Goal: Task Accomplishment & Management: Use online tool/utility

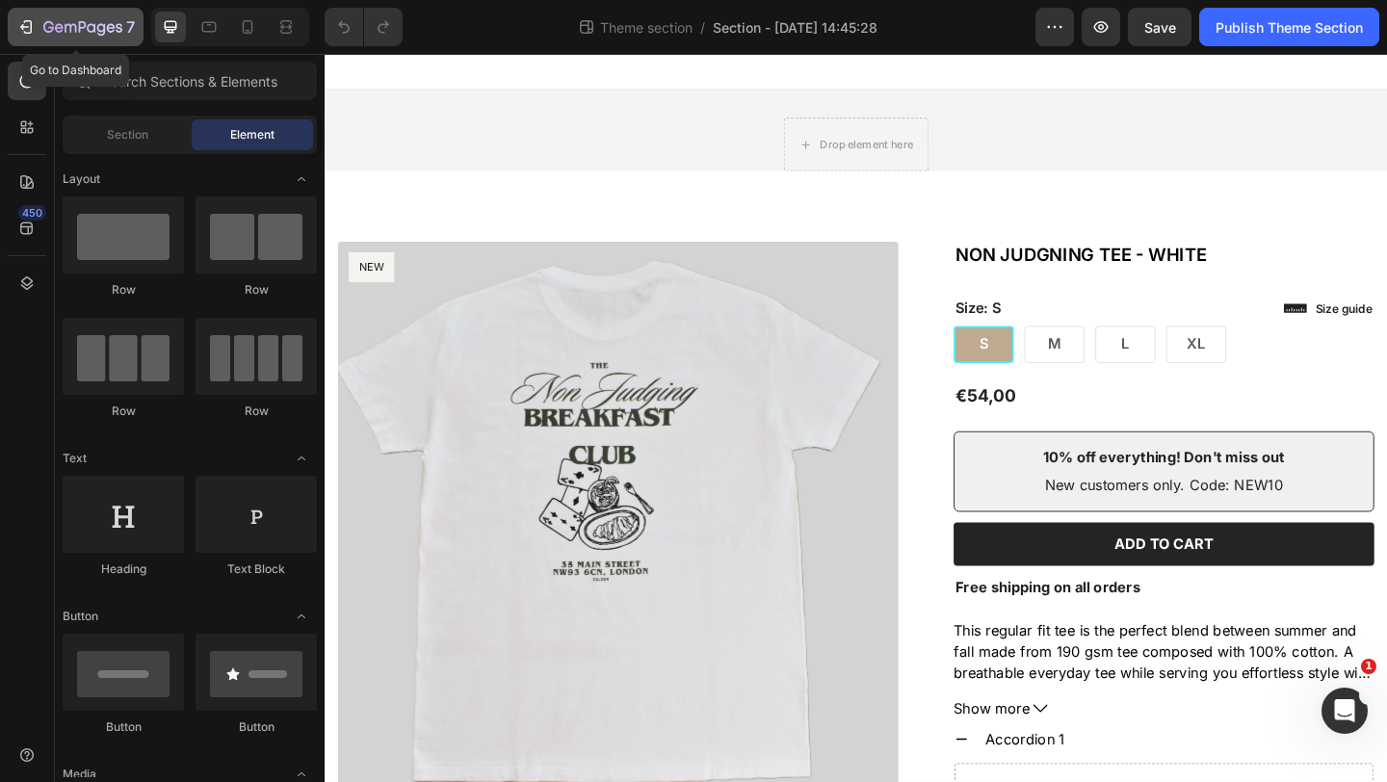
click at [64, 20] on icon "button" at bounding box center [82, 28] width 79 height 16
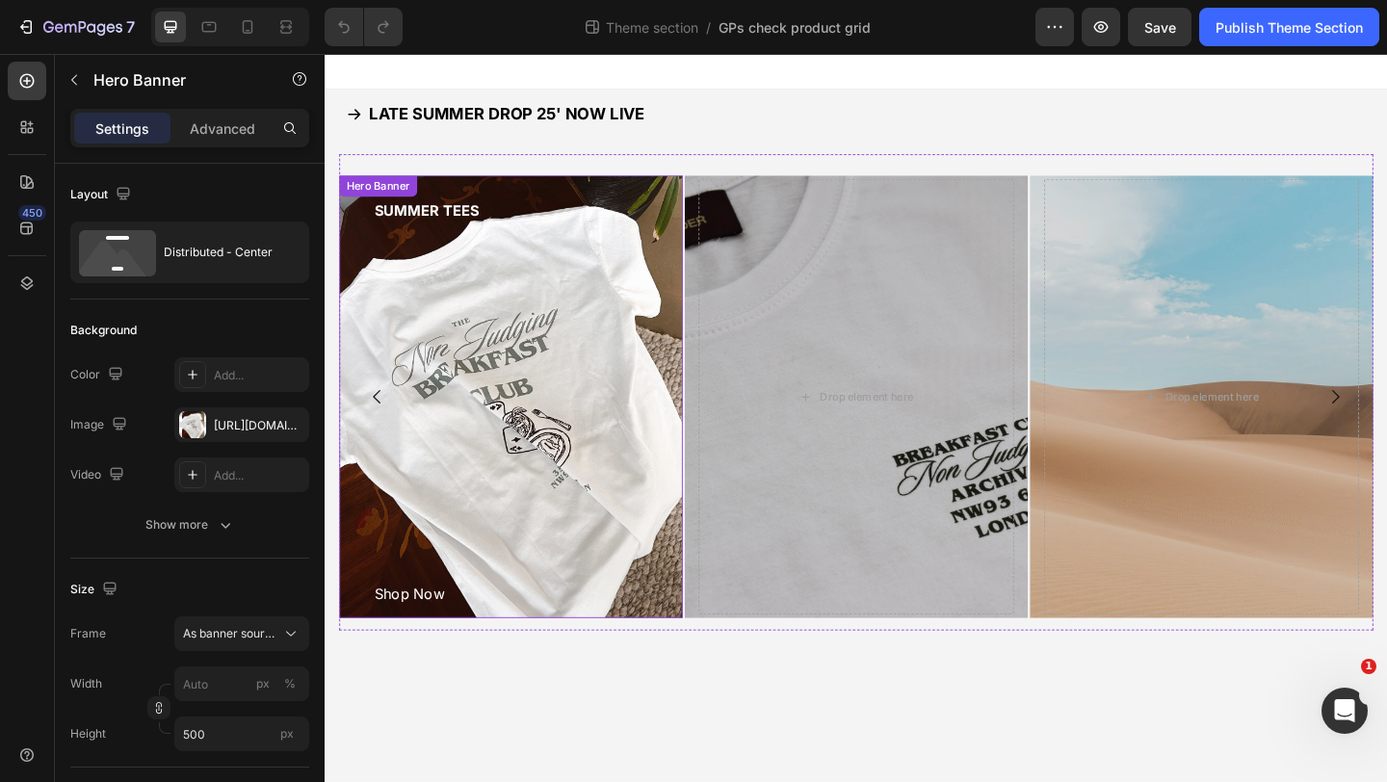
click at [494, 332] on div "SUMMER TEES Button Shop Now Button" at bounding box center [526, 427] width 343 height 474
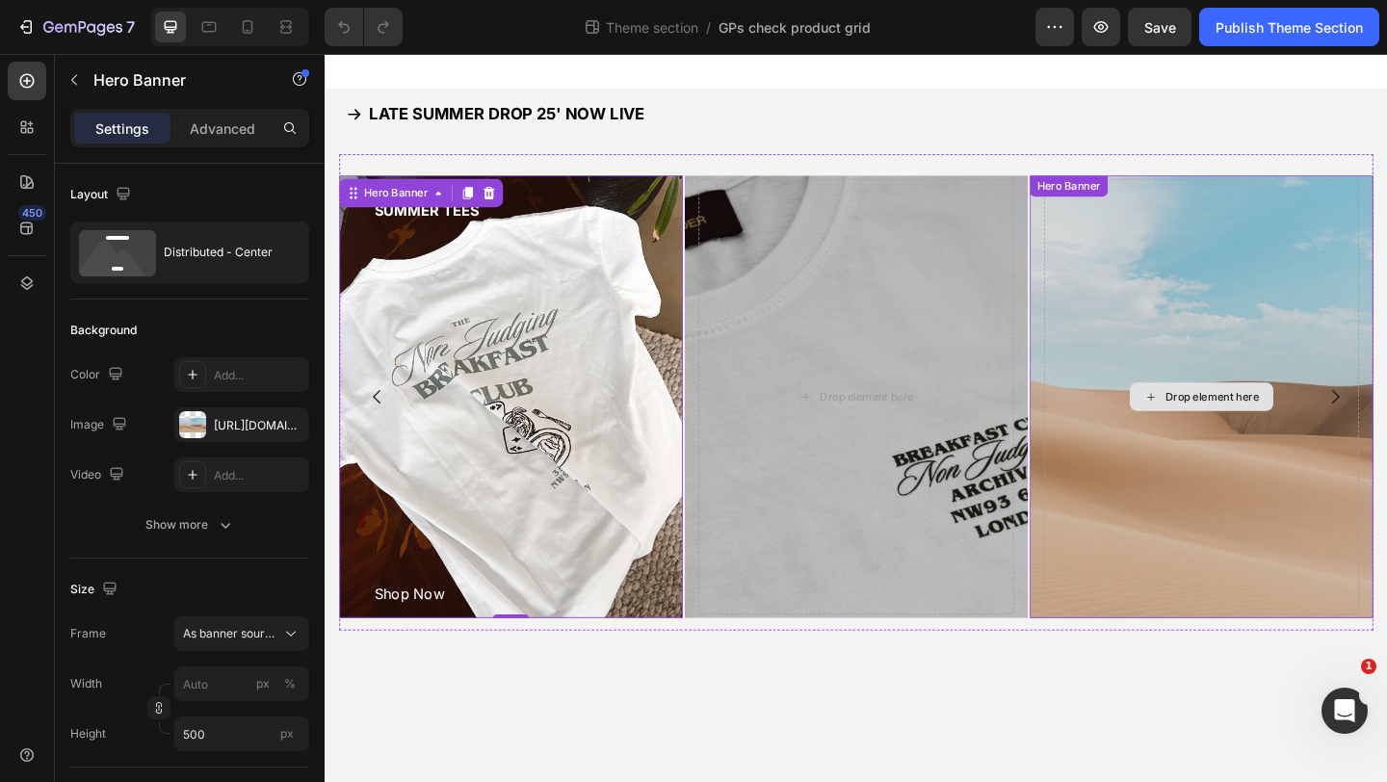
click at [1340, 298] on div "Drop element here" at bounding box center [1277, 427] width 343 height 474
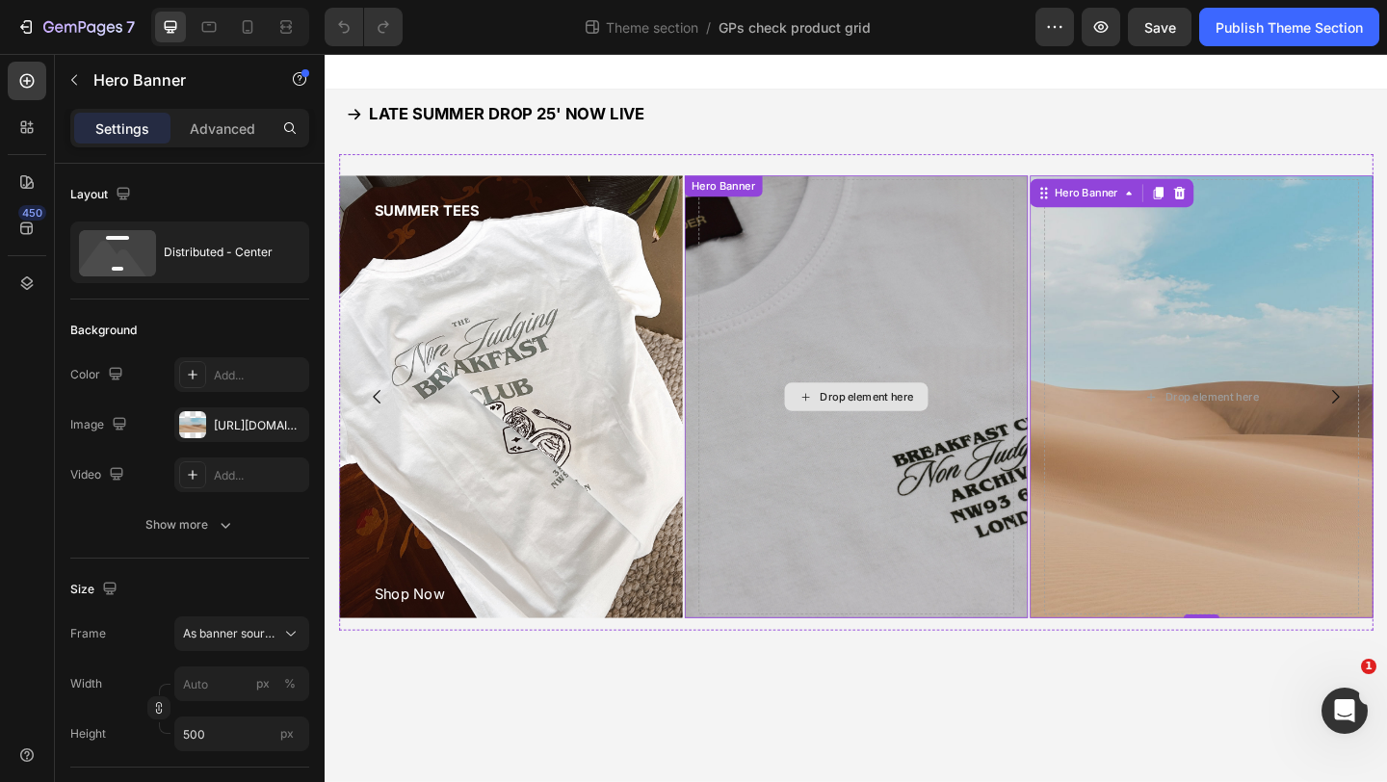
click at [884, 358] on div "Drop element here" at bounding box center [902, 427] width 343 height 474
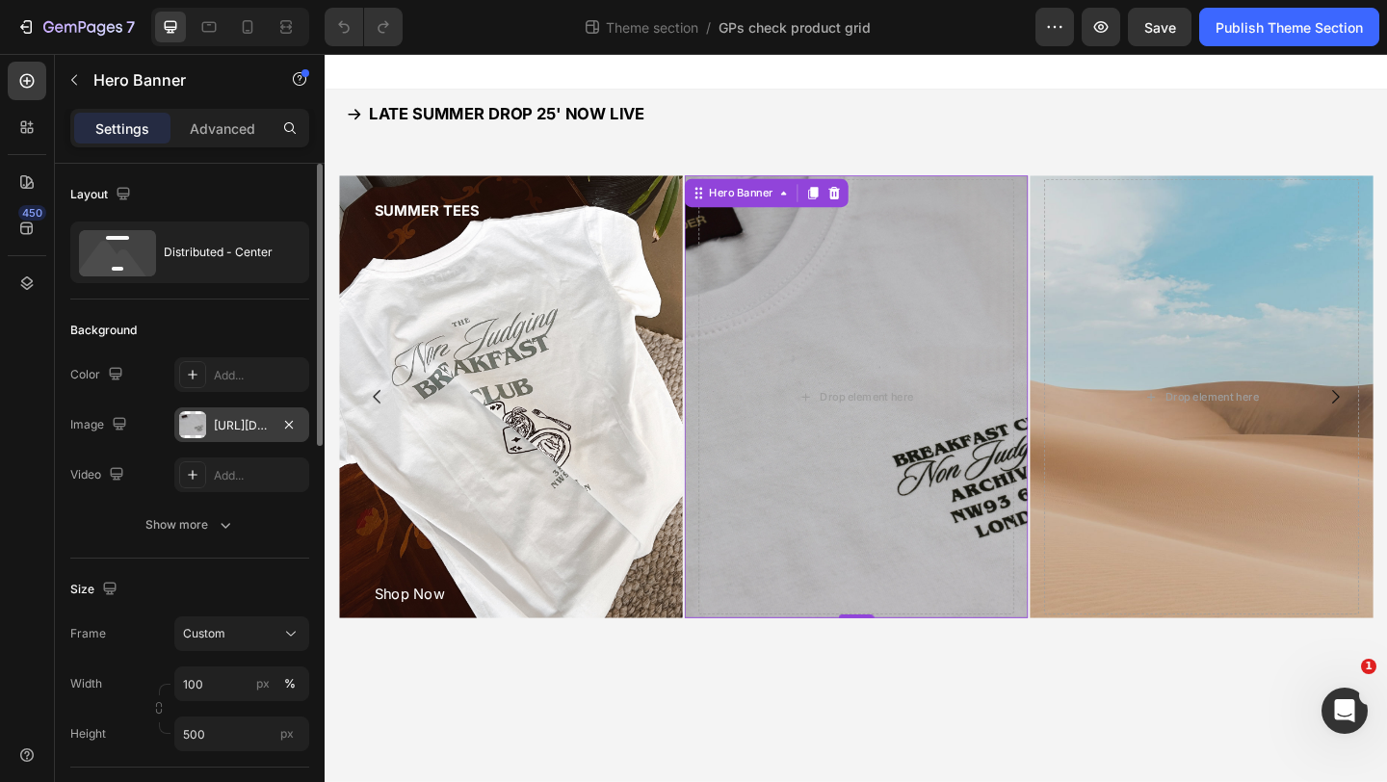
click at [243, 420] on div "[URL][DOMAIN_NAME]" at bounding box center [242, 425] width 56 height 17
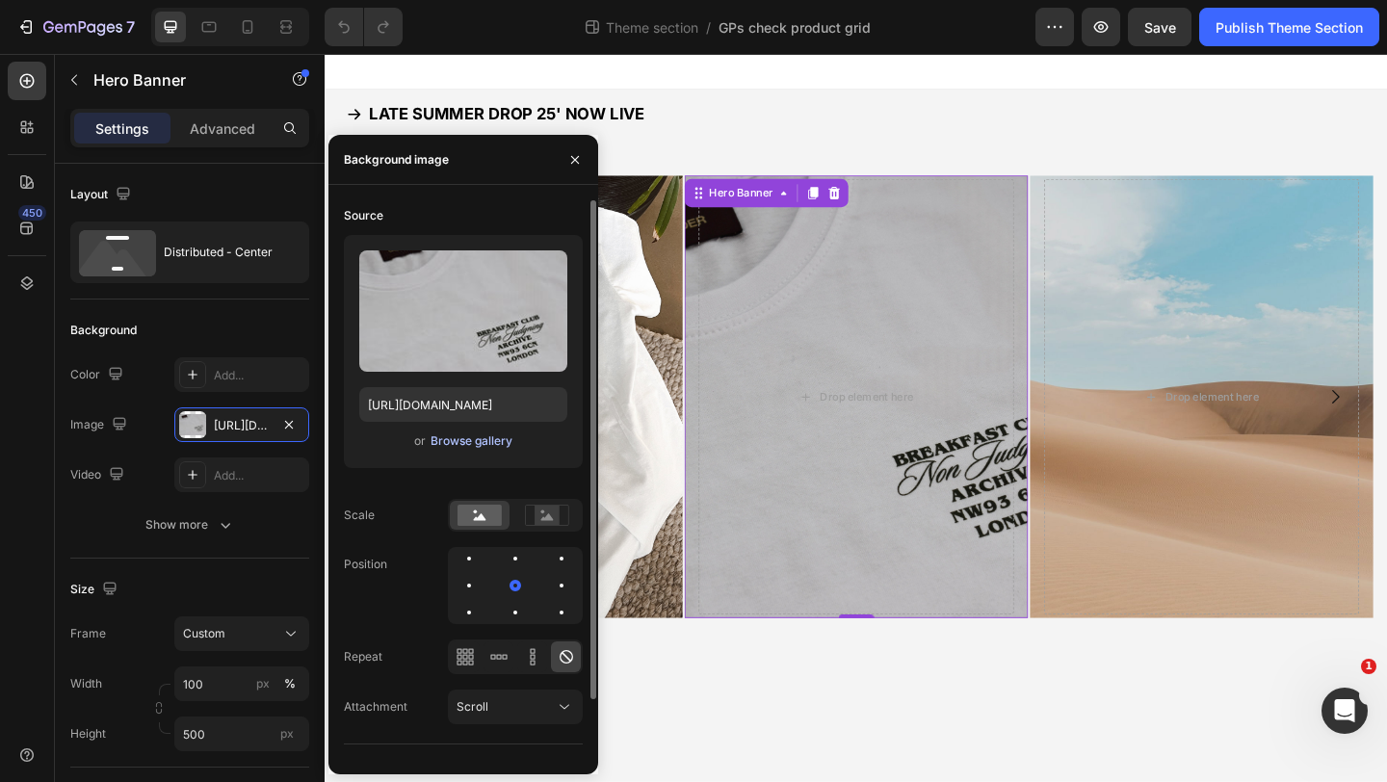
click at [483, 436] on div "Browse gallery" at bounding box center [471, 440] width 82 height 17
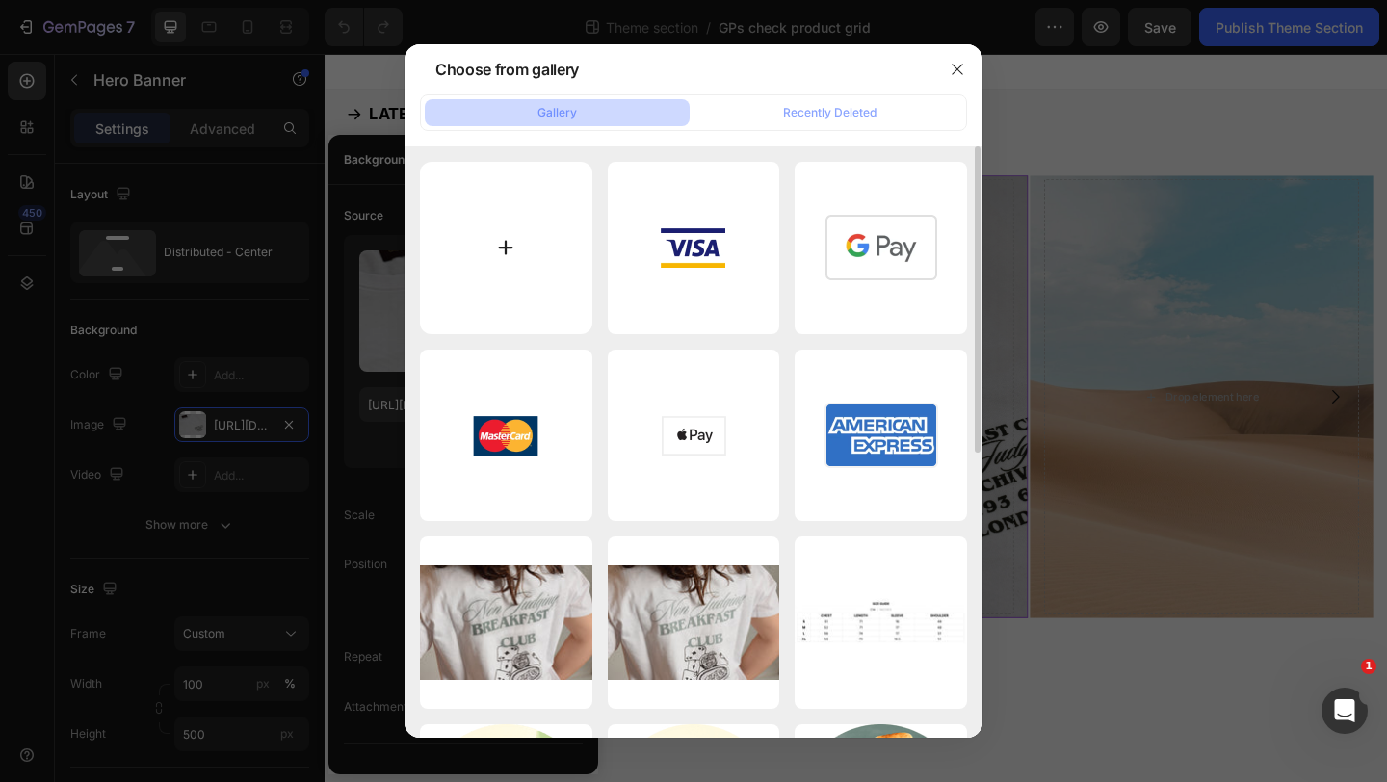
click at [508, 266] on input "file" at bounding box center [506, 248] width 172 height 172
type input "C:\fakepath\9CD40D53-FB68-4DAD-9173-6D70F9E61618.jpeg"
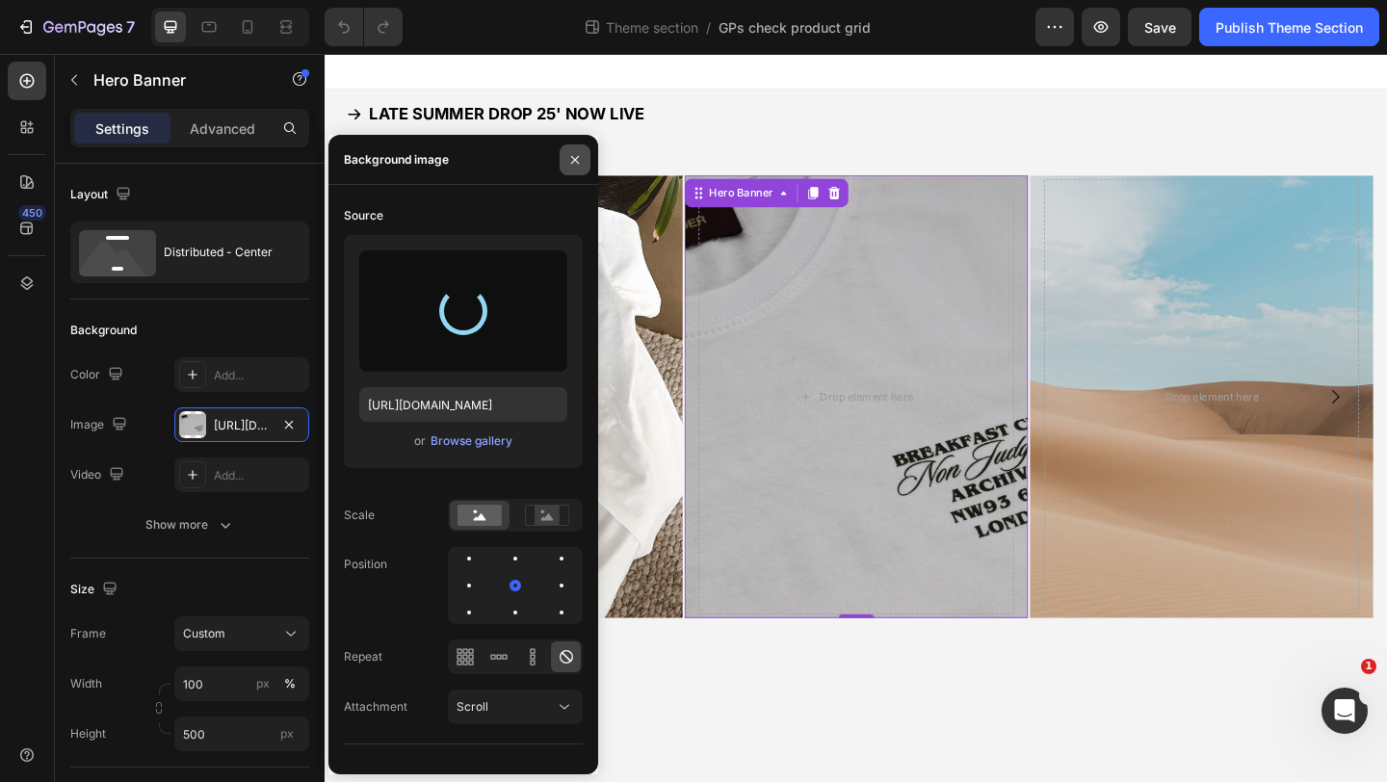
type input "[URL][DOMAIN_NAME]"
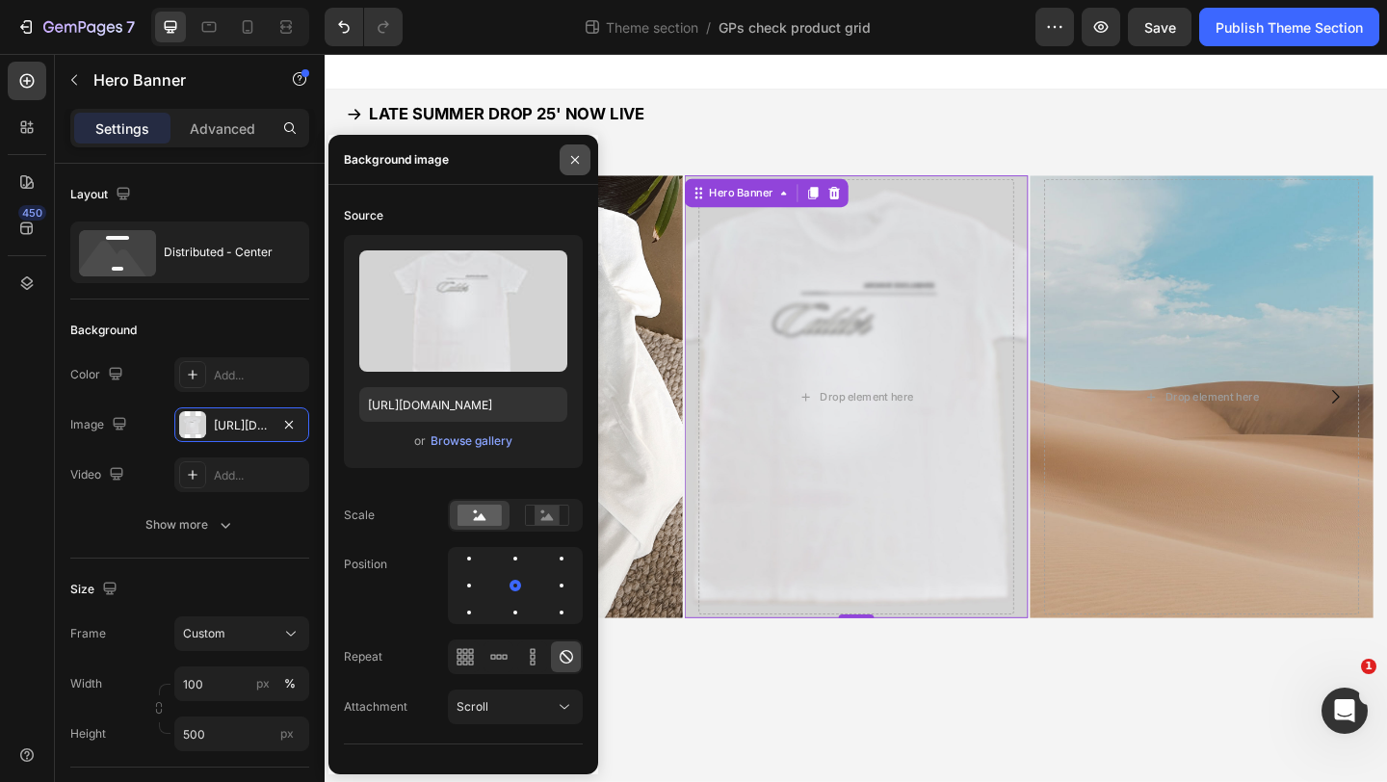
click at [570, 156] on icon "button" at bounding box center [574, 159] width 15 height 15
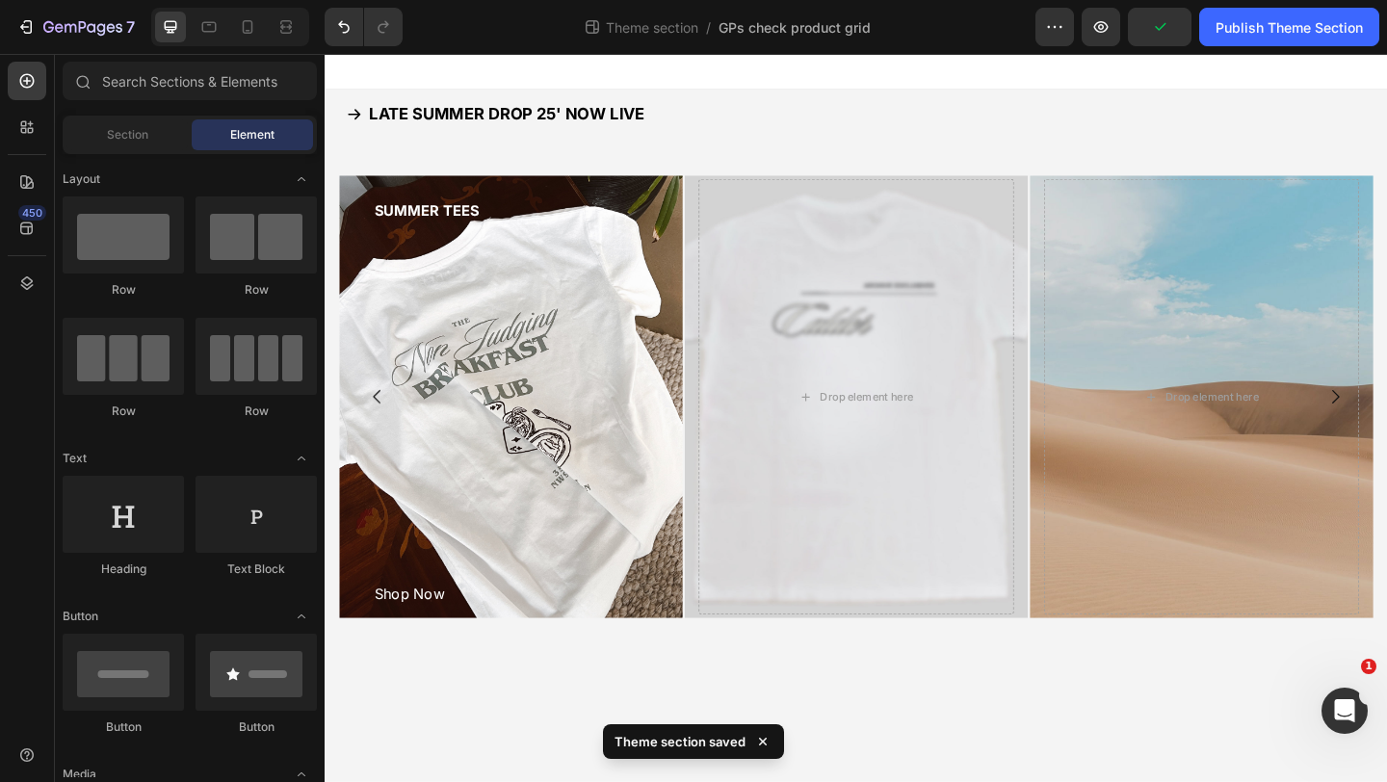
click at [867, 728] on body "LATE SUMMER DROP 25' NOW LIVE Button SUMMER TEES Button Shop Now Button Hero Ba…" at bounding box center [903, 450] width 1156 height 792
click at [489, 373] on div "SUMMER TEES Button Shop Now Button" at bounding box center [526, 427] width 343 height 474
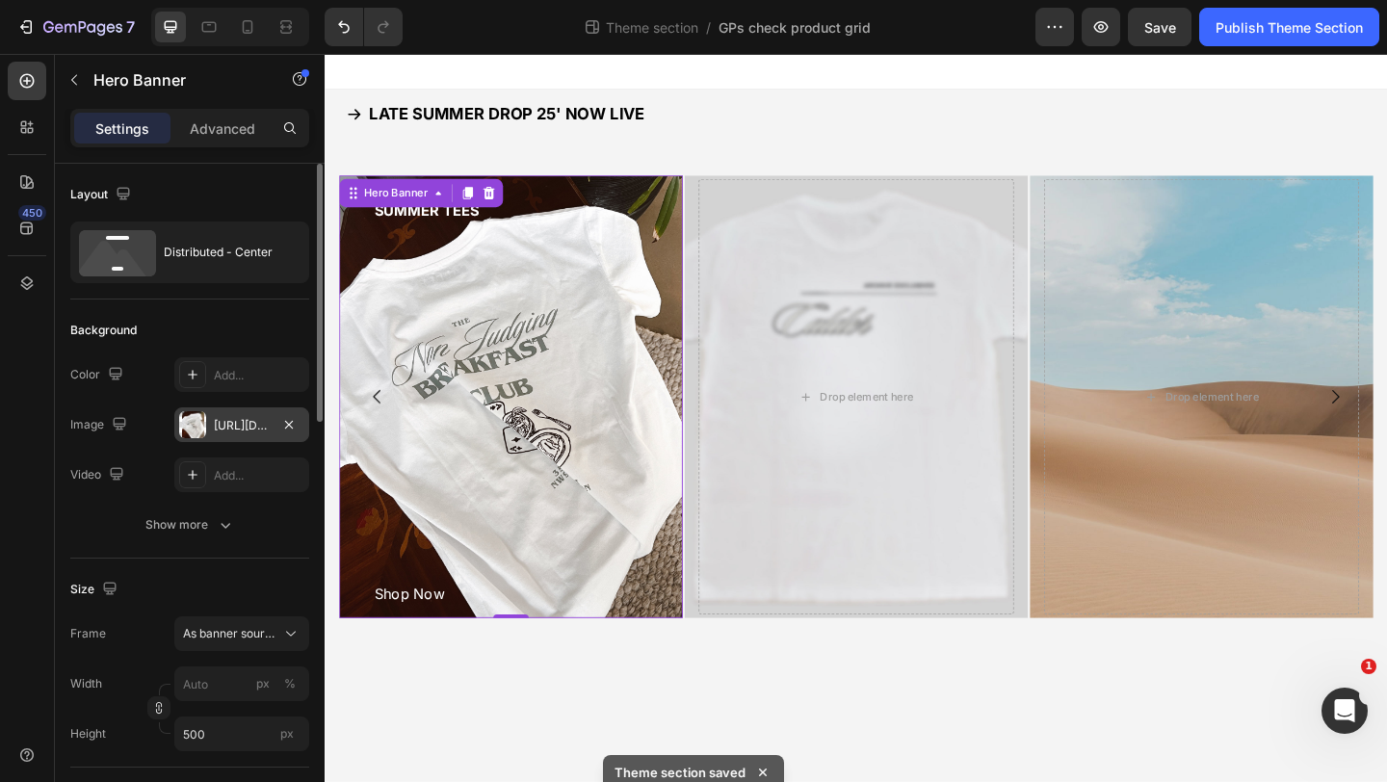
click at [263, 423] on div "[URL][DOMAIN_NAME]" at bounding box center [242, 425] width 56 height 17
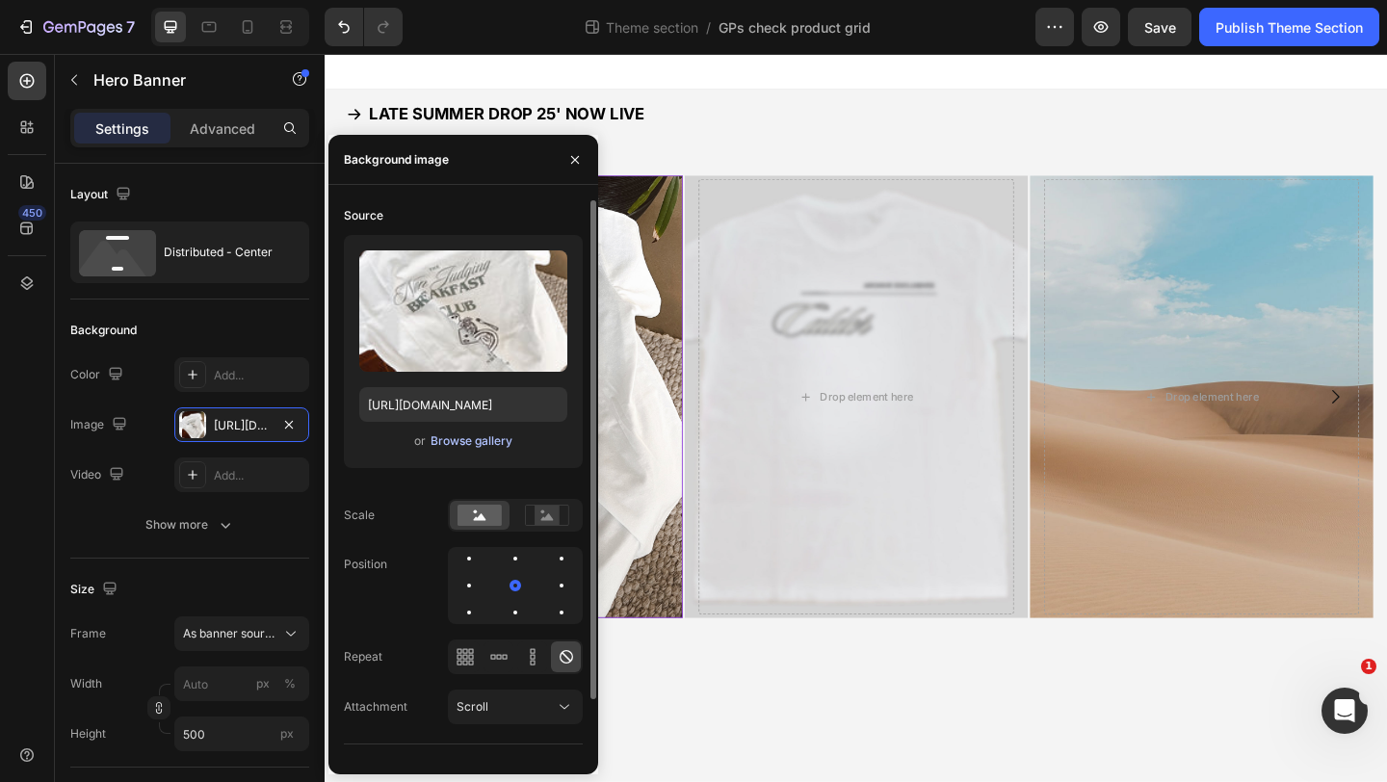
click at [460, 437] on div "Browse gallery" at bounding box center [471, 440] width 82 height 17
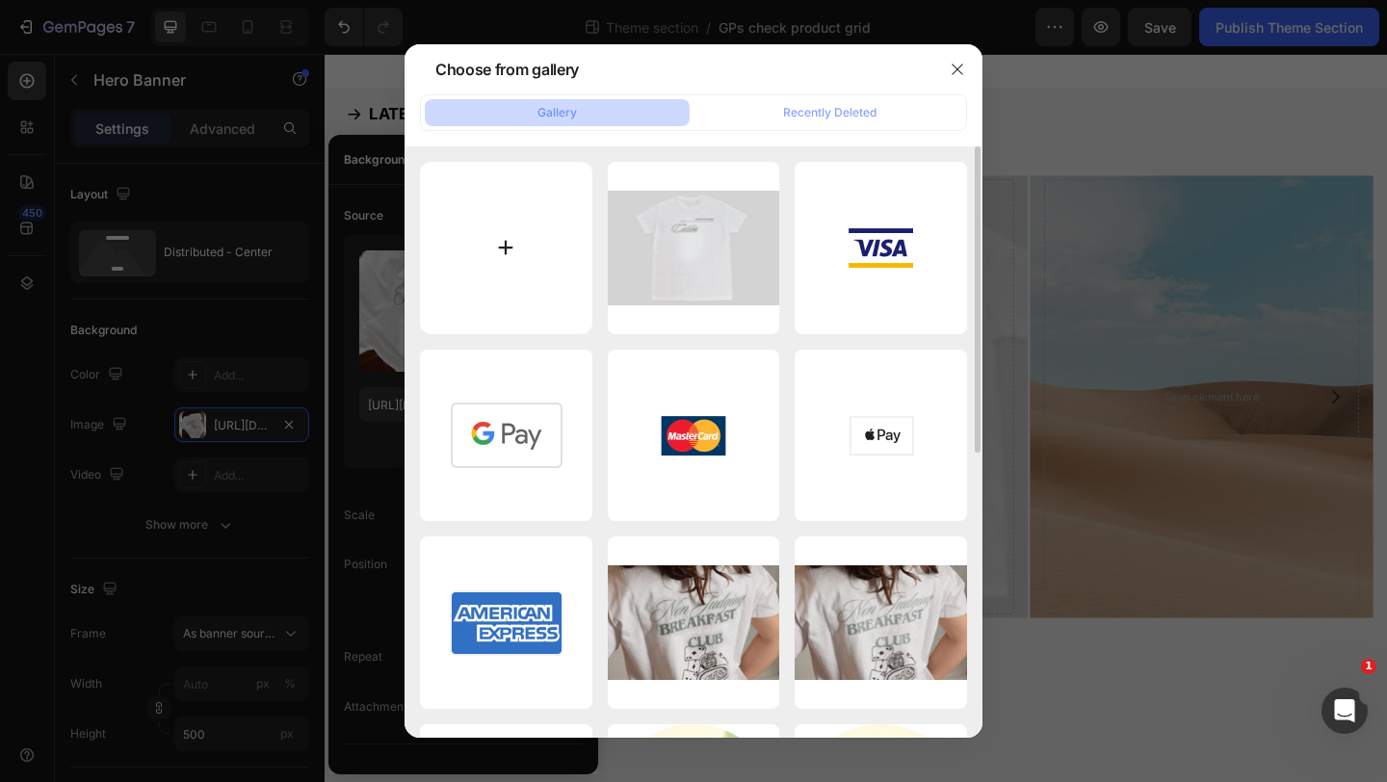
click at [541, 249] on input "file" at bounding box center [506, 248] width 172 height 172
type input "C:\fakepath\3977919E-8B47-44EE-9EE5-4982A4F4A97C.jpeg"
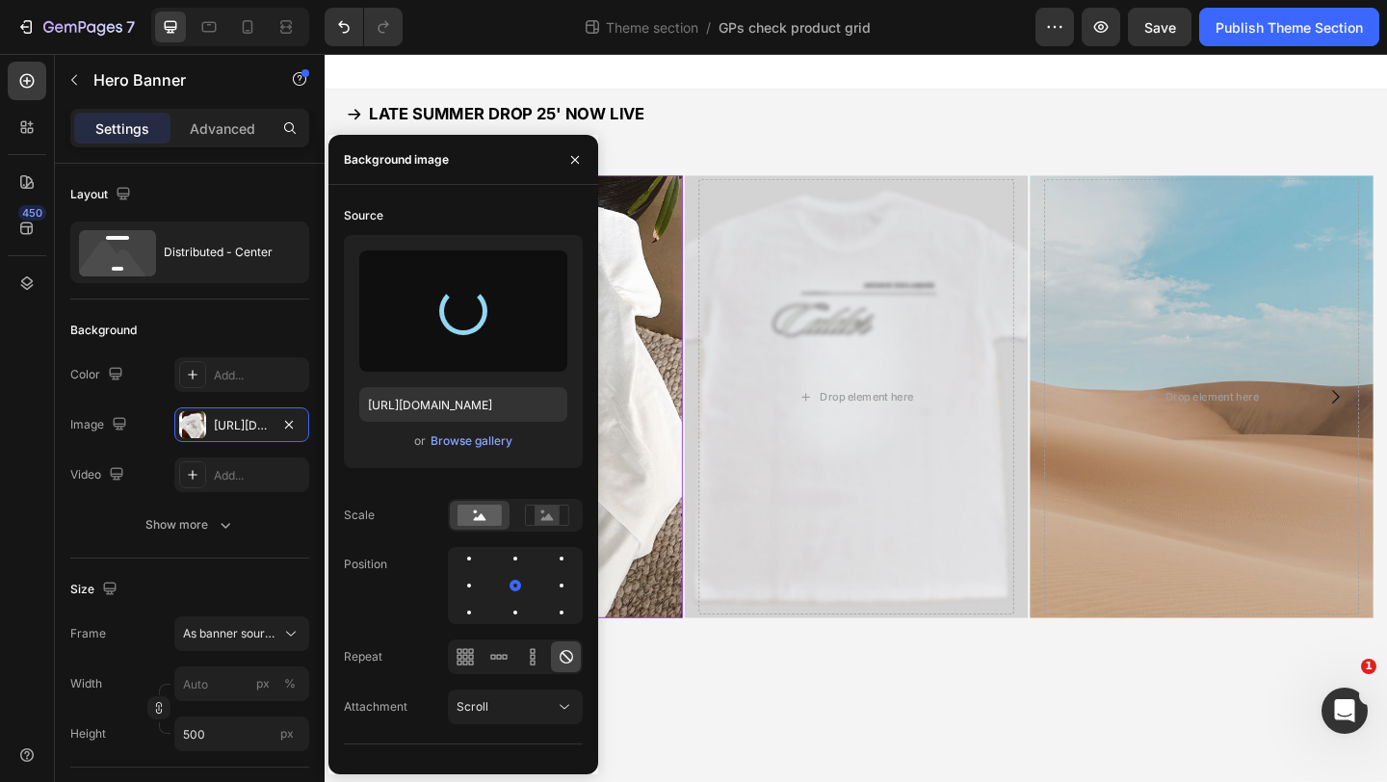
type input "[URL][DOMAIN_NAME]"
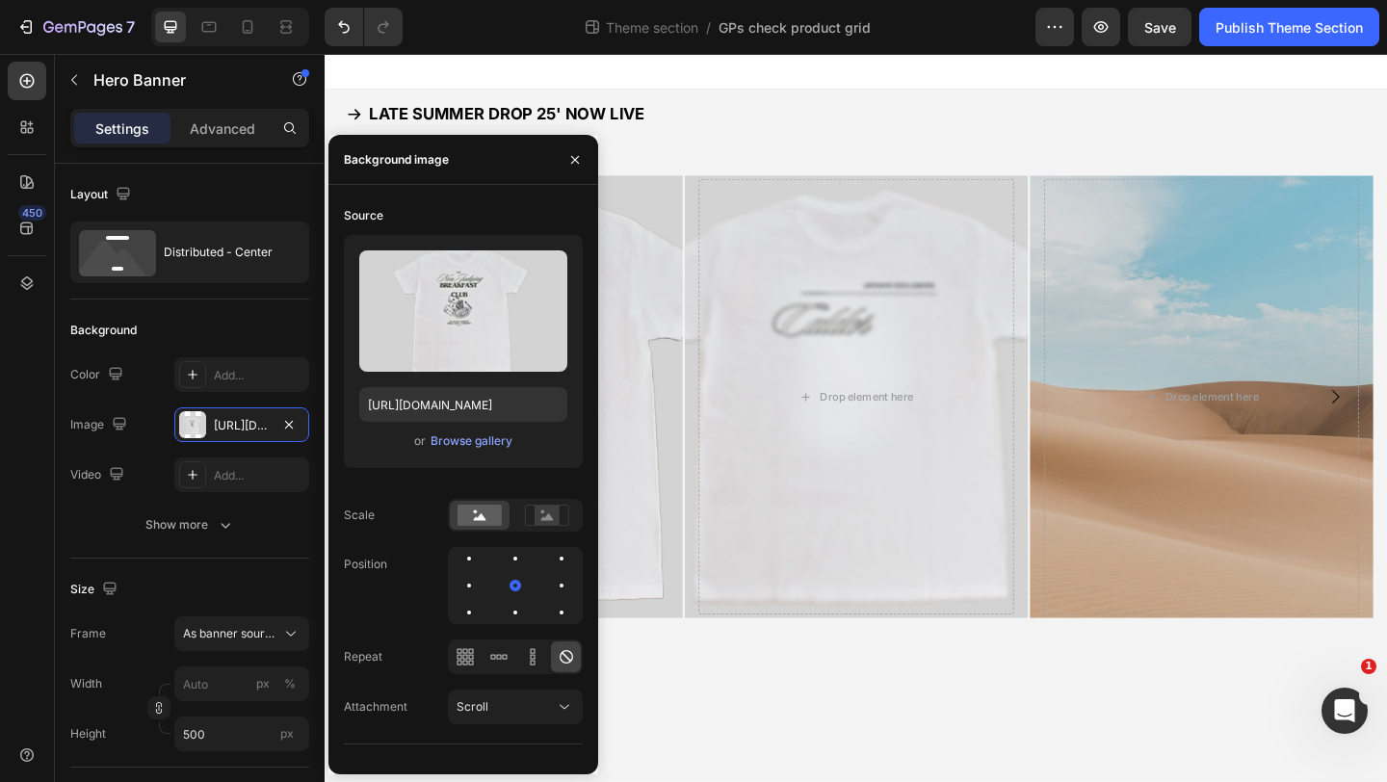
click at [875, 781] on body "LATE SUMMER DROP 25' NOW LIVE Button SUMMER TEES Button Shop Now Button Hero Ba…" at bounding box center [903, 450] width 1156 height 792
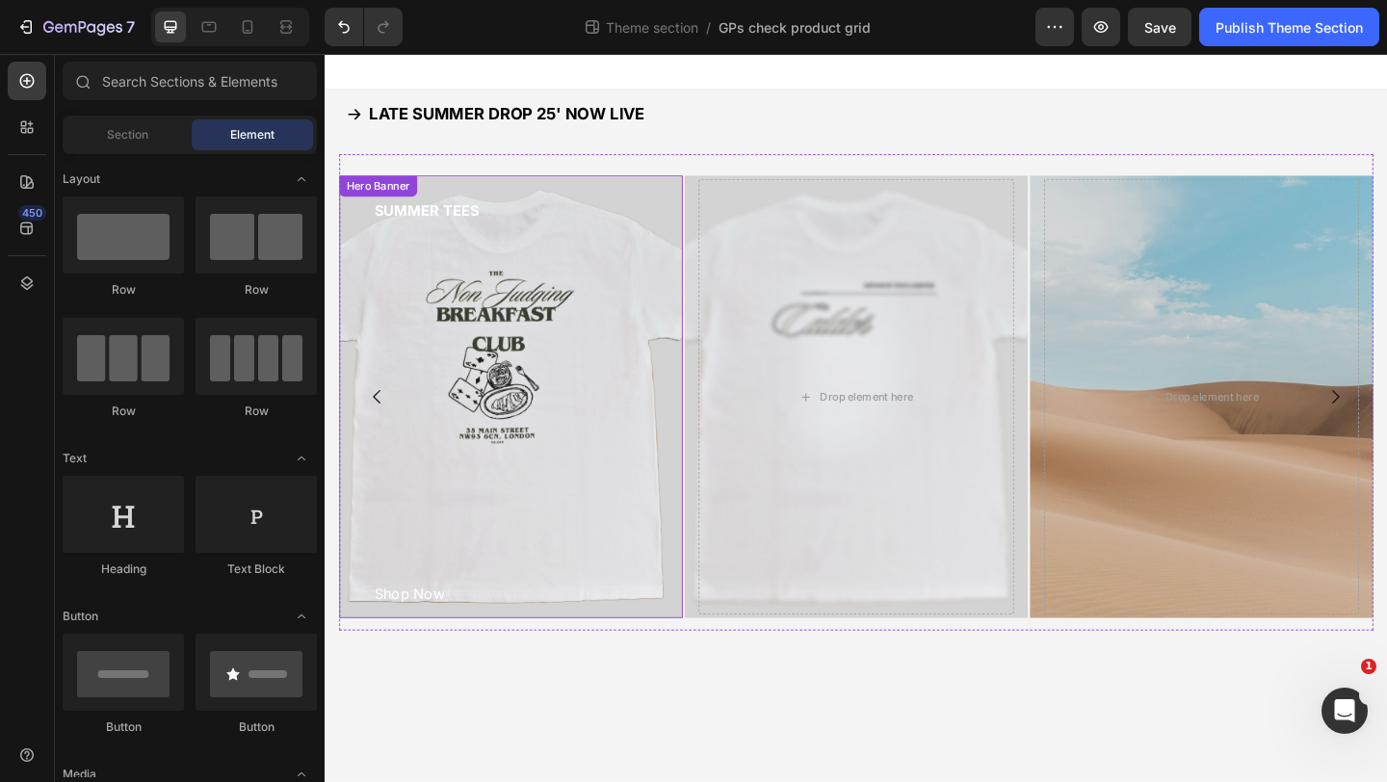
click at [543, 496] on div "SUMMER TEES Button Shop Now Button" at bounding box center [526, 427] width 343 height 474
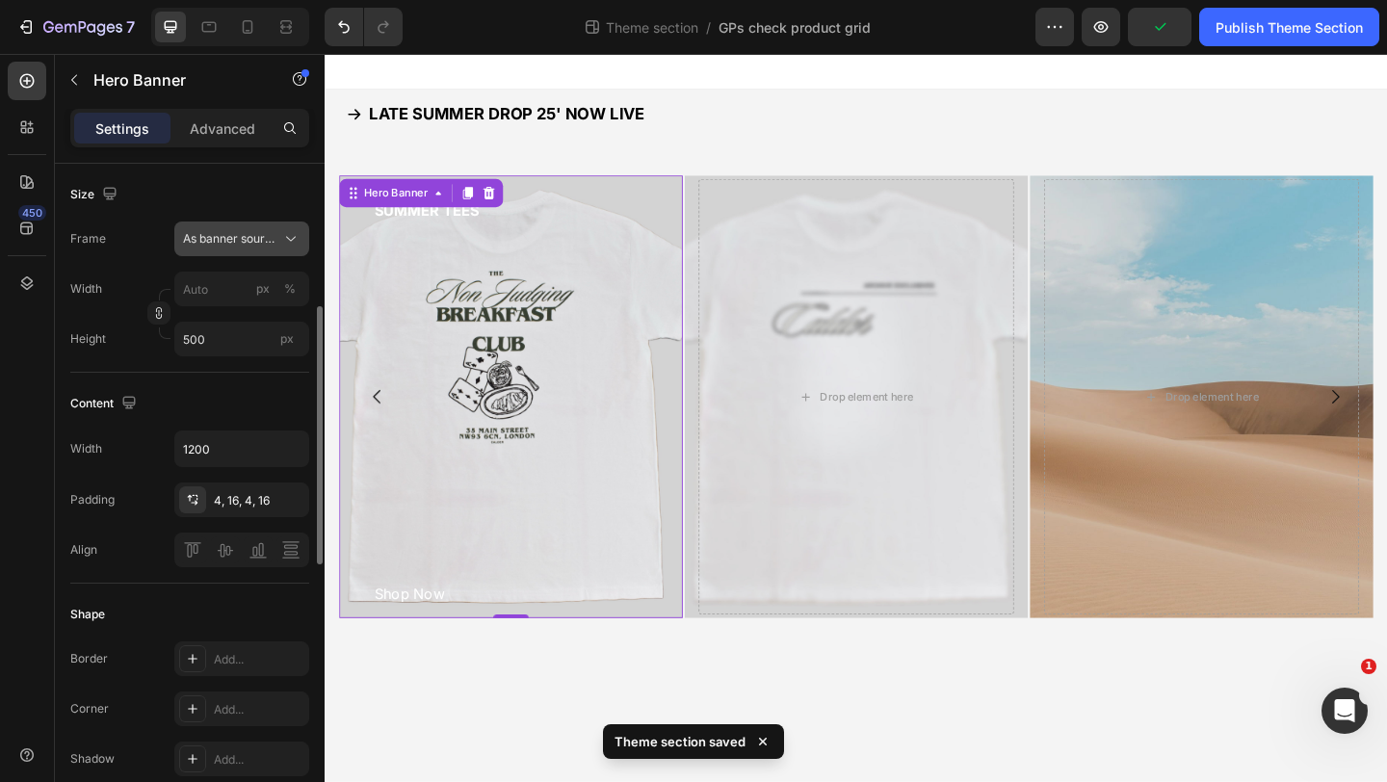
scroll to position [398, 0]
click at [253, 439] on input "1200" at bounding box center [241, 446] width 133 height 35
click at [297, 448] on icon "button" at bounding box center [290, 445] width 19 height 19
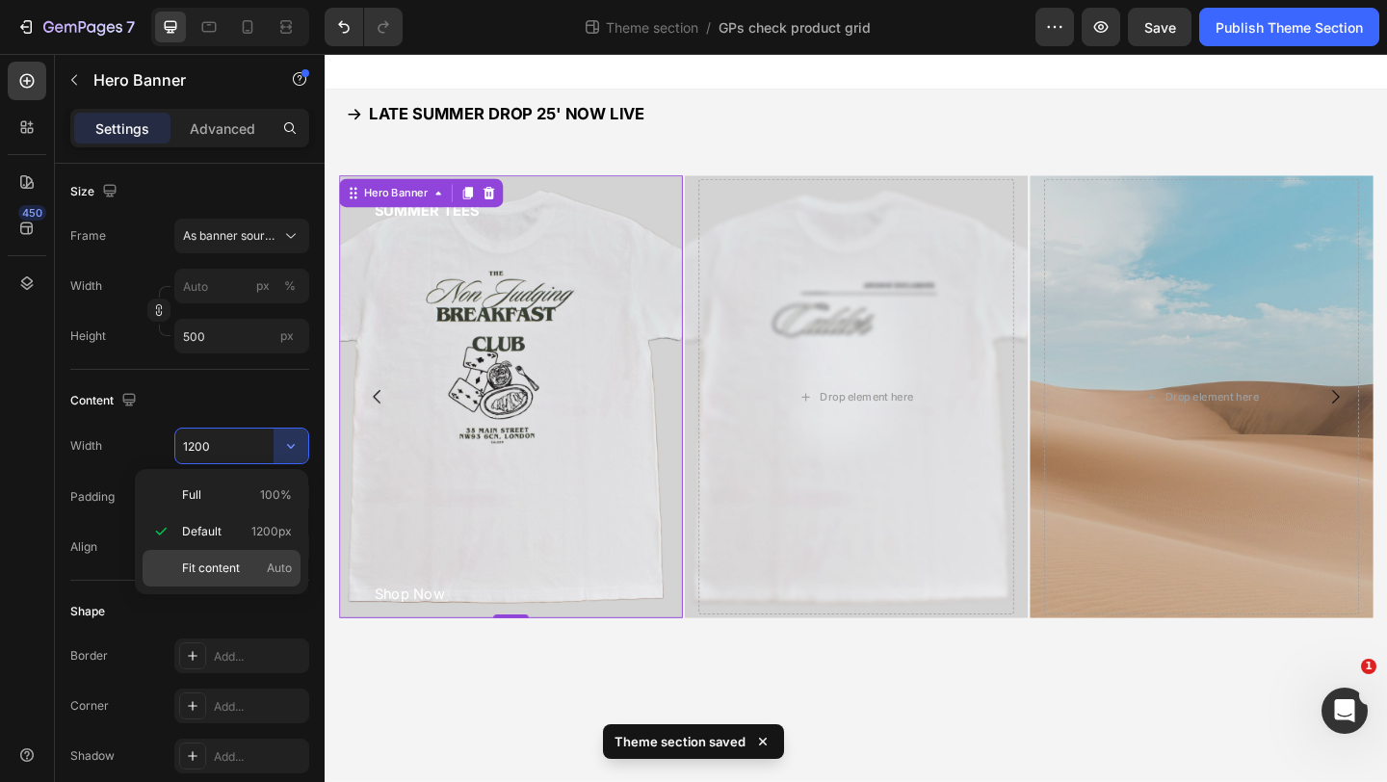
click at [261, 551] on div "Fit content Auto" at bounding box center [222, 568] width 158 height 37
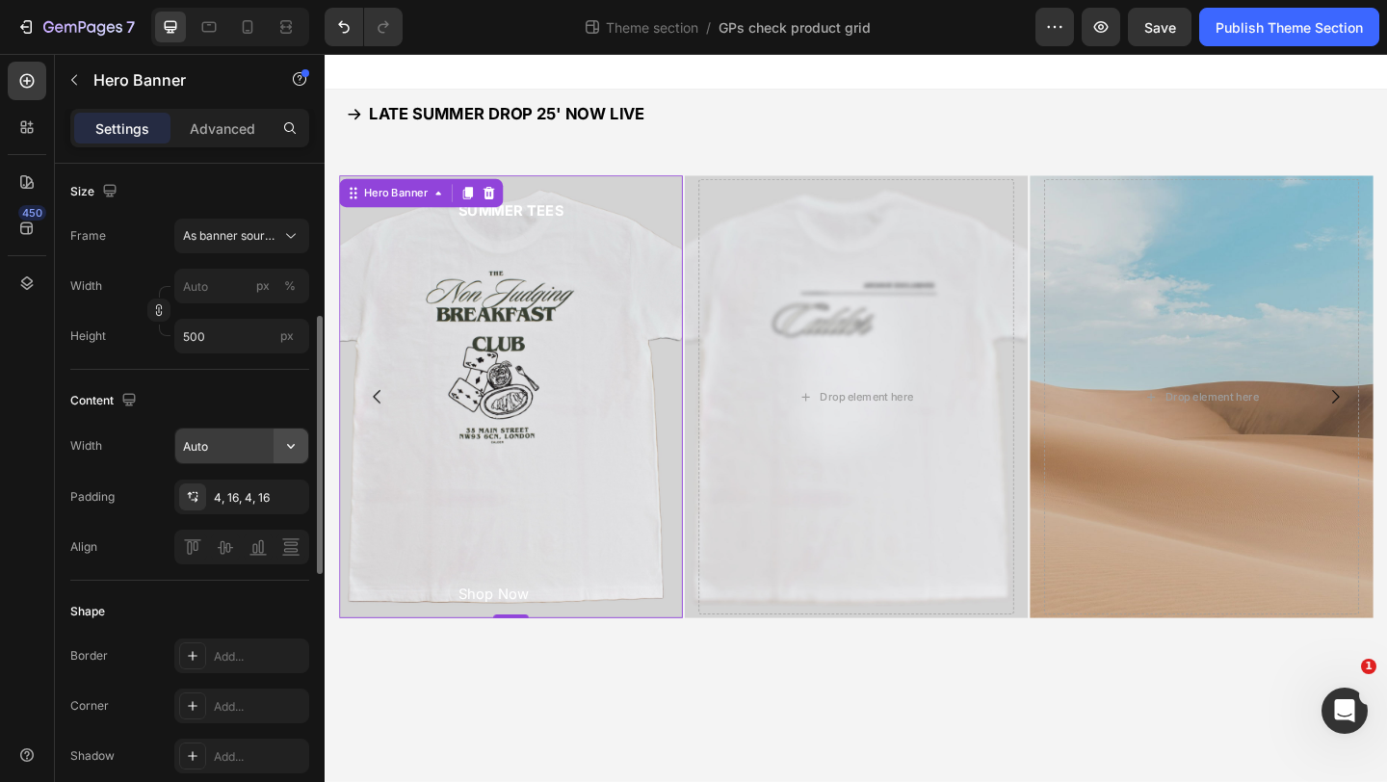
click at [285, 441] on icon "button" at bounding box center [290, 445] width 19 height 19
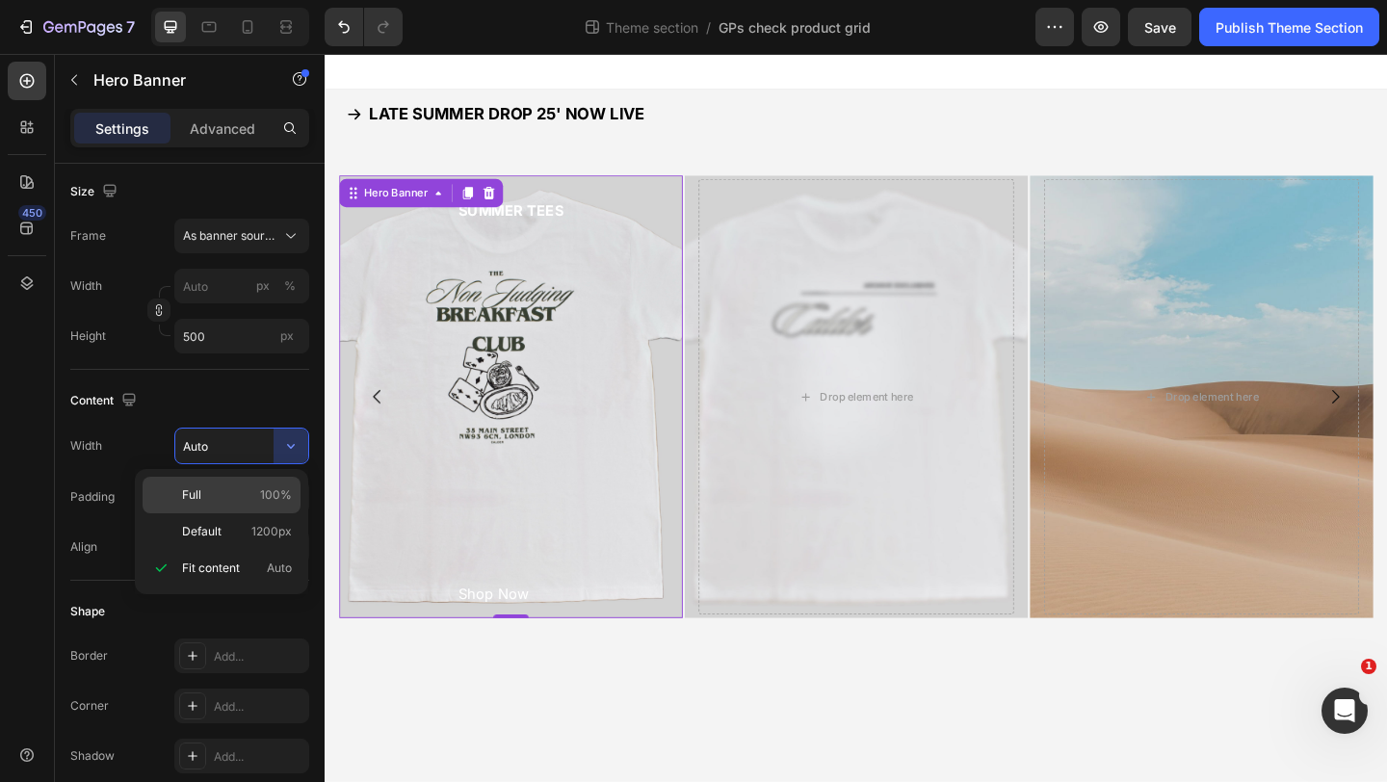
click at [255, 498] on p "Full 100%" at bounding box center [237, 494] width 110 height 17
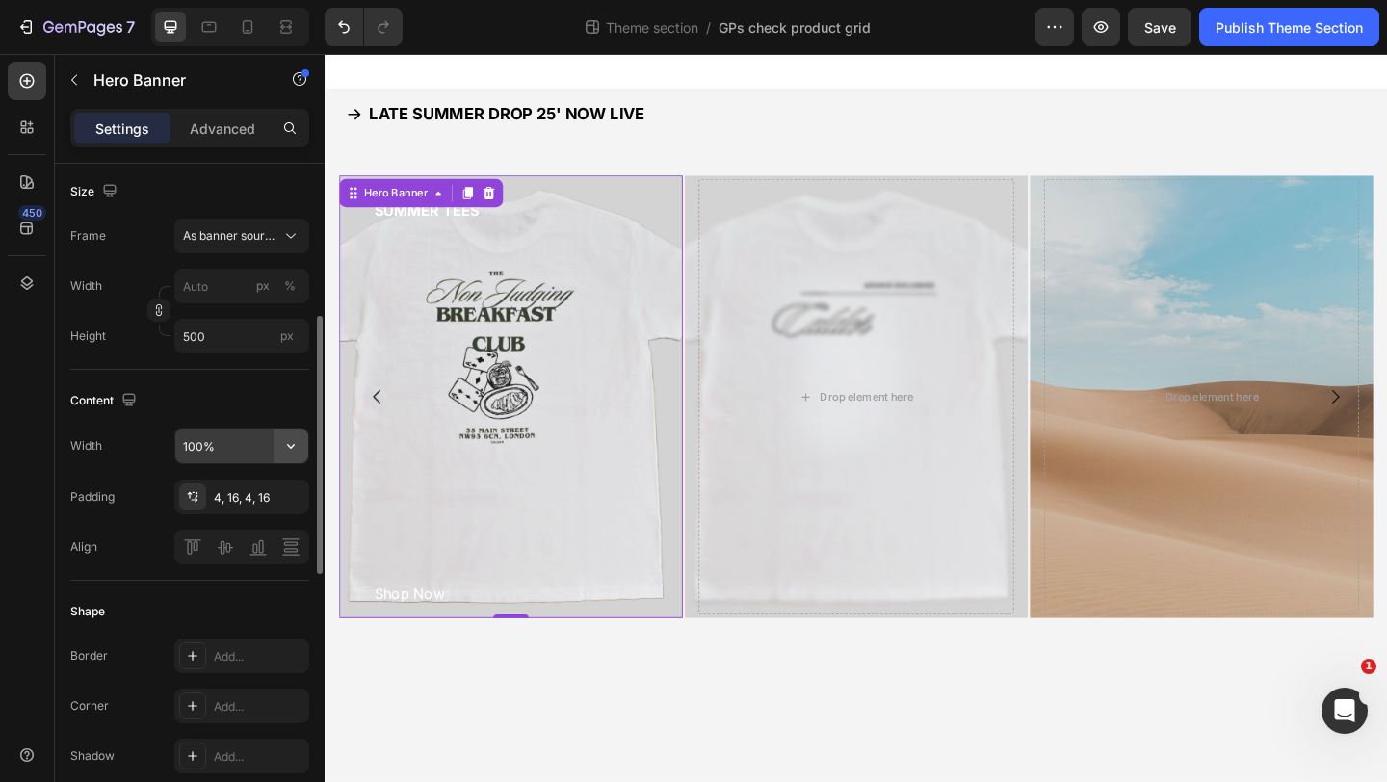
click at [285, 449] on icon "button" at bounding box center [290, 445] width 19 height 19
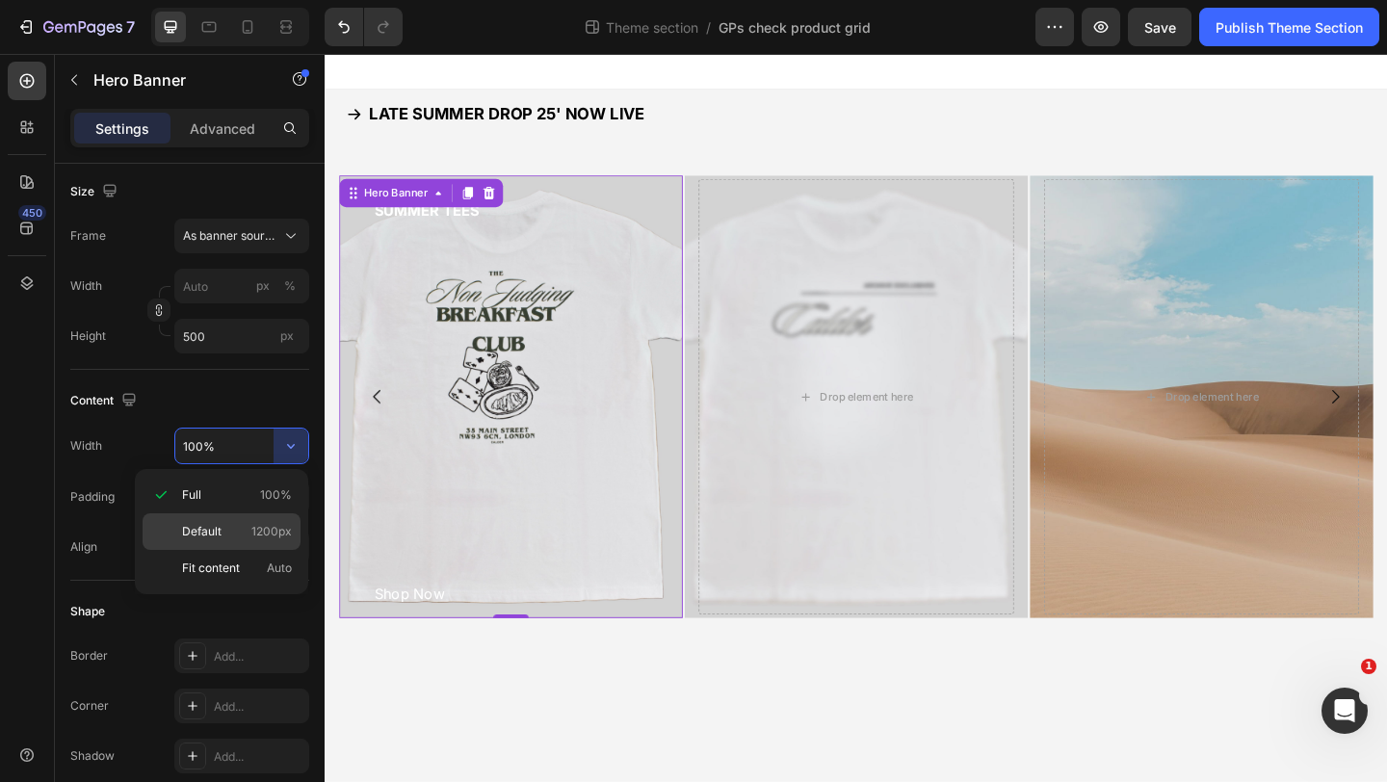
click at [271, 520] on div "Default 1200px" at bounding box center [222, 531] width 158 height 37
type input "1200"
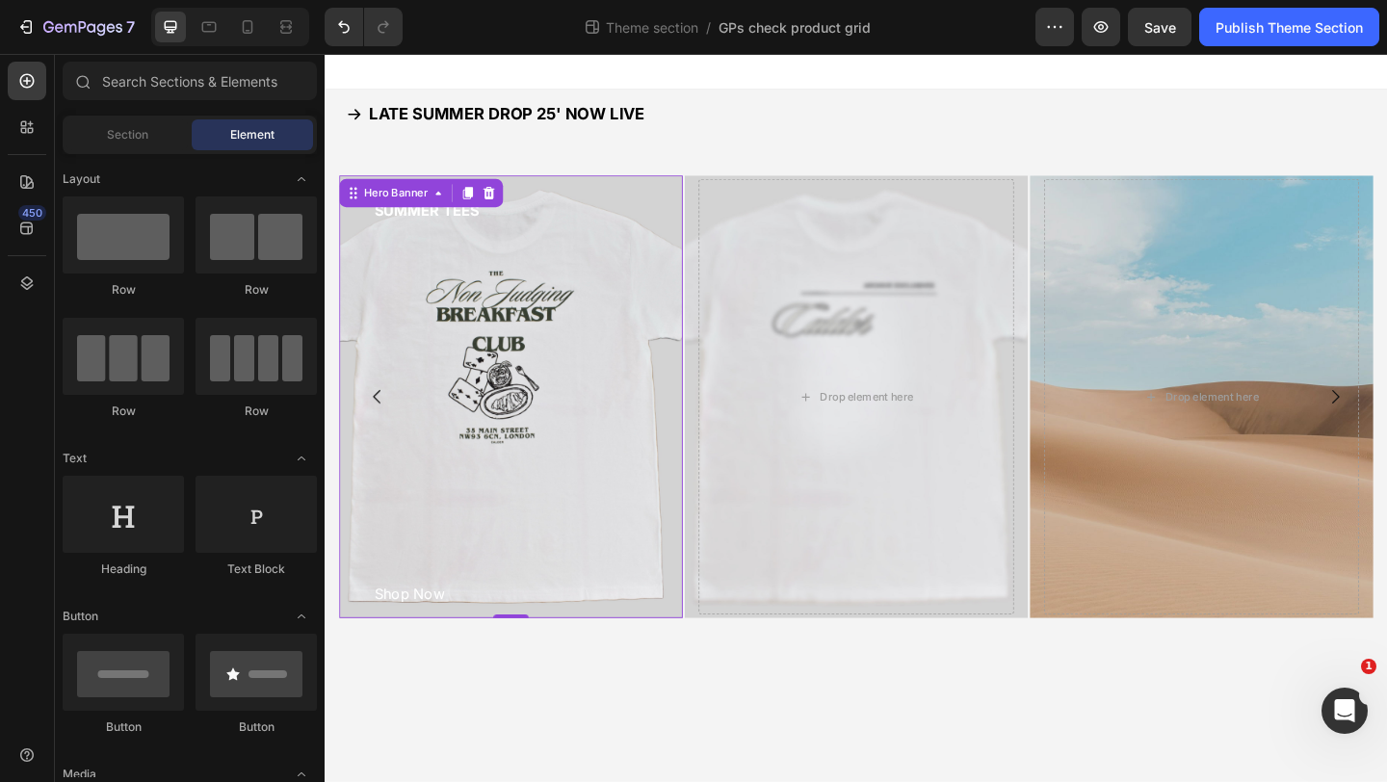
click at [572, 741] on body "LATE SUMMER DROP 25' NOW LIVE Button SUMMER TEES Button Shop Now Button Hero Ba…" at bounding box center [903, 450] width 1156 height 792
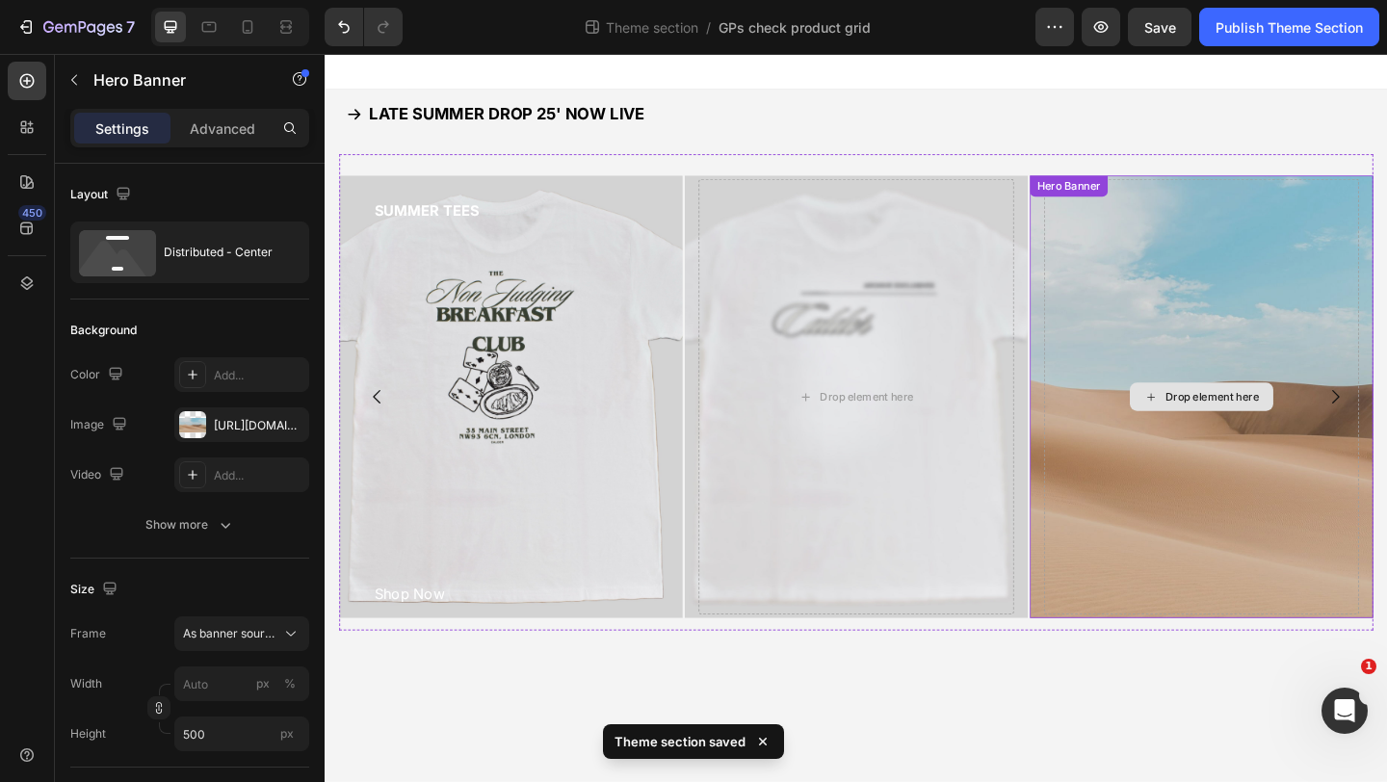
click at [1134, 379] on div "Drop element here" at bounding box center [1277, 427] width 343 height 474
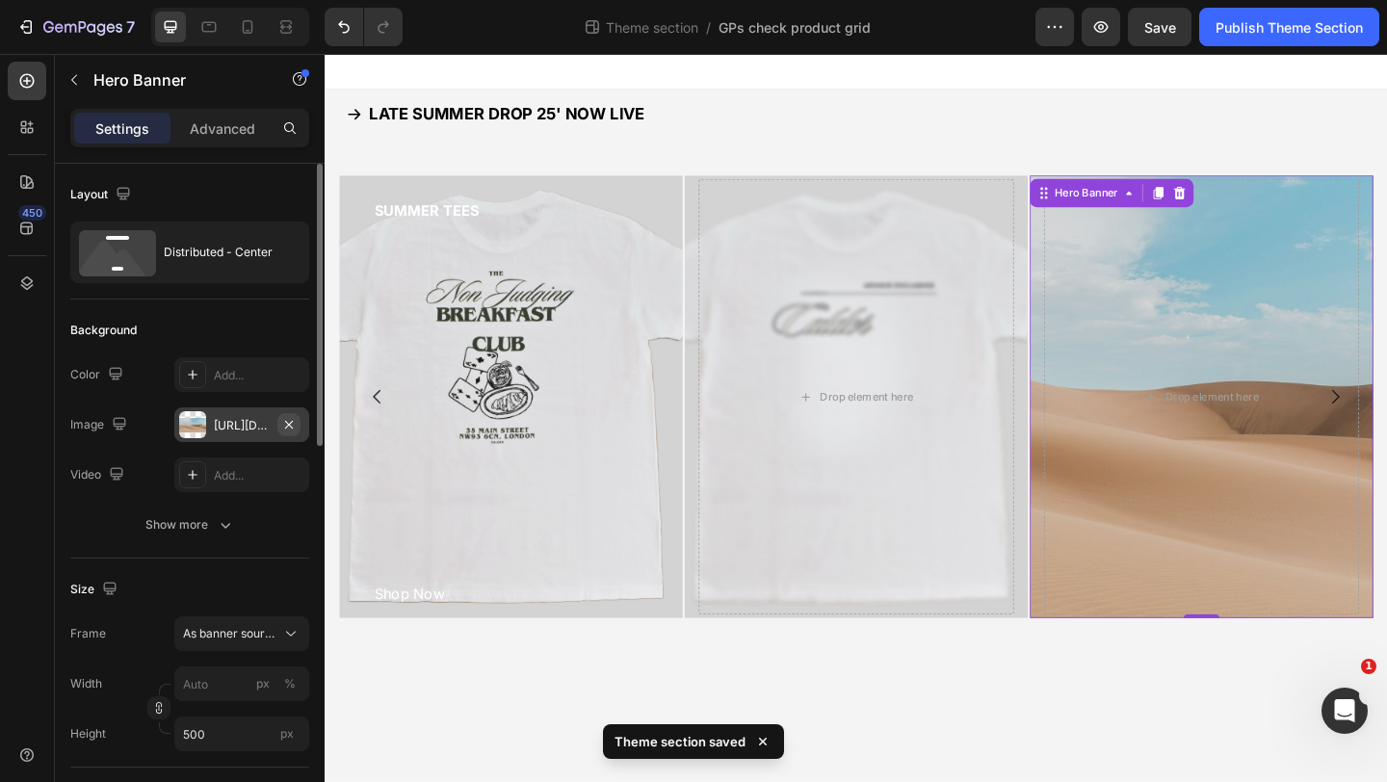
click at [285, 420] on icon "button" at bounding box center [288, 424] width 15 height 15
type input "100"
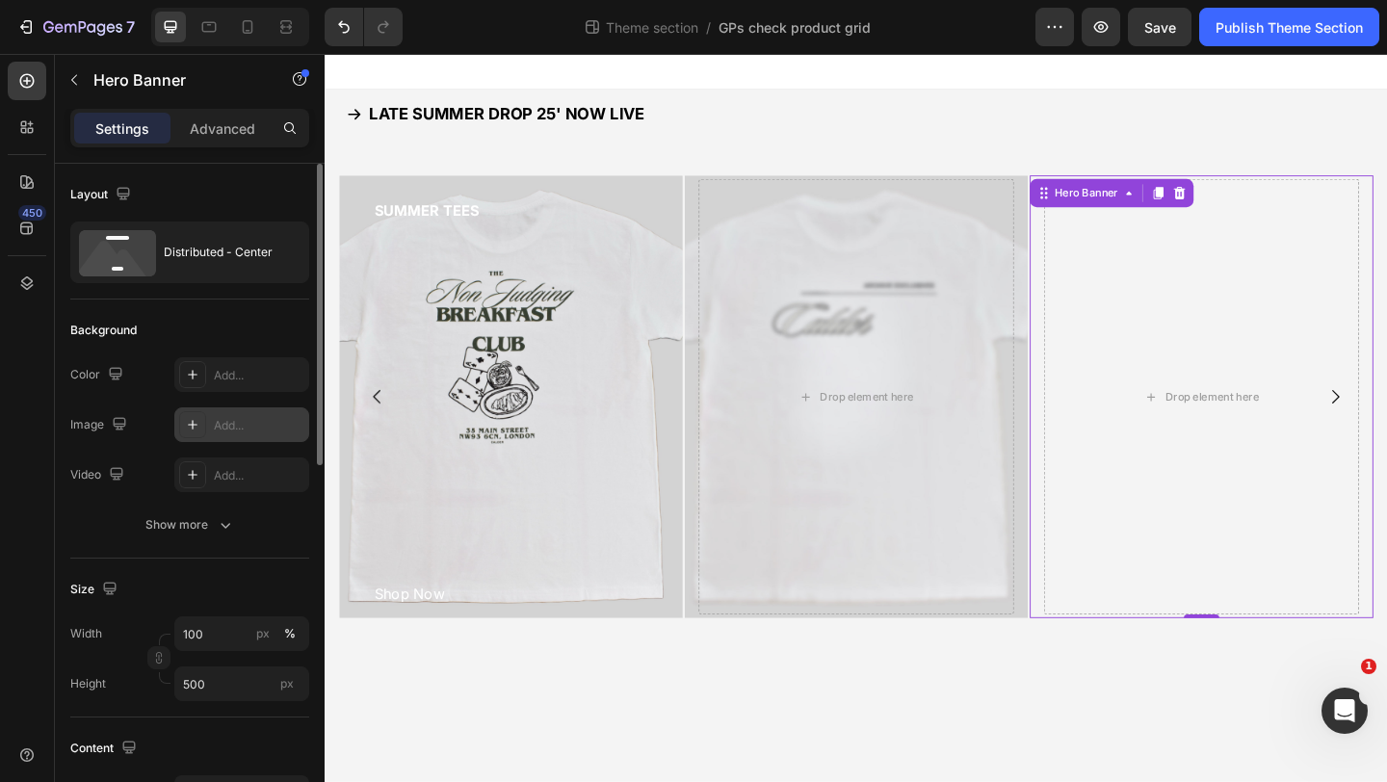
click at [191, 428] on icon at bounding box center [192, 424] width 15 height 15
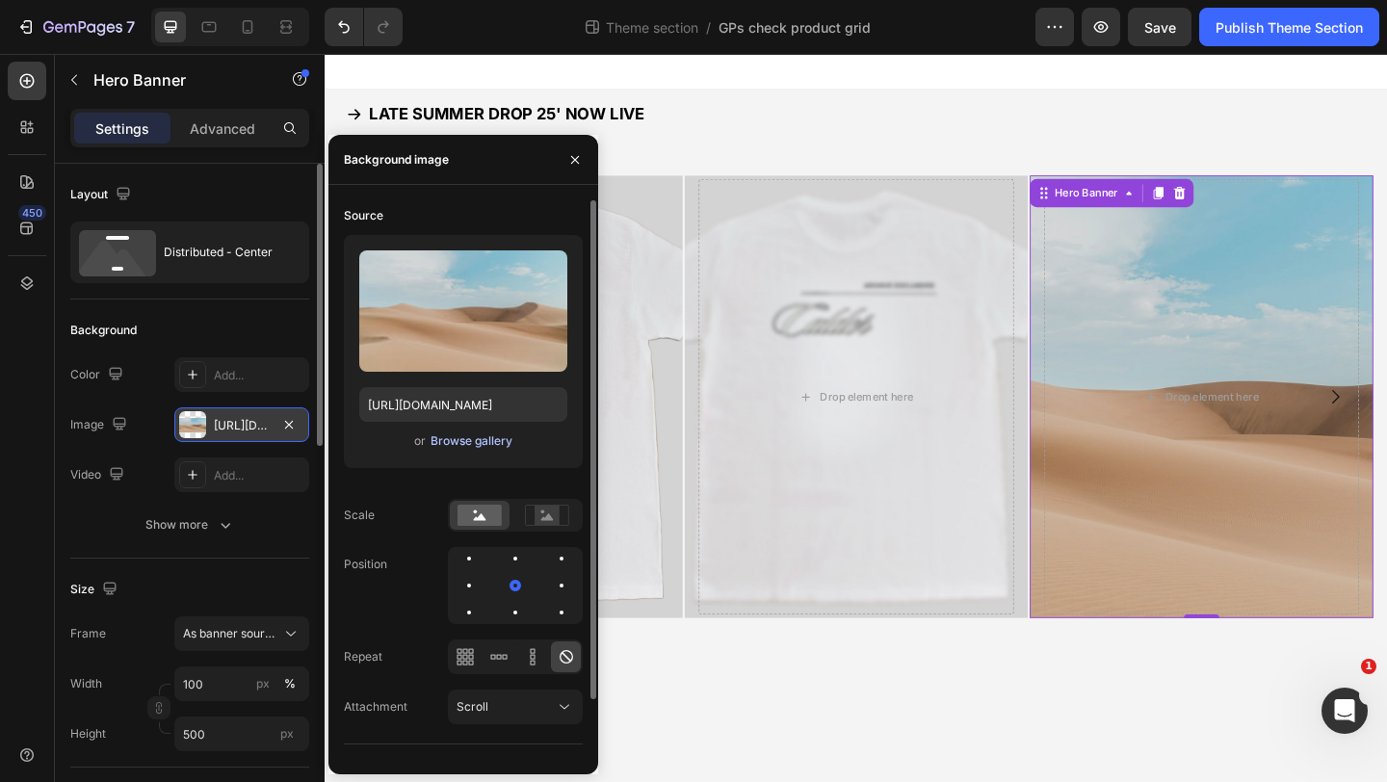
click at [454, 439] on div "Browse gallery" at bounding box center [471, 440] width 82 height 17
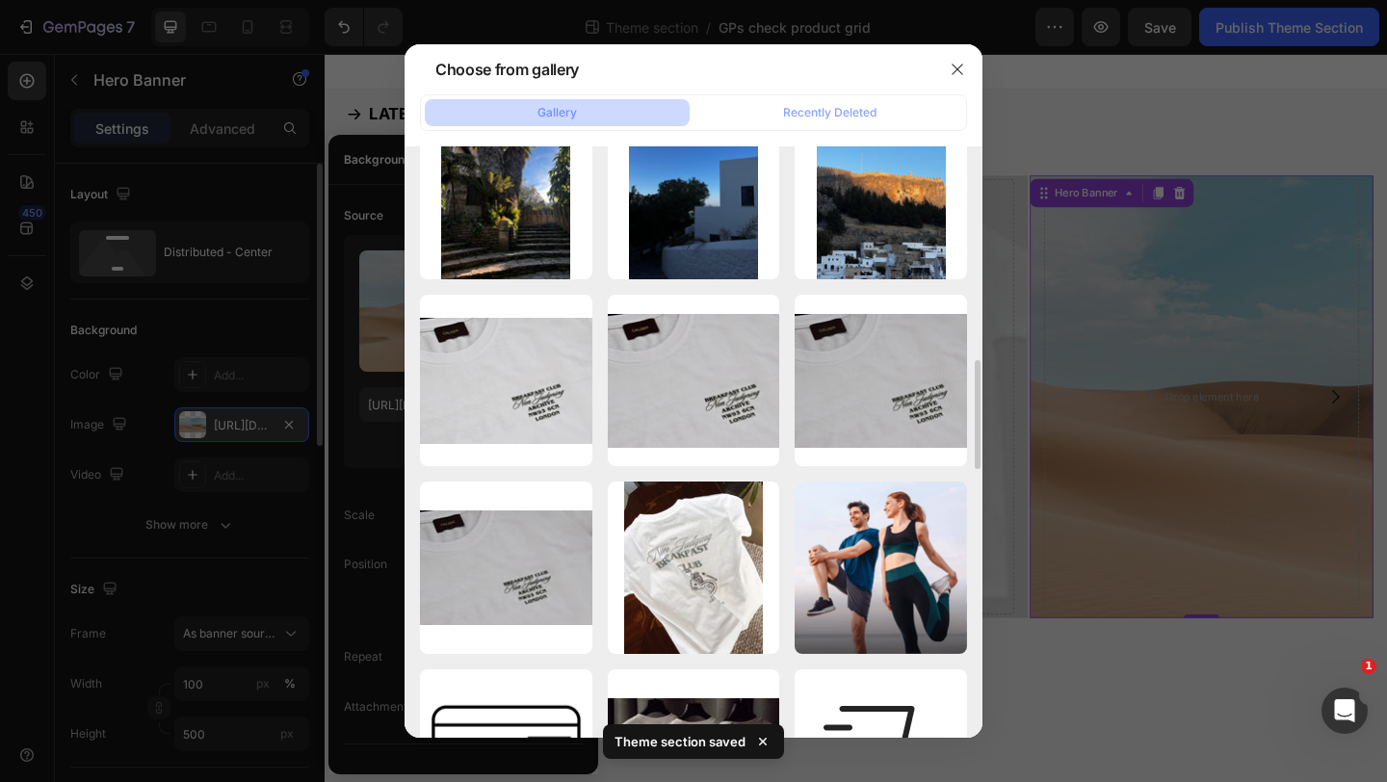
scroll to position [1169, 0]
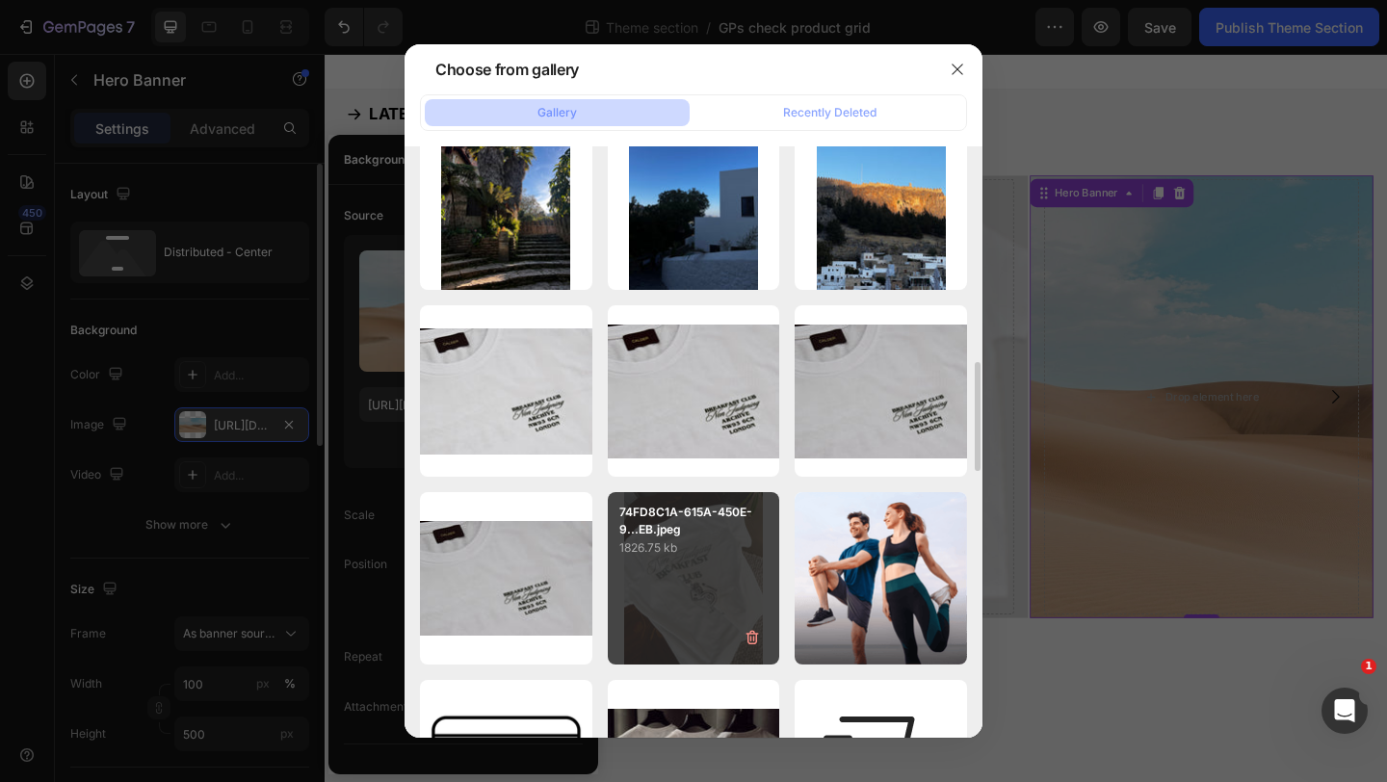
click at [715, 530] on p "74FD8C1A-615A-450E-9...EB.jpeg" at bounding box center [693, 521] width 149 height 35
type input "[URL][DOMAIN_NAME]"
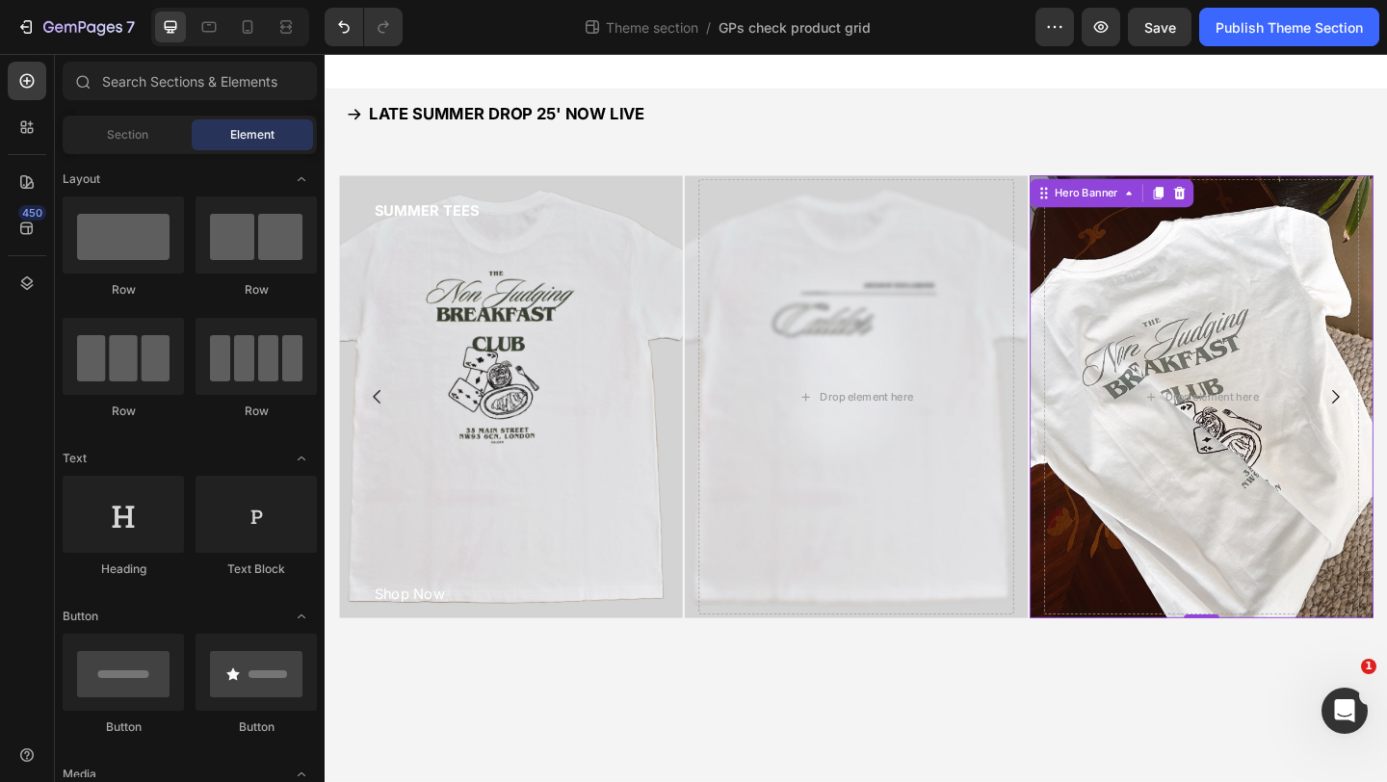
click at [1084, 781] on body "LATE SUMMER DROP 25' NOW LIVE Button SUMMER TEES Button Shop Now Button Hero Ba…" at bounding box center [903, 450] width 1156 height 792
click at [1130, 377] on div "Drop element here" at bounding box center [1277, 427] width 343 height 474
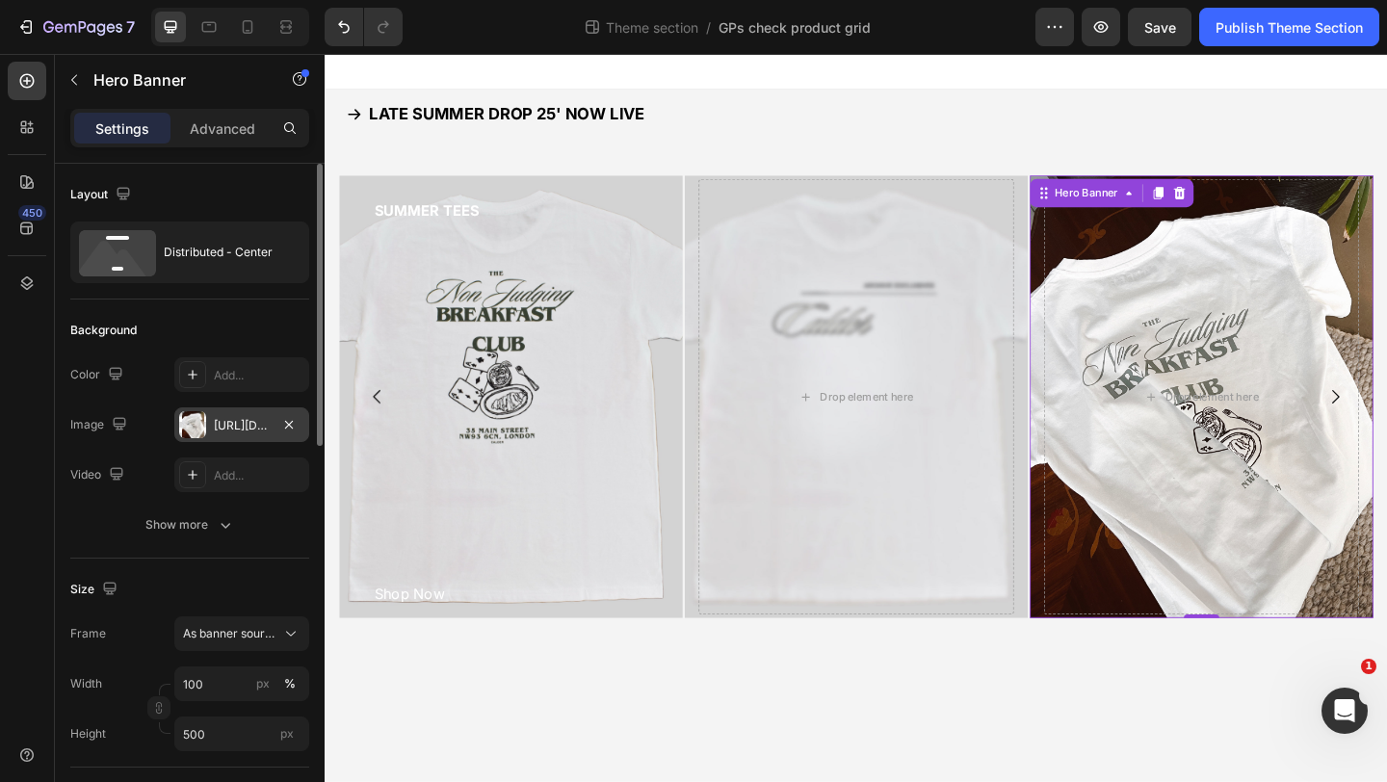
click at [264, 426] on div "[URL][DOMAIN_NAME]" at bounding box center [242, 425] width 56 height 17
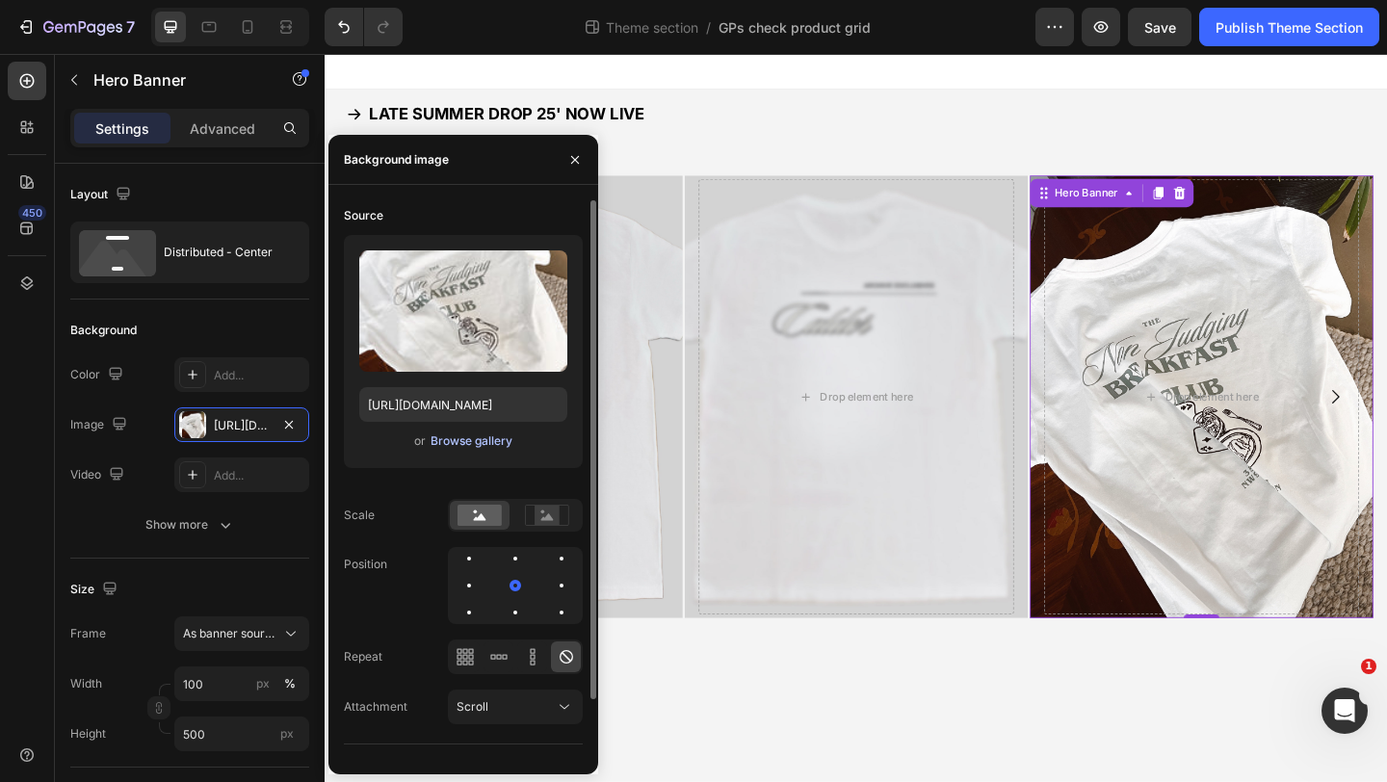
click at [461, 442] on div "Browse gallery" at bounding box center [471, 440] width 82 height 17
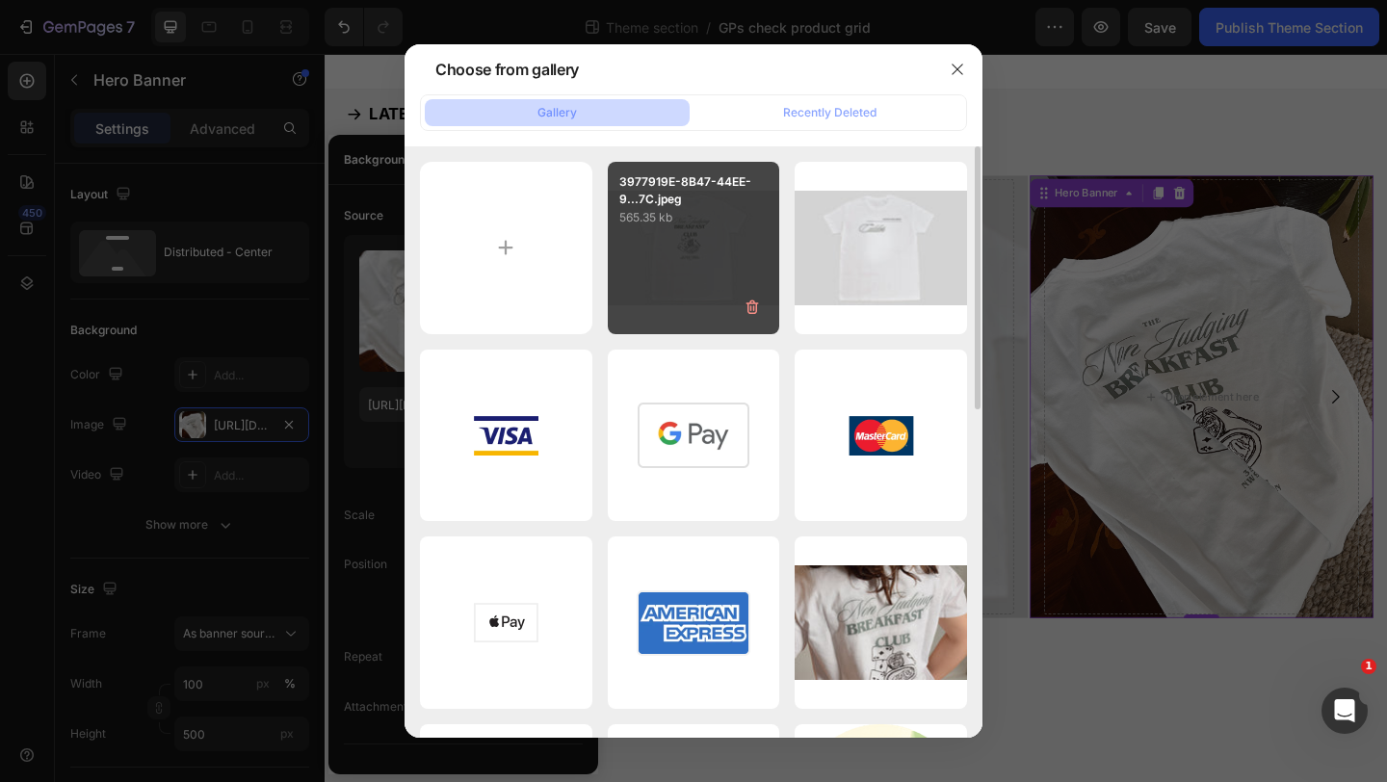
click at [653, 249] on div "3977919E-8B47-44EE-9...7C.jpeg 565.35 kb" at bounding box center [694, 248] width 172 height 172
type input "[URL][DOMAIN_NAME]"
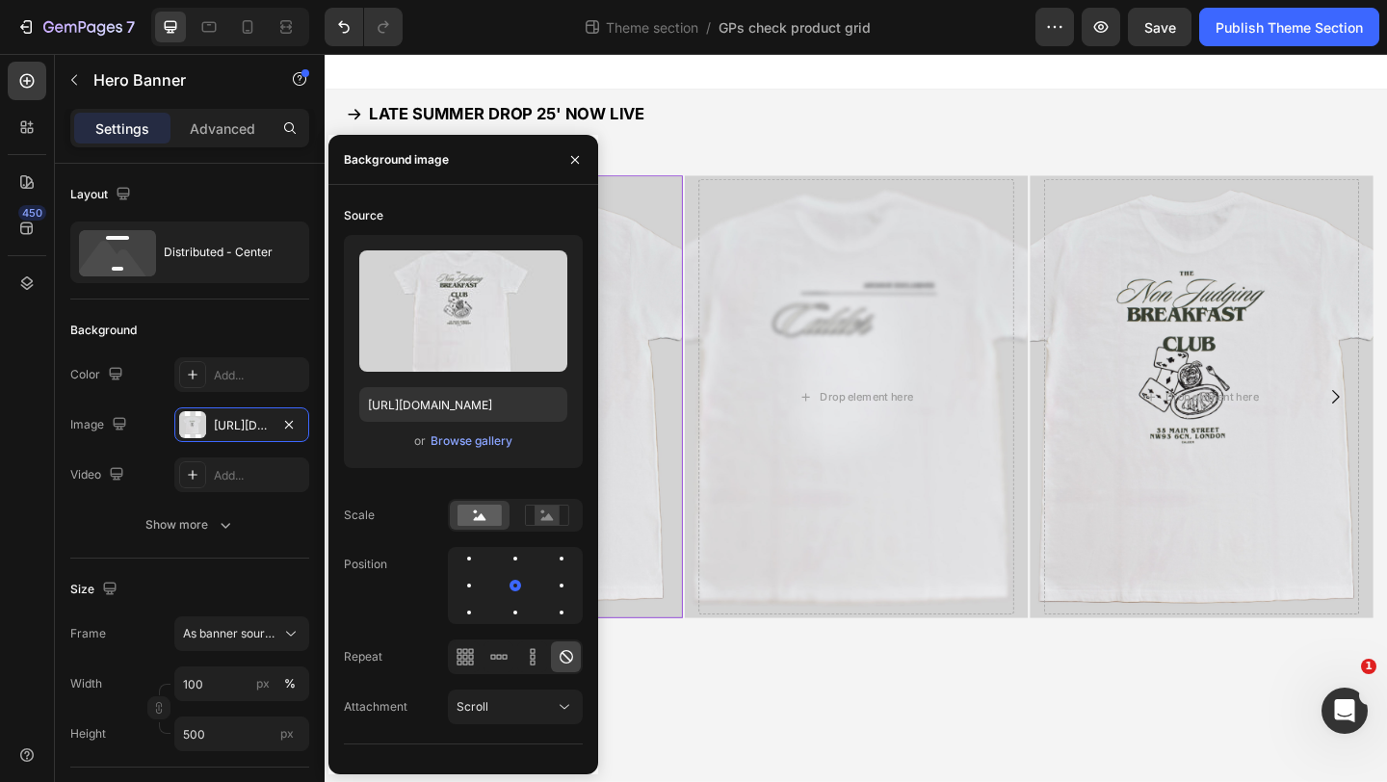
click at [652, 366] on div "SUMMER TEES Button Shop Now Button" at bounding box center [526, 427] width 343 height 474
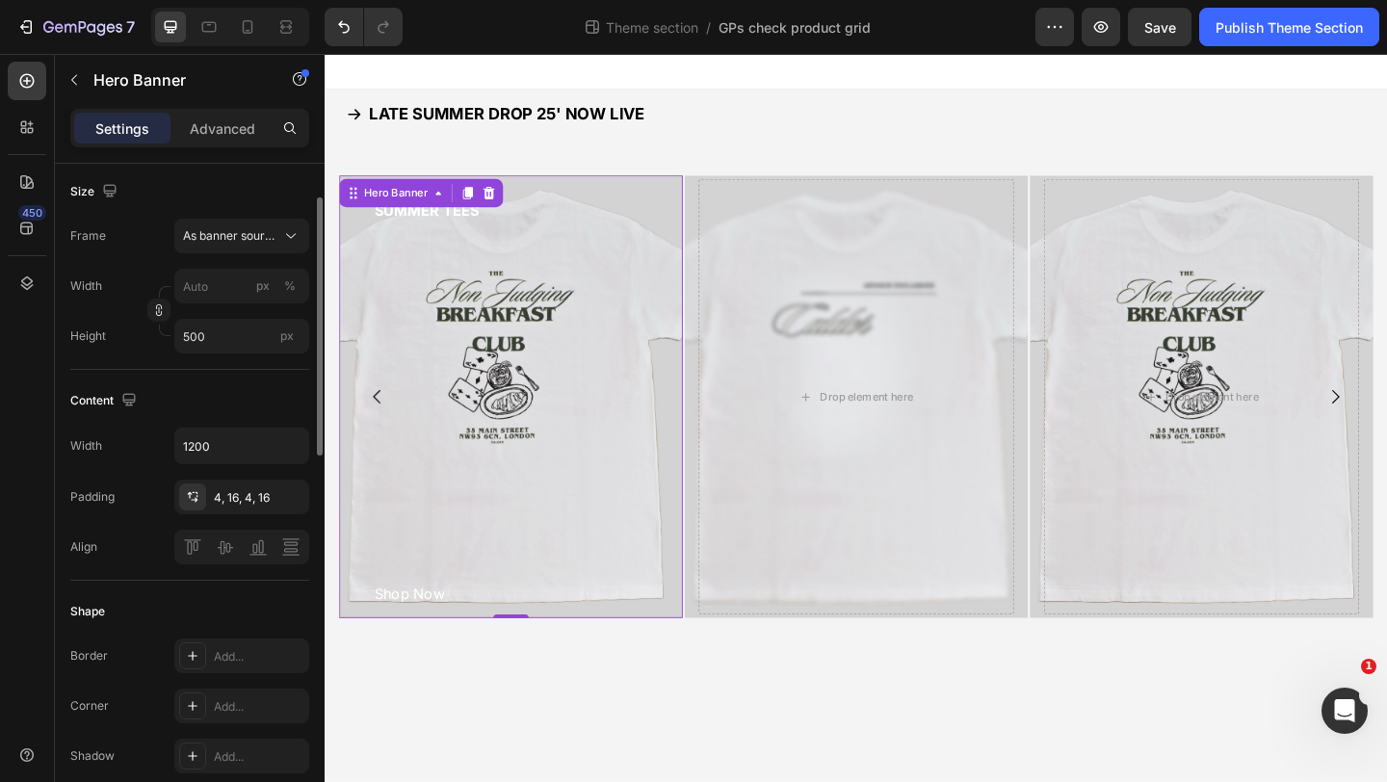
scroll to position [0, 0]
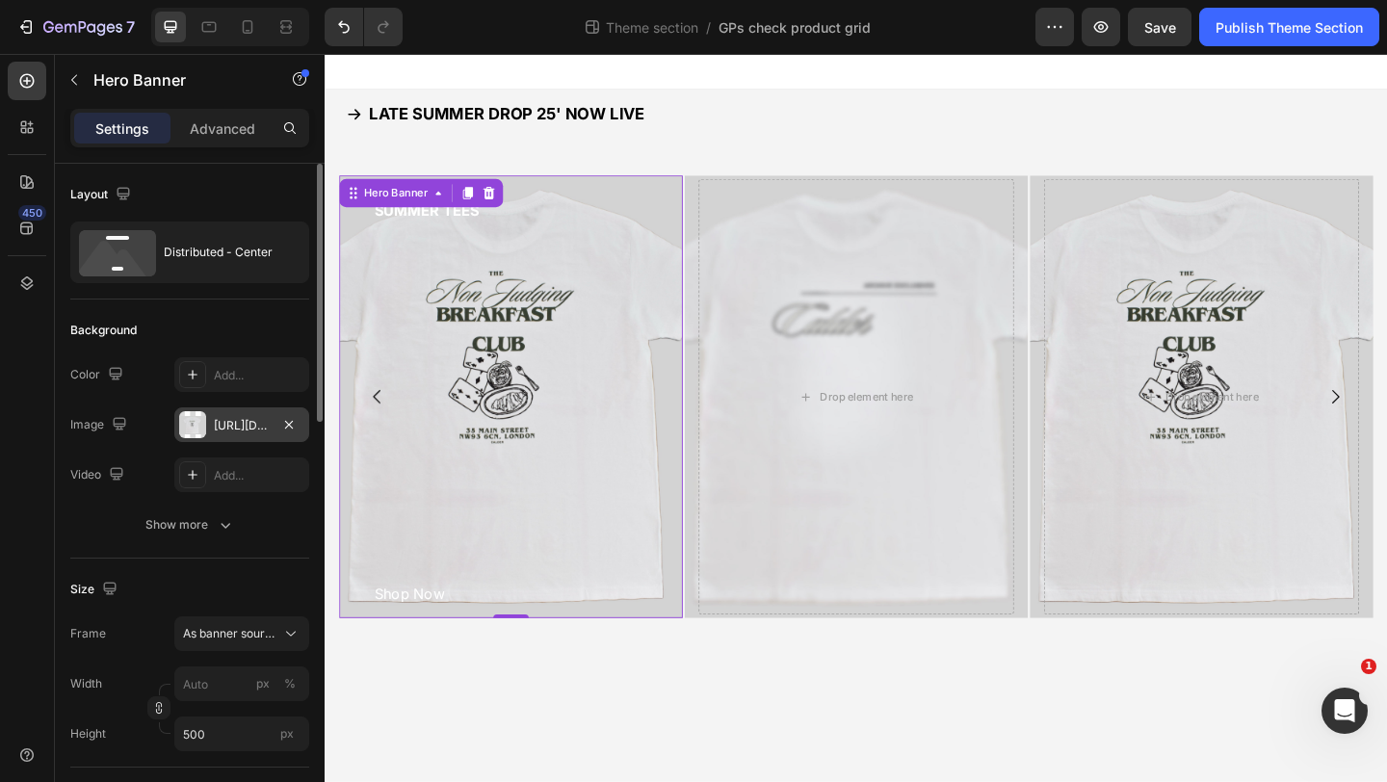
click at [258, 425] on div "[URL][DOMAIN_NAME]" at bounding box center [242, 425] width 56 height 17
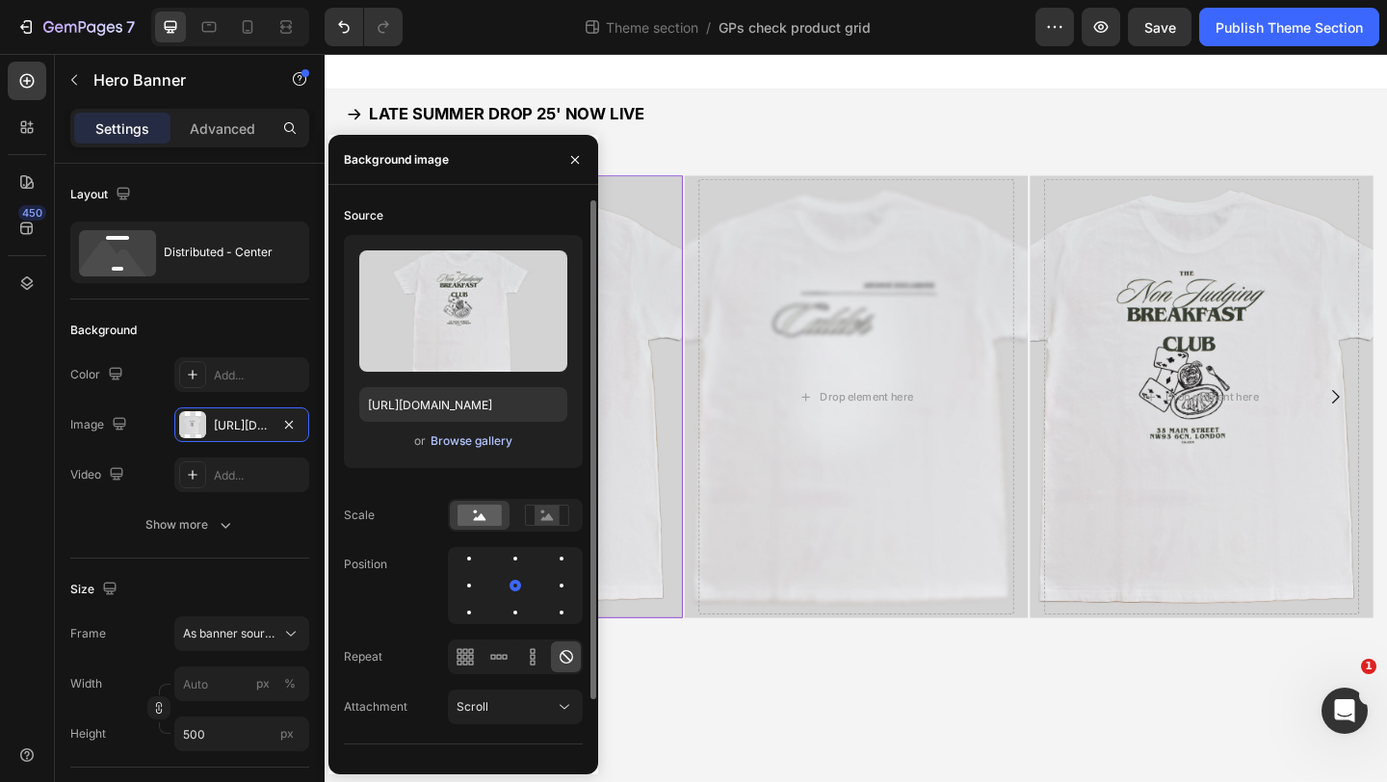
click at [443, 441] on div "Browse gallery" at bounding box center [471, 440] width 82 height 17
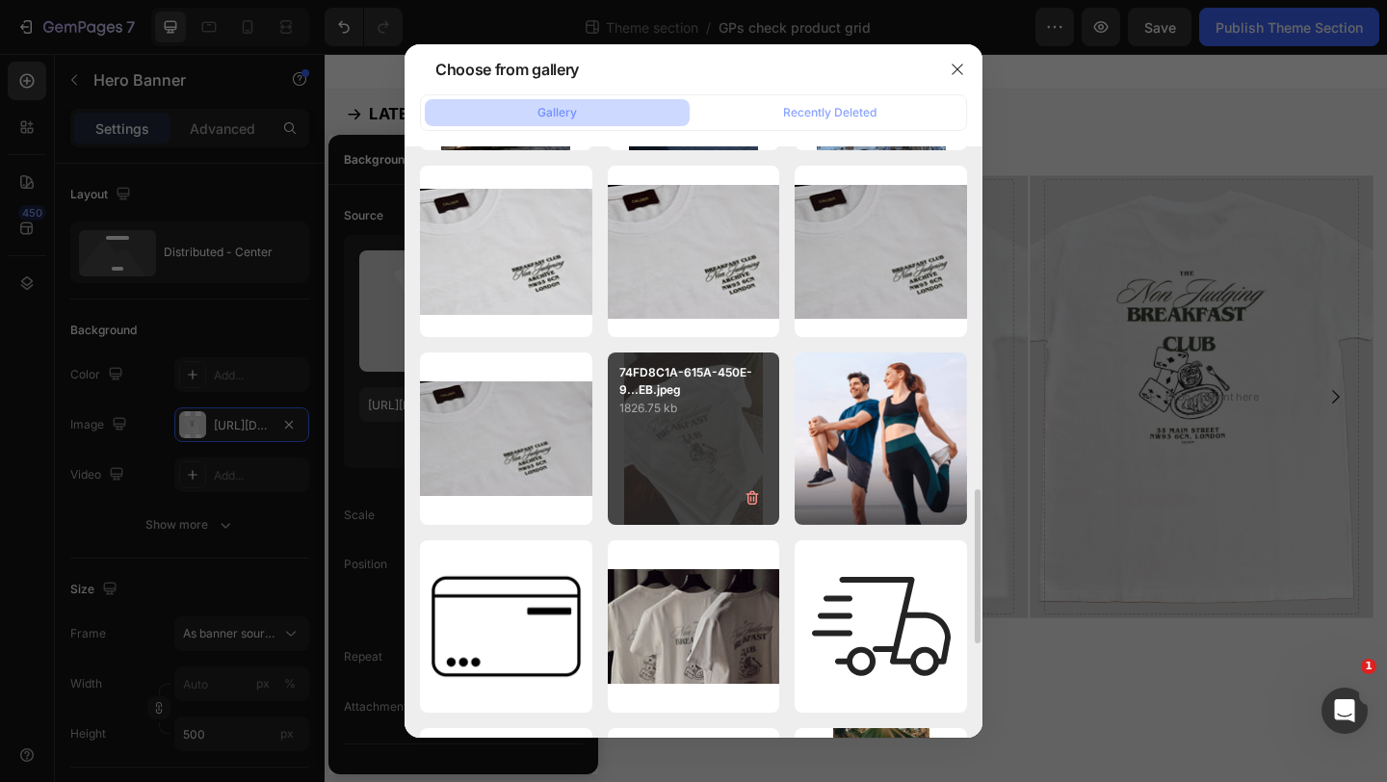
scroll to position [1310, 0]
click at [677, 432] on div "74FD8C1A-615A-450E-9...EB.jpeg 1826.75 kb" at bounding box center [694, 437] width 172 height 172
type input "[URL][DOMAIN_NAME]"
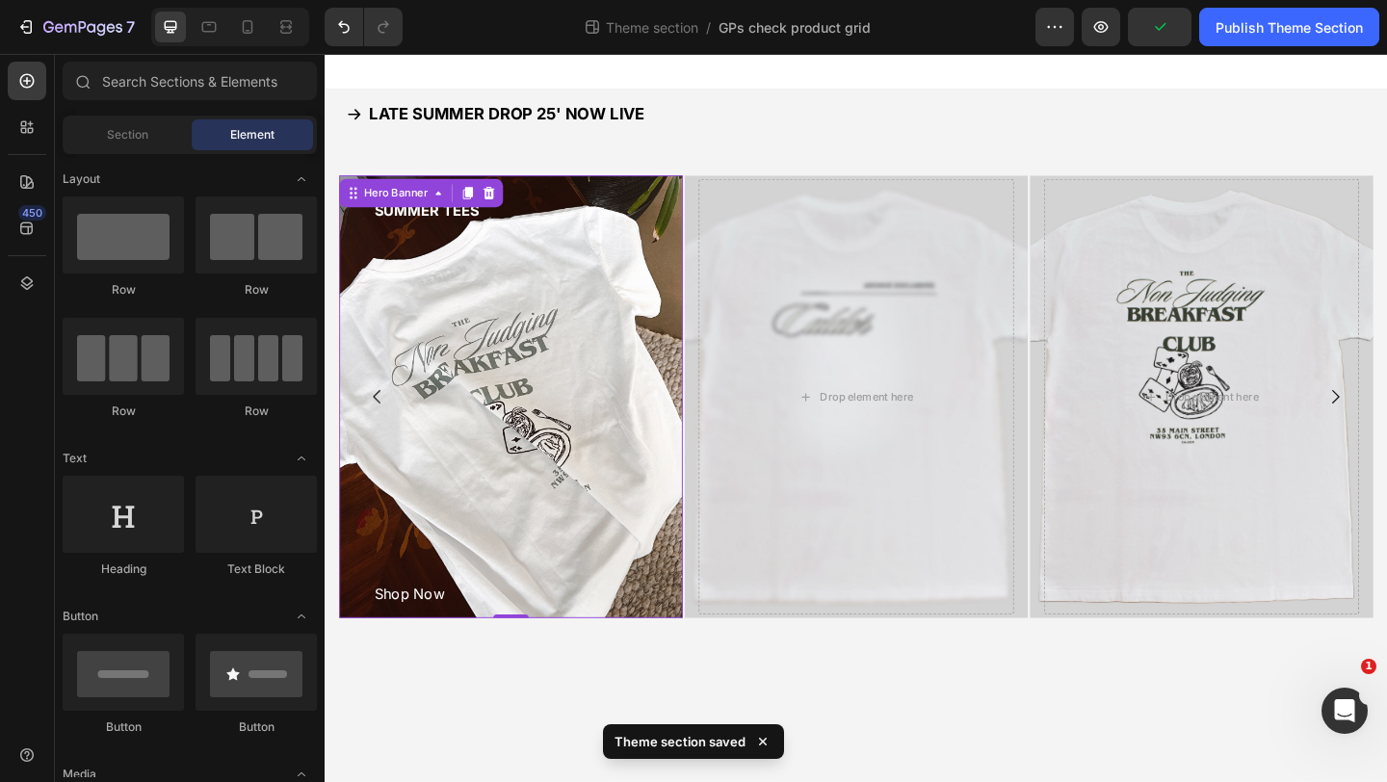
click at [849, 781] on body "LATE SUMMER DROP 25' NOW LIVE Button SUMMER TEES Button Shop Now Button Hero Ba…" at bounding box center [903, 450] width 1156 height 792
click at [1080, 765] on body "LATE SUMMER DROP 25' NOW LIVE Button SUMMER TEES Button Shop Now Button Hero Ba…" at bounding box center [903, 450] width 1156 height 792
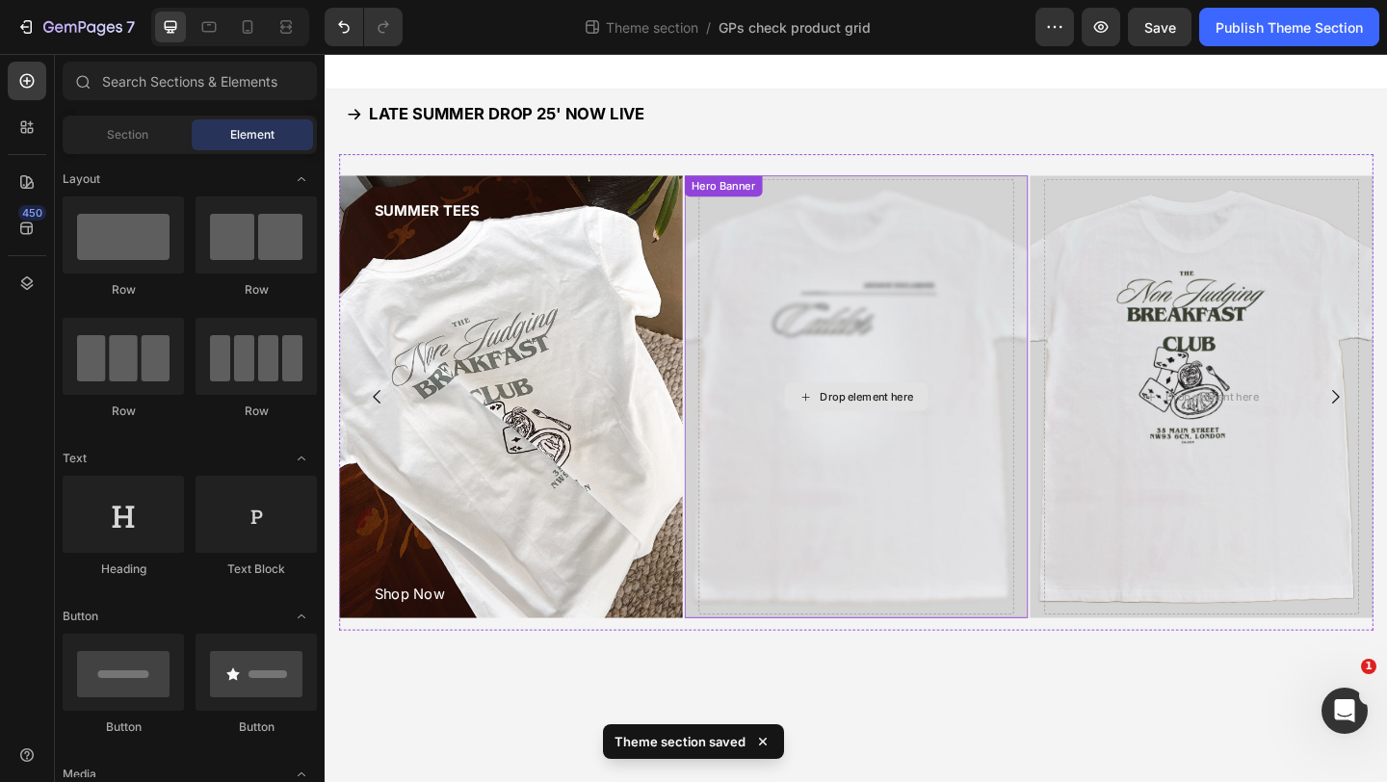
click at [900, 222] on div "Drop element here" at bounding box center [902, 427] width 343 height 474
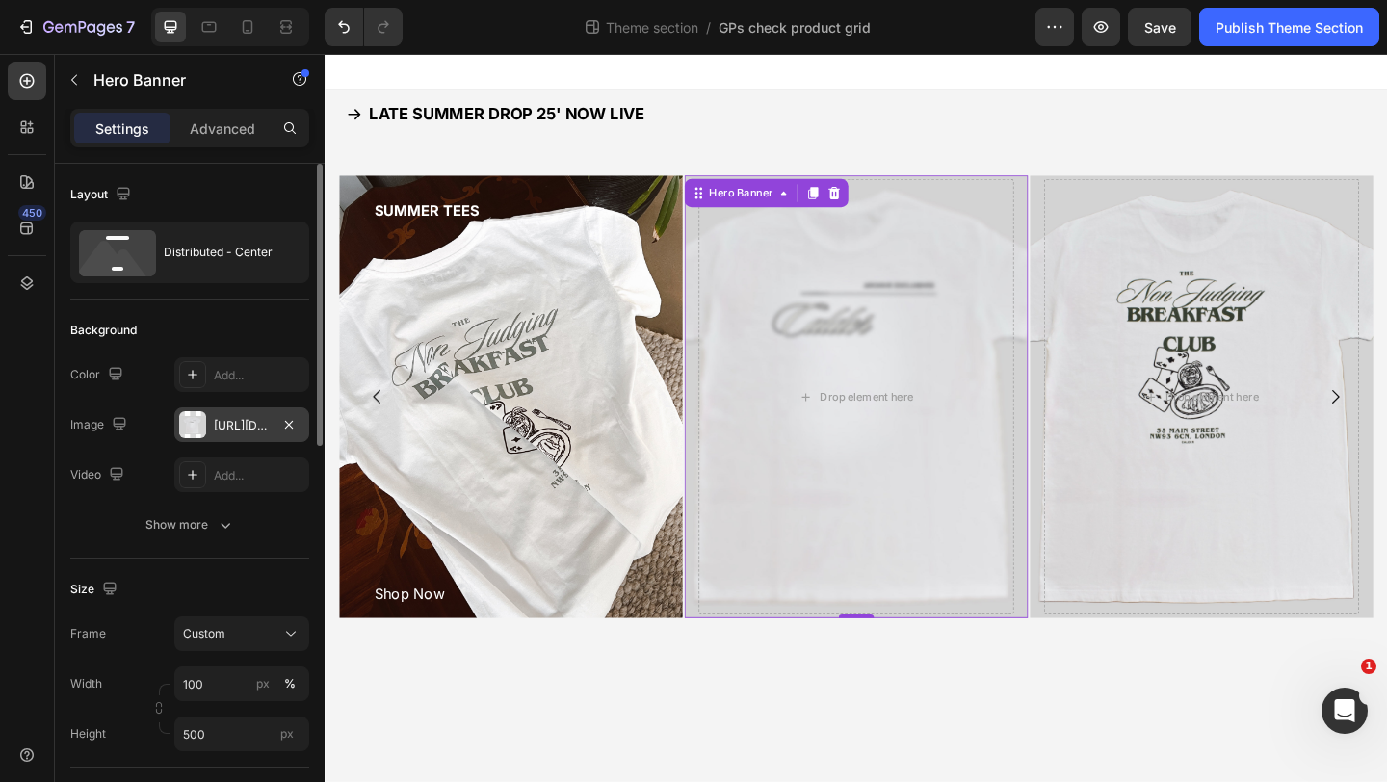
click at [258, 422] on div "[URL][DOMAIN_NAME]" at bounding box center [242, 425] width 56 height 17
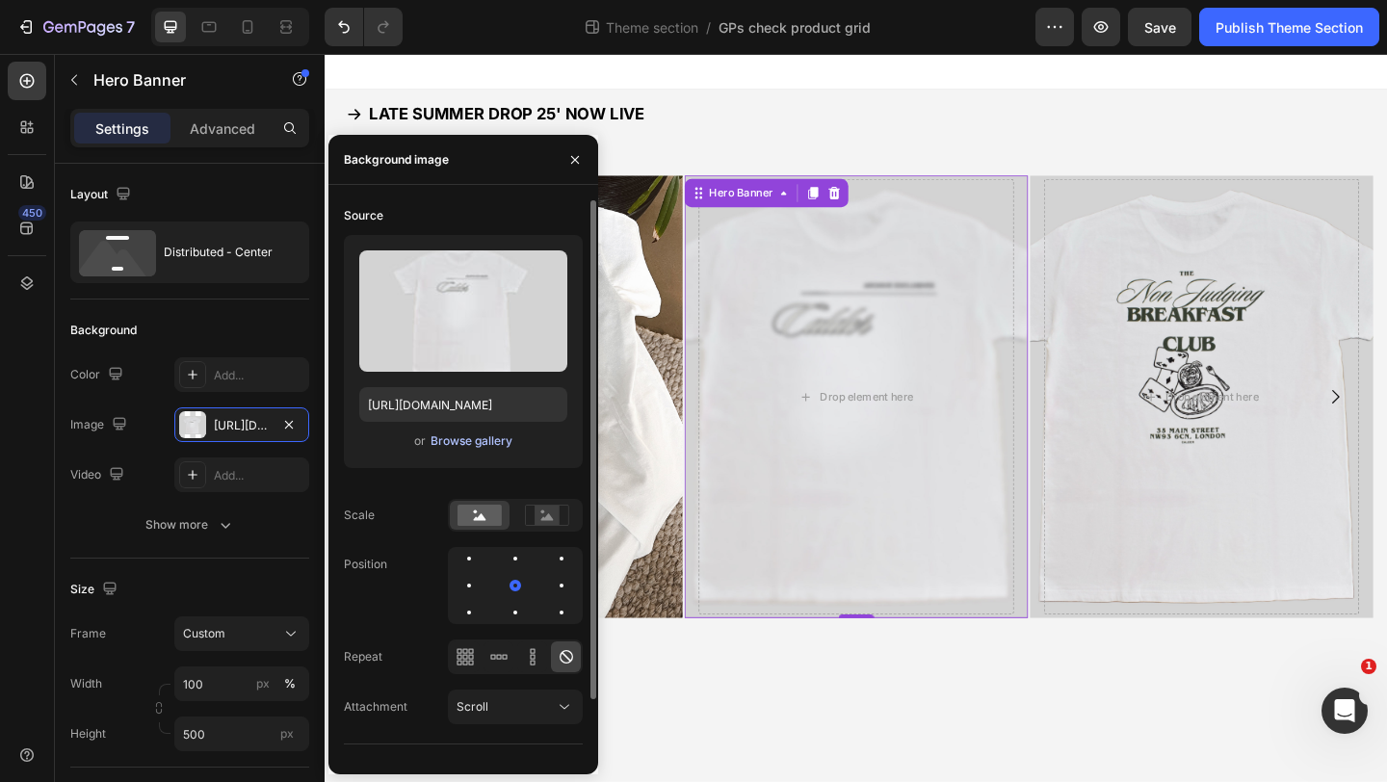
click at [462, 442] on div "Browse gallery" at bounding box center [471, 440] width 82 height 17
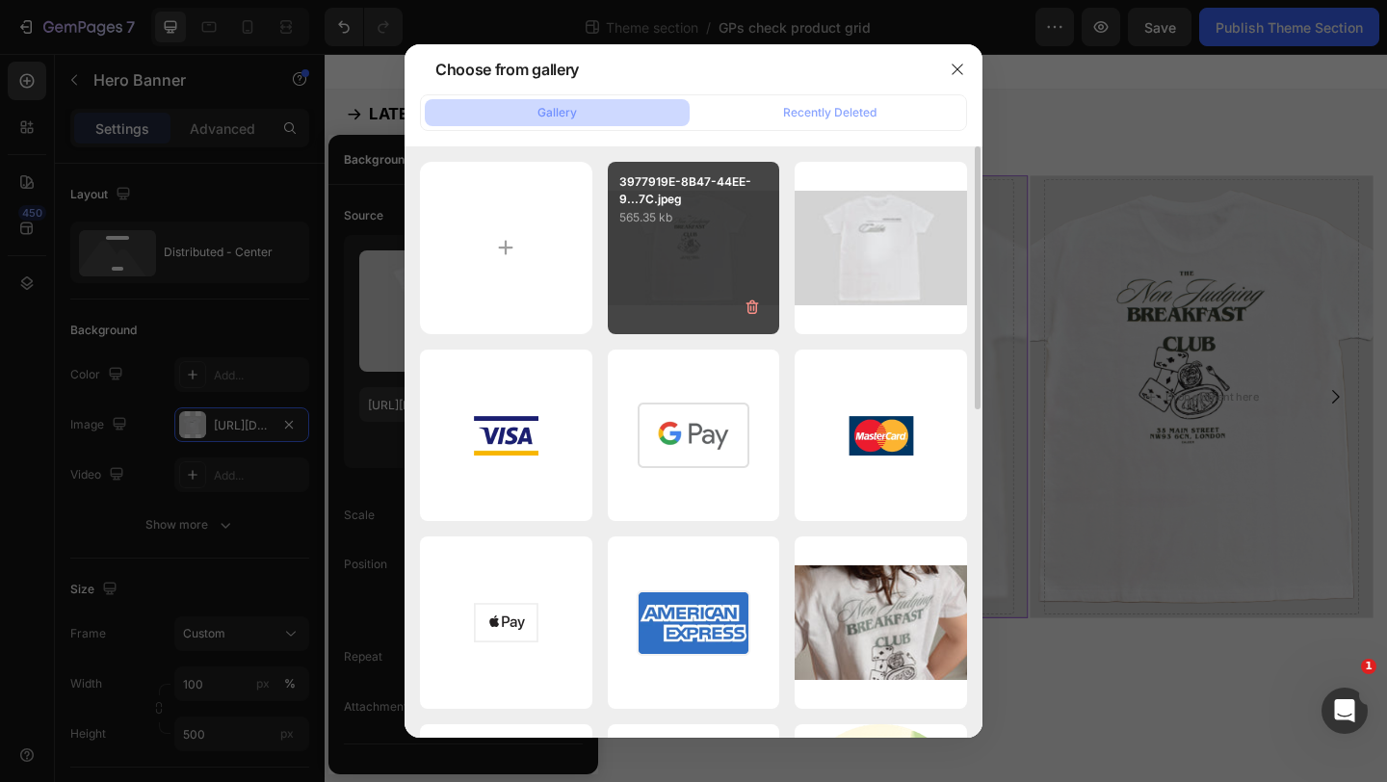
click at [656, 270] on div "3977919E-8B47-44EE-9...7C.jpeg 565.35 kb" at bounding box center [694, 248] width 172 height 172
type input "[URL][DOMAIN_NAME]"
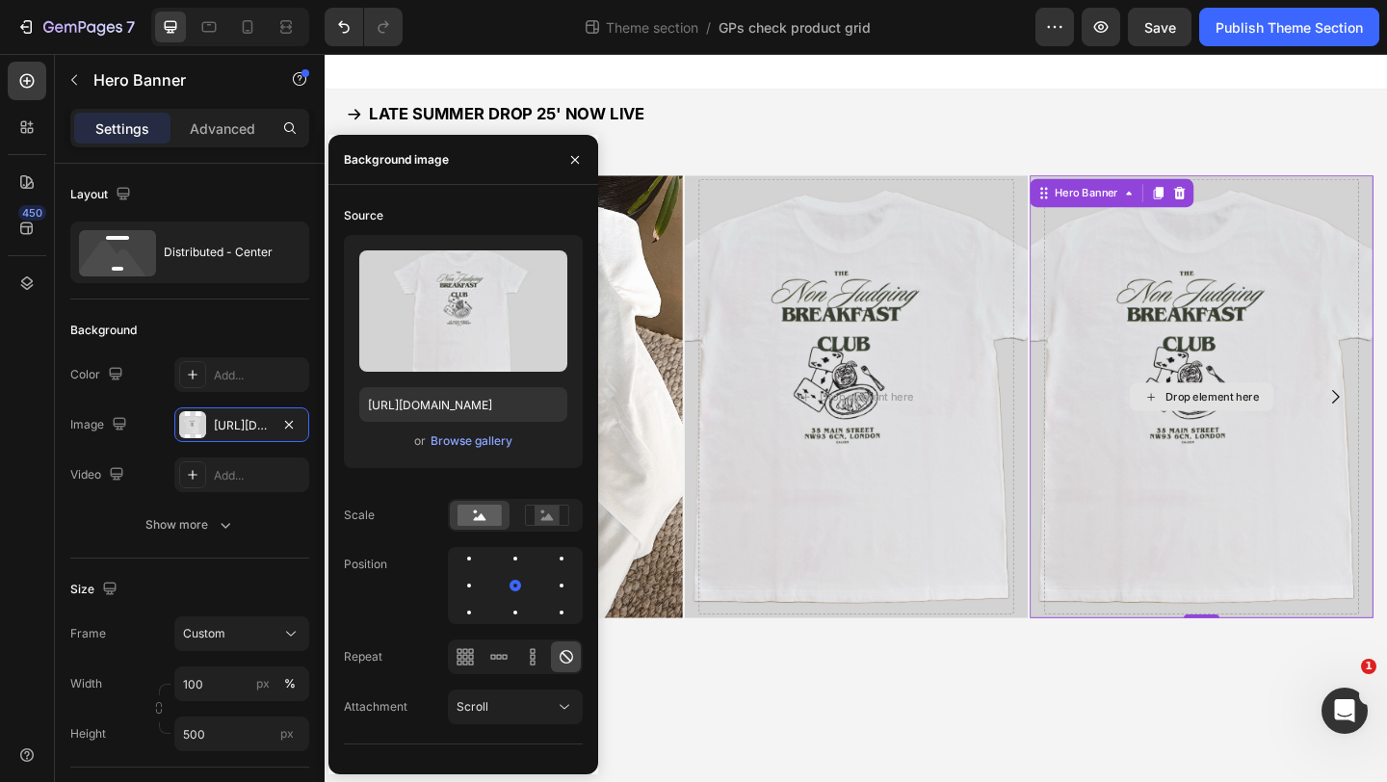
click at [1130, 443] on div "Drop element here" at bounding box center [1277, 427] width 343 height 474
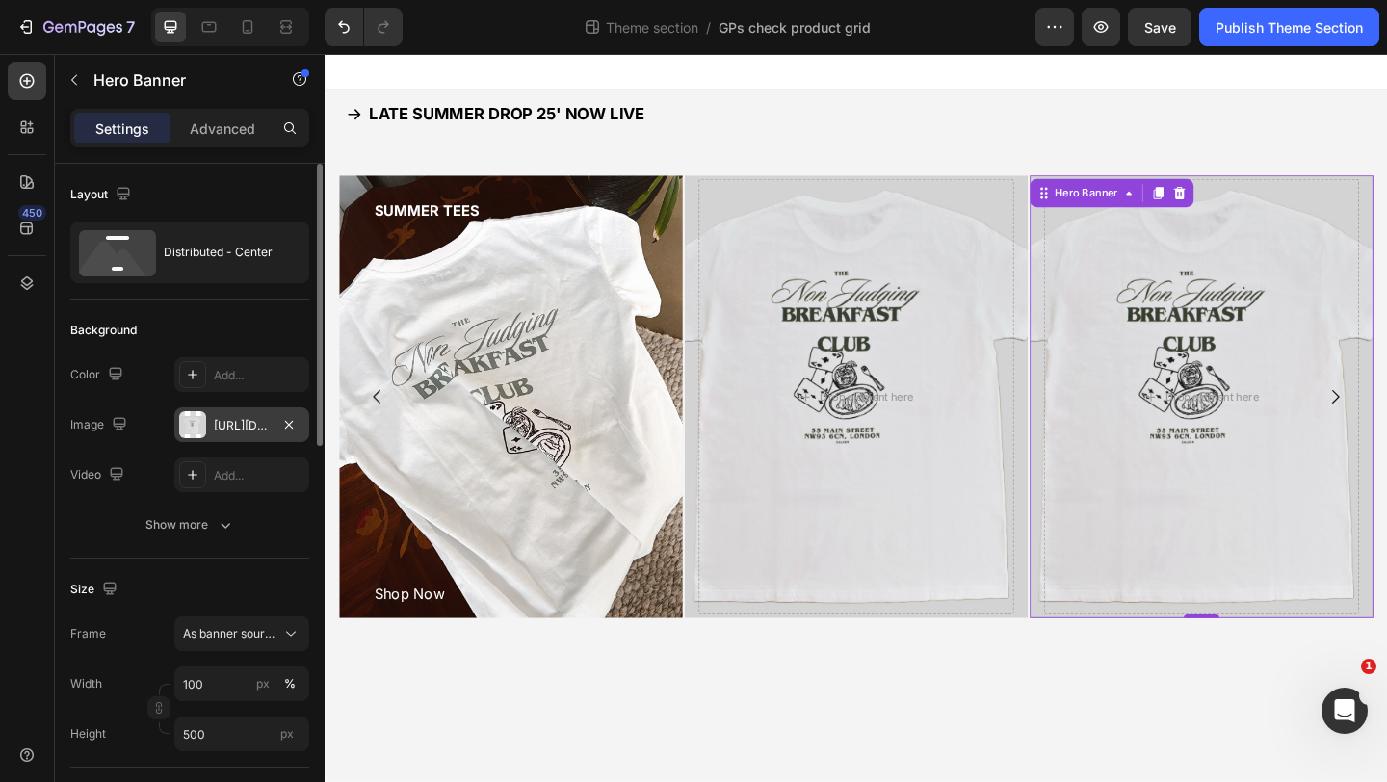
click at [259, 418] on div "[URL][DOMAIN_NAME]" at bounding box center [242, 425] width 56 height 17
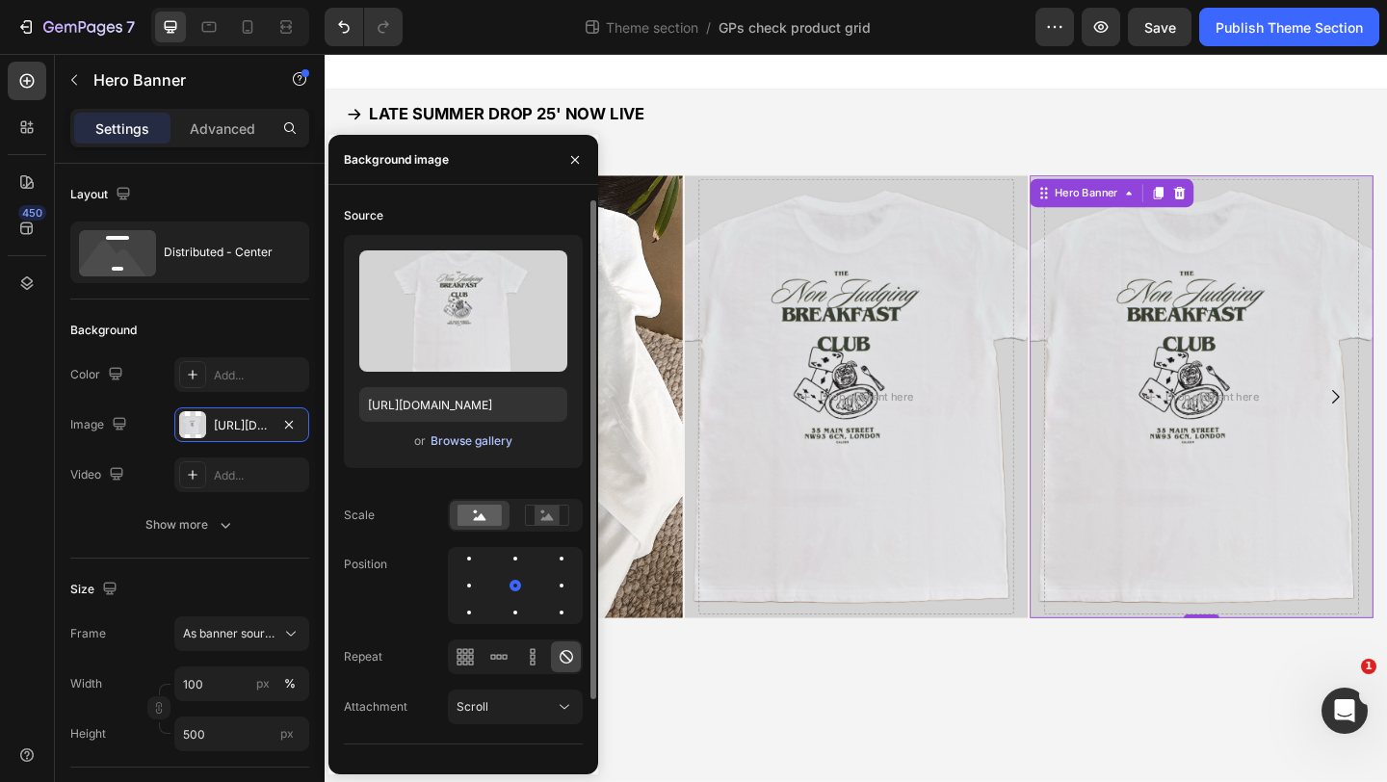
click at [434, 438] on div "Browse gallery" at bounding box center [471, 440] width 82 height 17
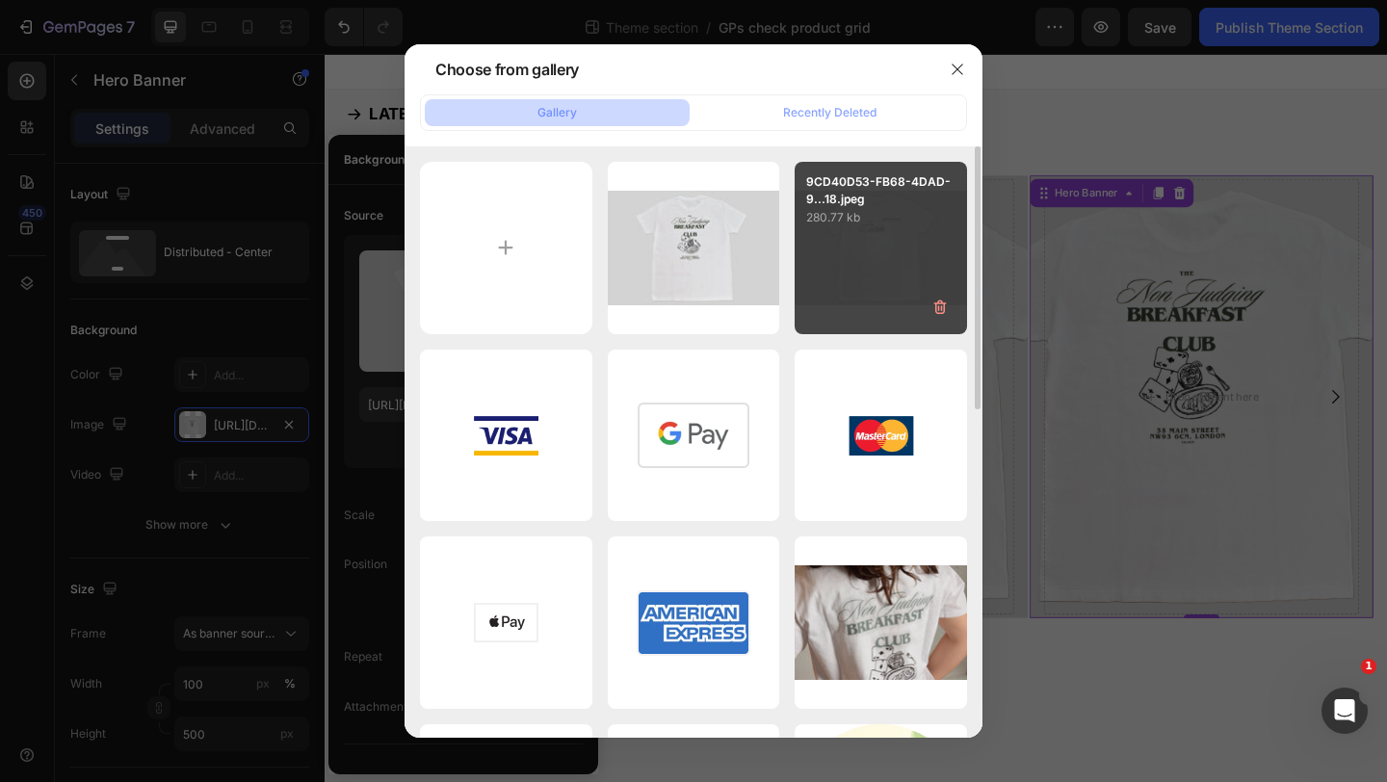
click at [879, 217] on p "280.77 kb" at bounding box center [880, 217] width 149 height 19
type input "[URL][DOMAIN_NAME]"
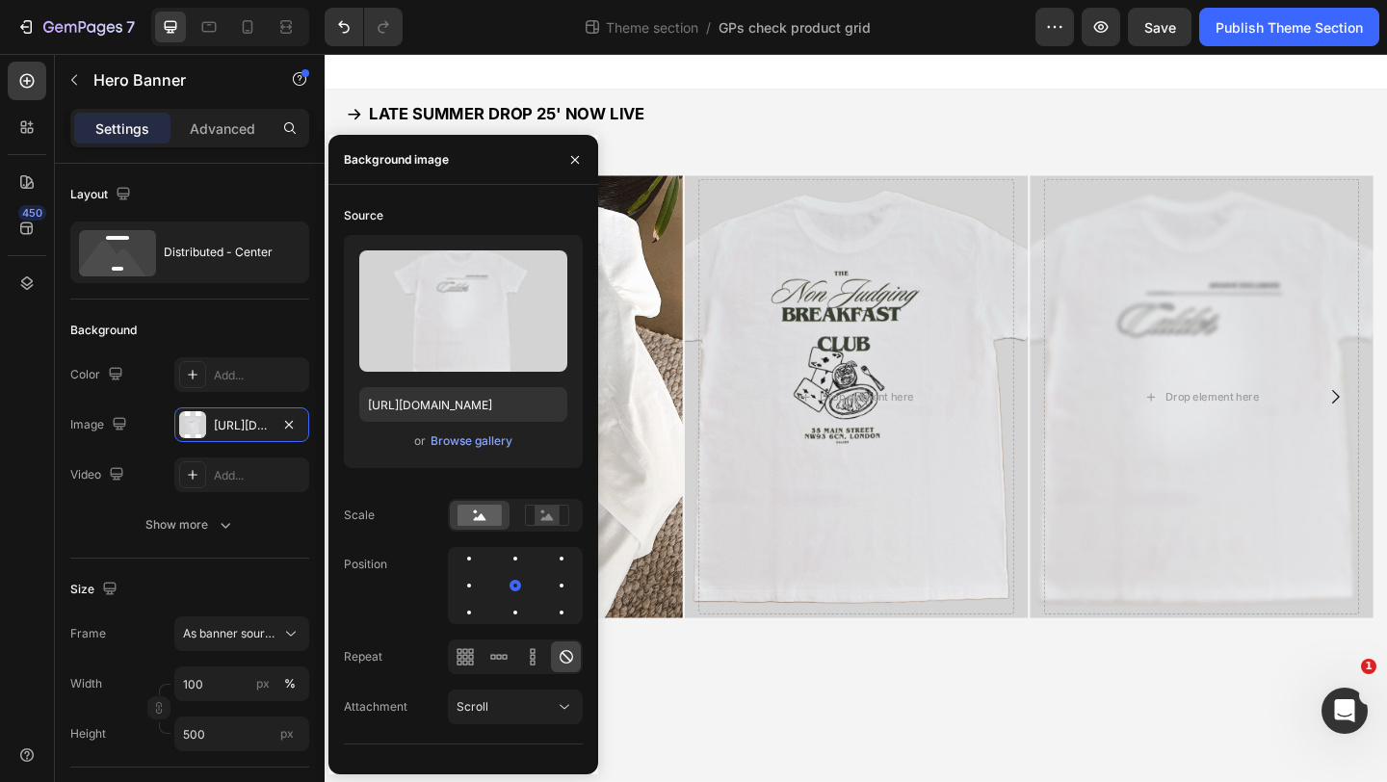
click at [1116, 767] on body "LATE SUMMER DROP 25' NOW LIVE Button SUMMER TEES Button Shop Now Button Hero Ba…" at bounding box center [903, 450] width 1156 height 792
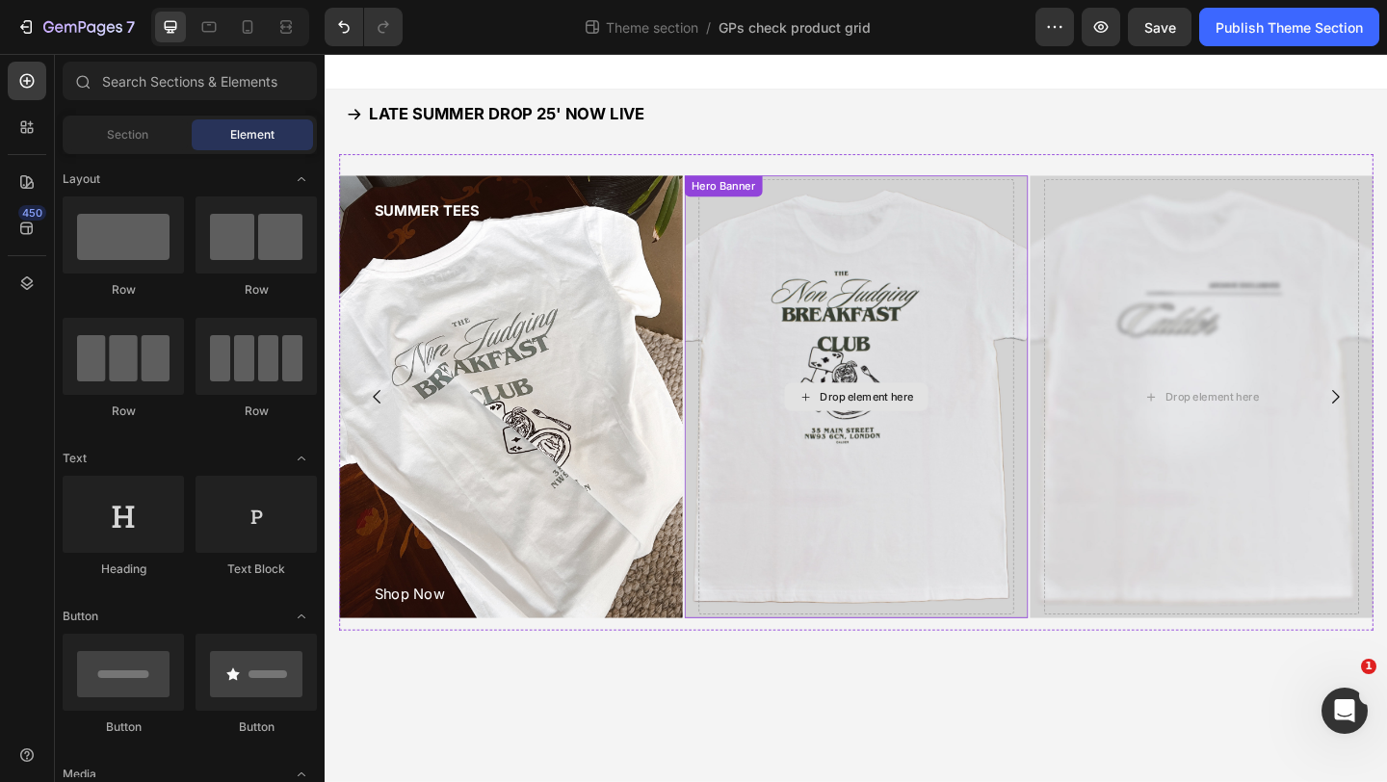
click at [842, 353] on div "Drop element here" at bounding box center [902, 427] width 343 height 474
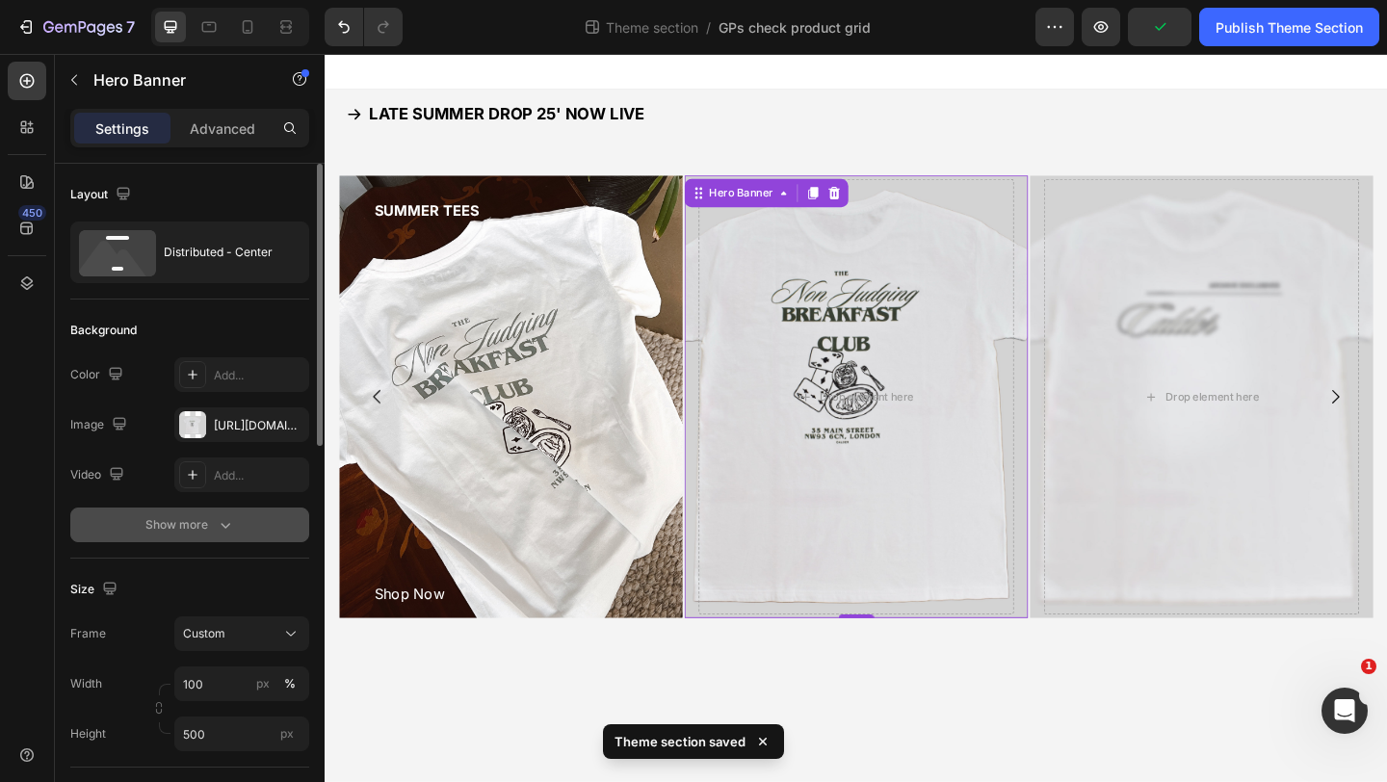
click at [198, 523] on div "Show more" at bounding box center [190, 524] width 90 height 19
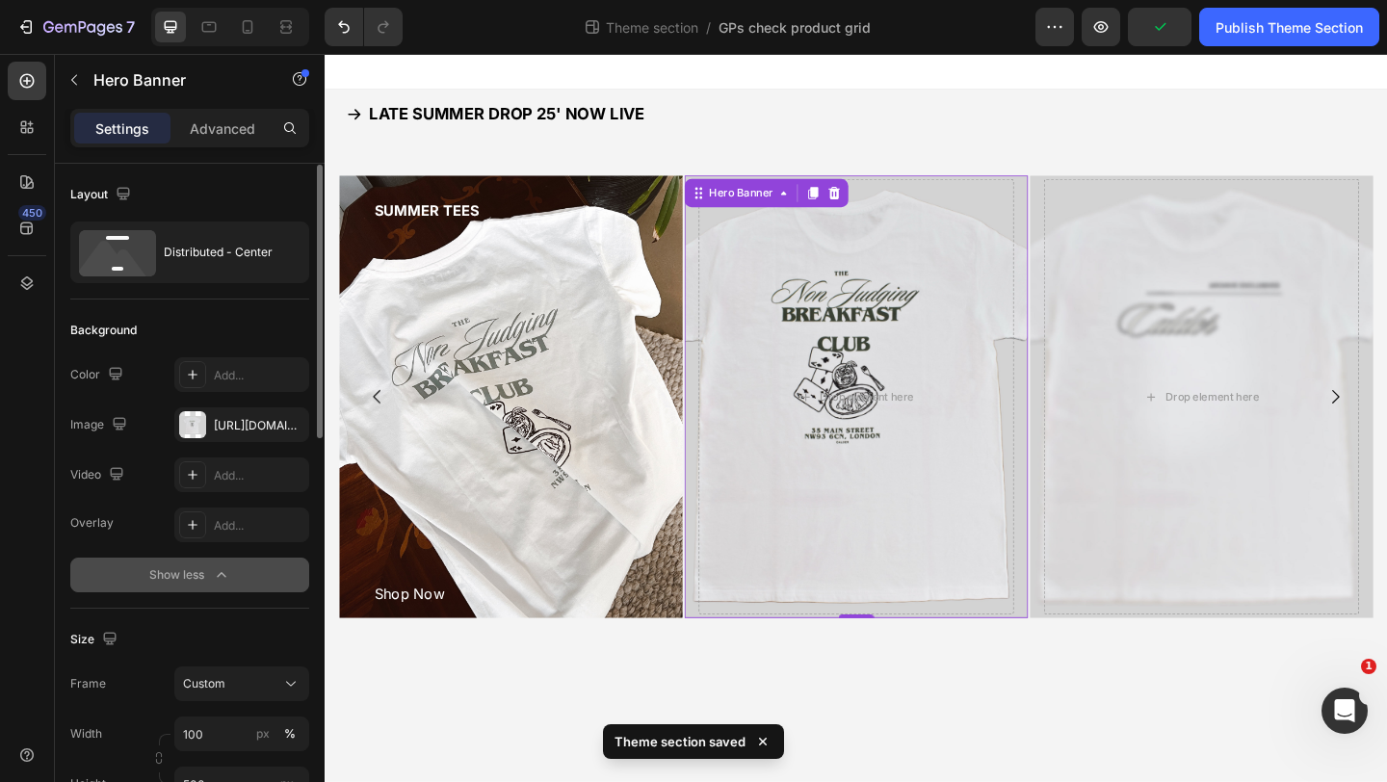
scroll to position [228, 0]
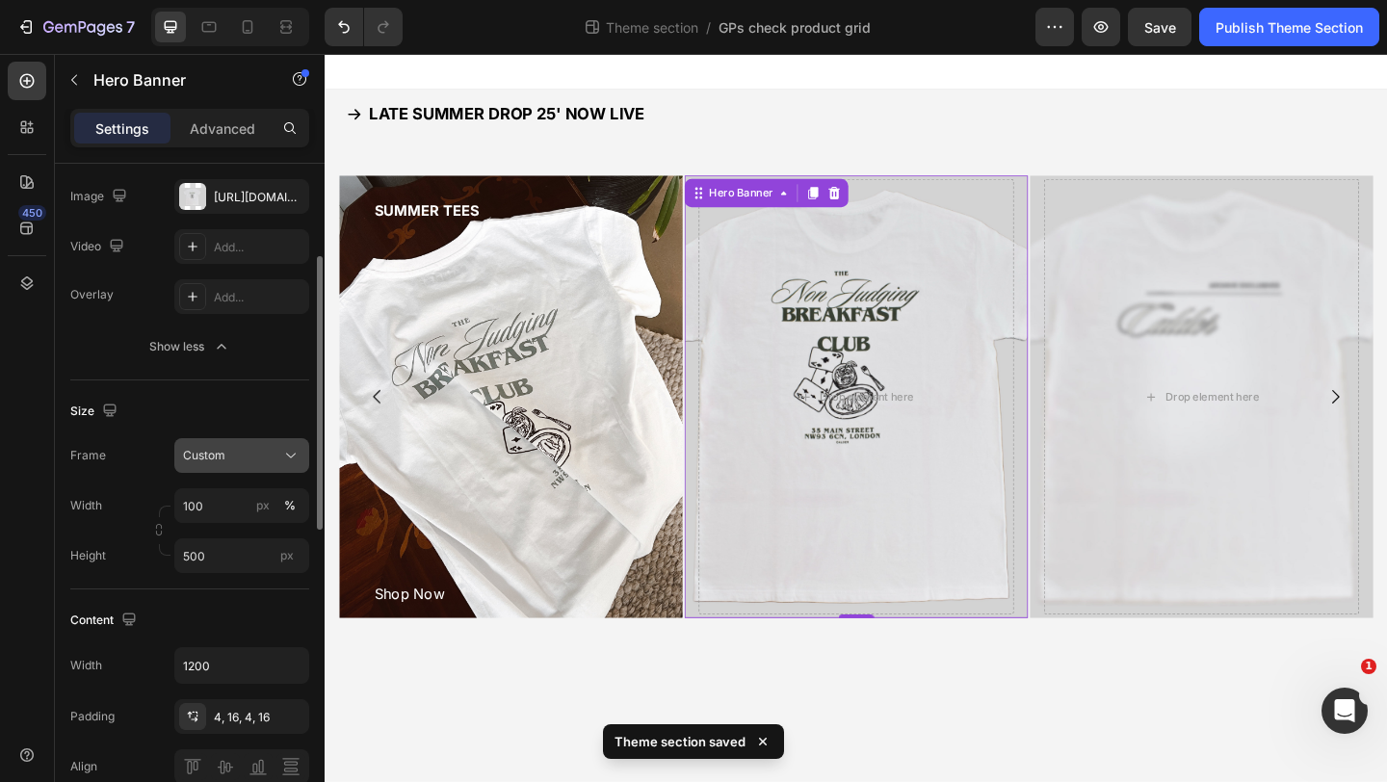
click at [213, 449] on span "Custom" at bounding box center [204, 455] width 42 height 17
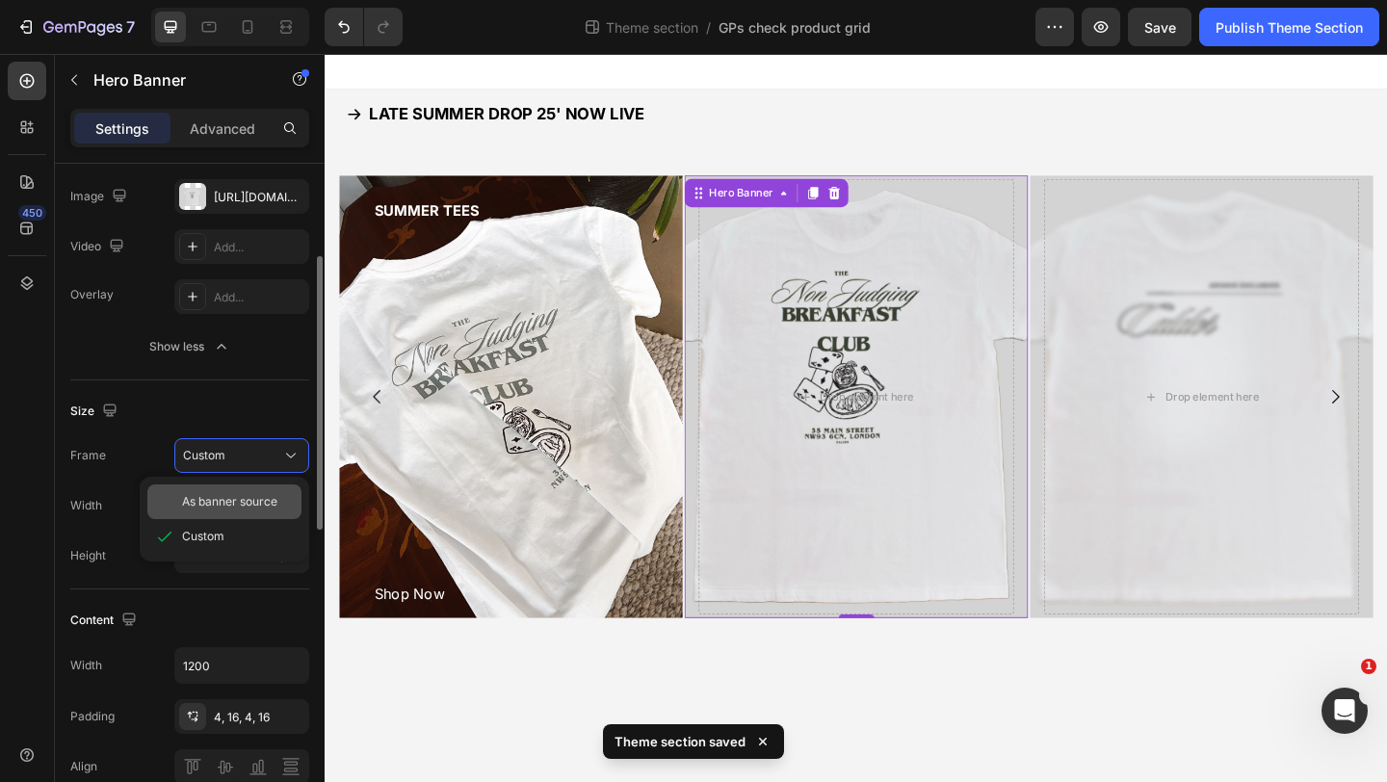
click at [214, 491] on div "As banner source" at bounding box center [224, 501] width 154 height 35
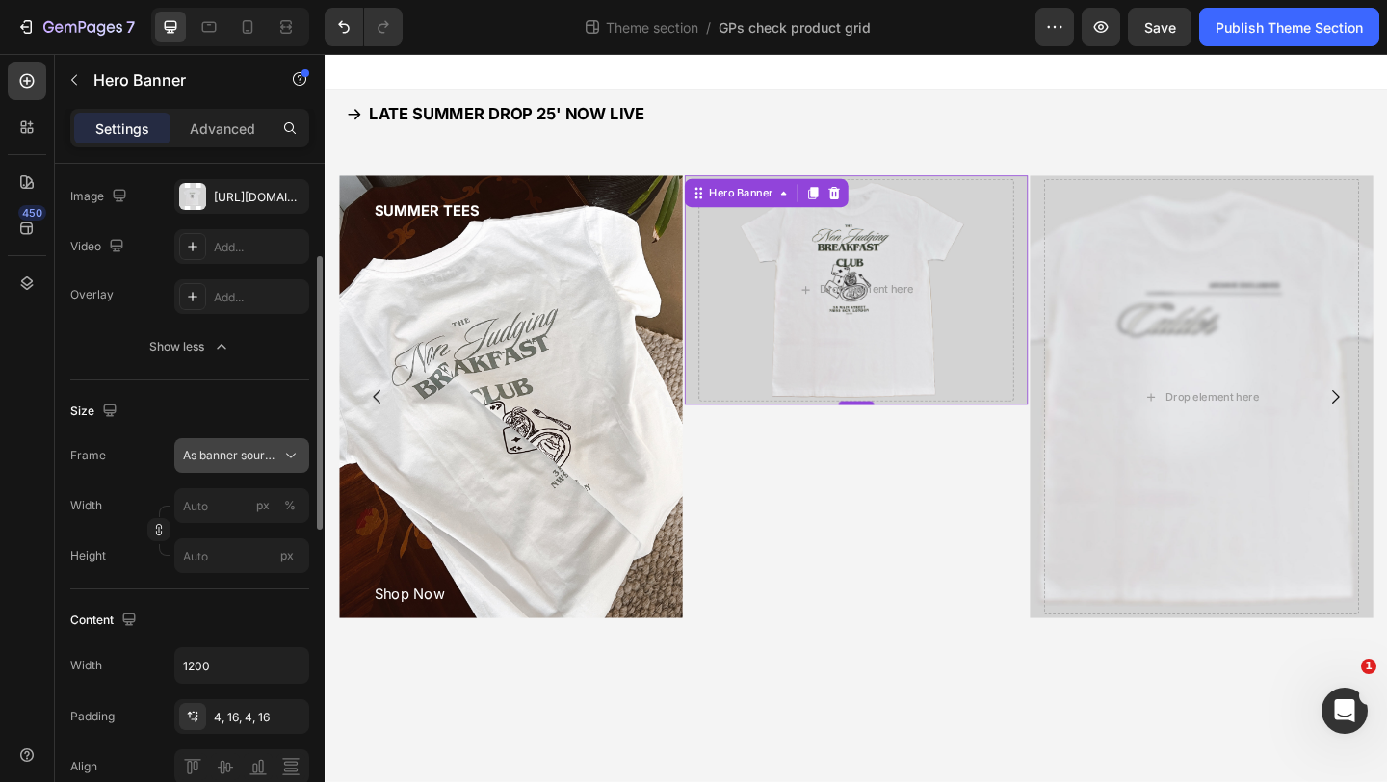
click at [221, 449] on span "As banner source" at bounding box center [230, 455] width 94 height 17
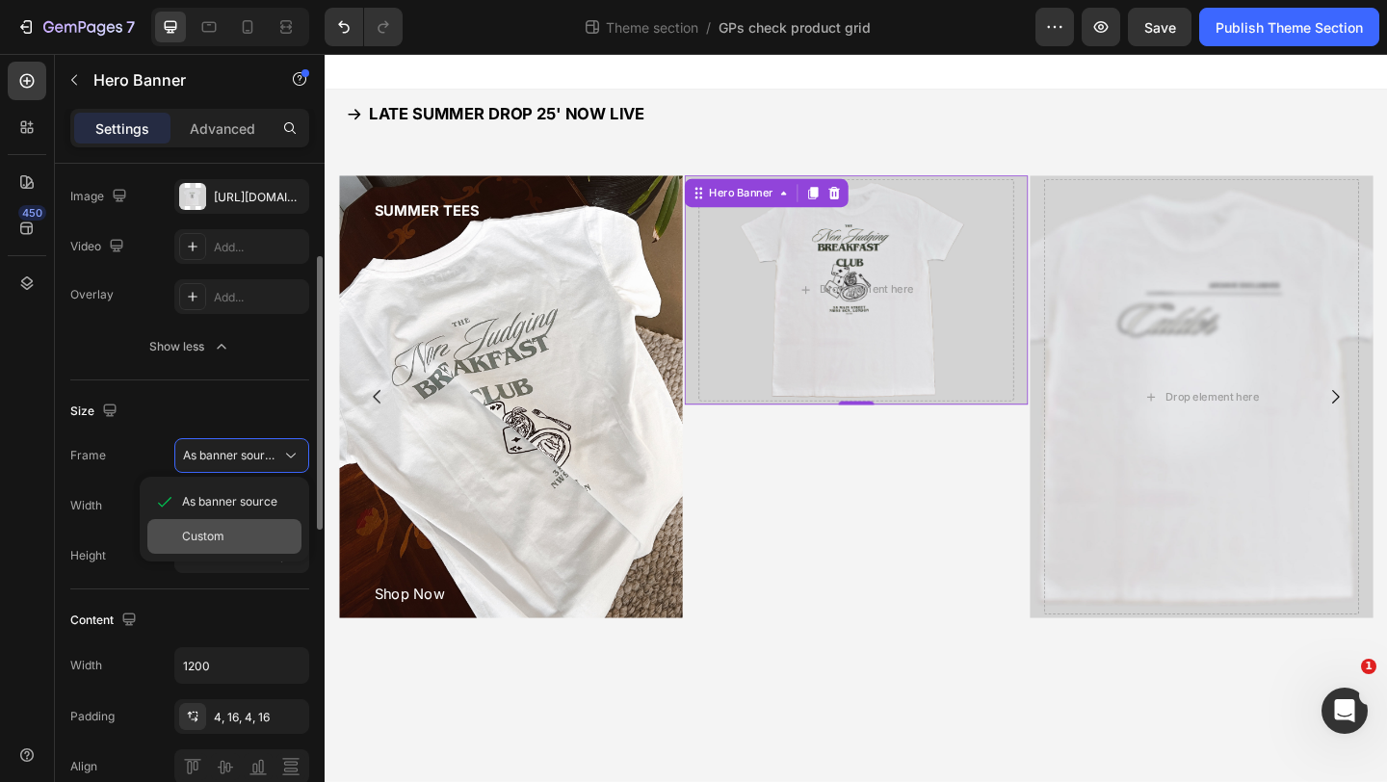
click at [239, 533] on div "Custom" at bounding box center [238, 536] width 112 height 17
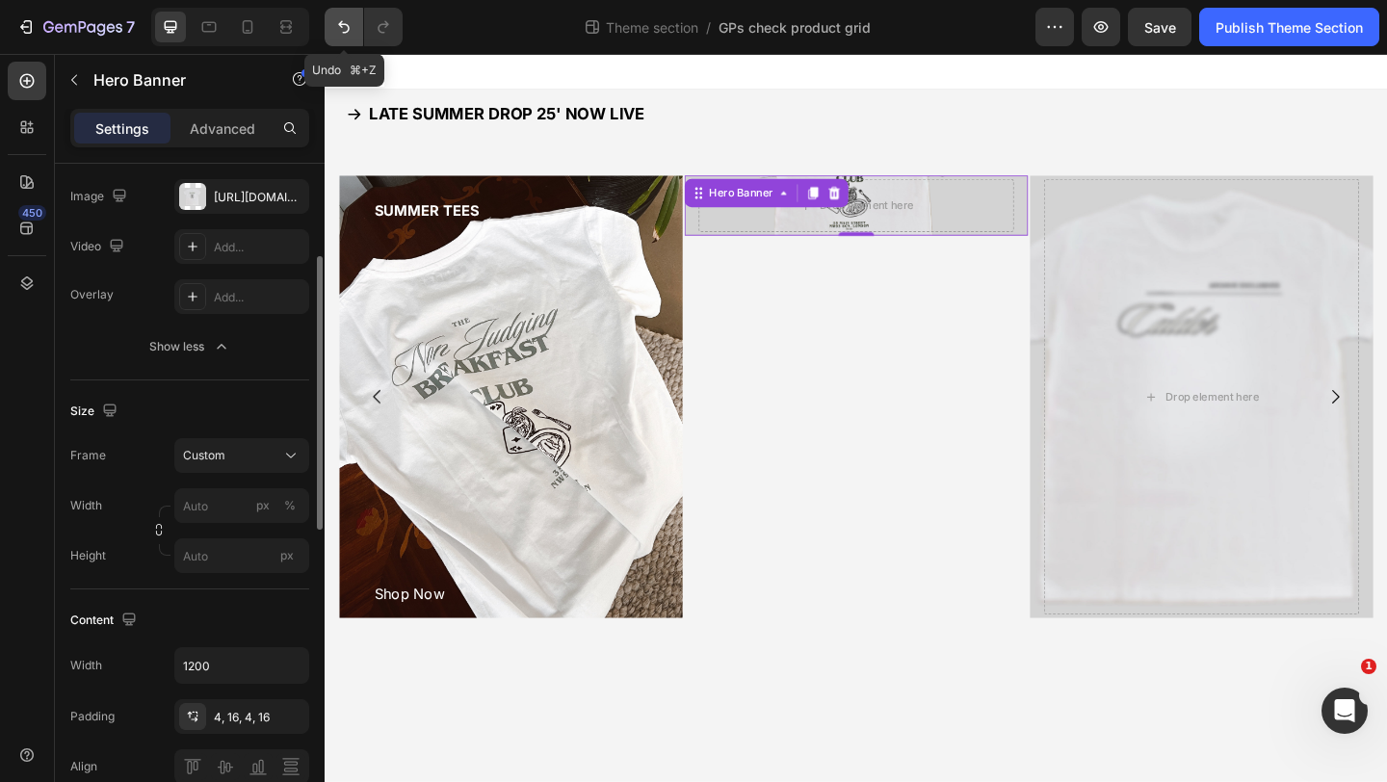
click at [345, 32] on icon "Undo/Redo" at bounding box center [344, 27] width 12 height 13
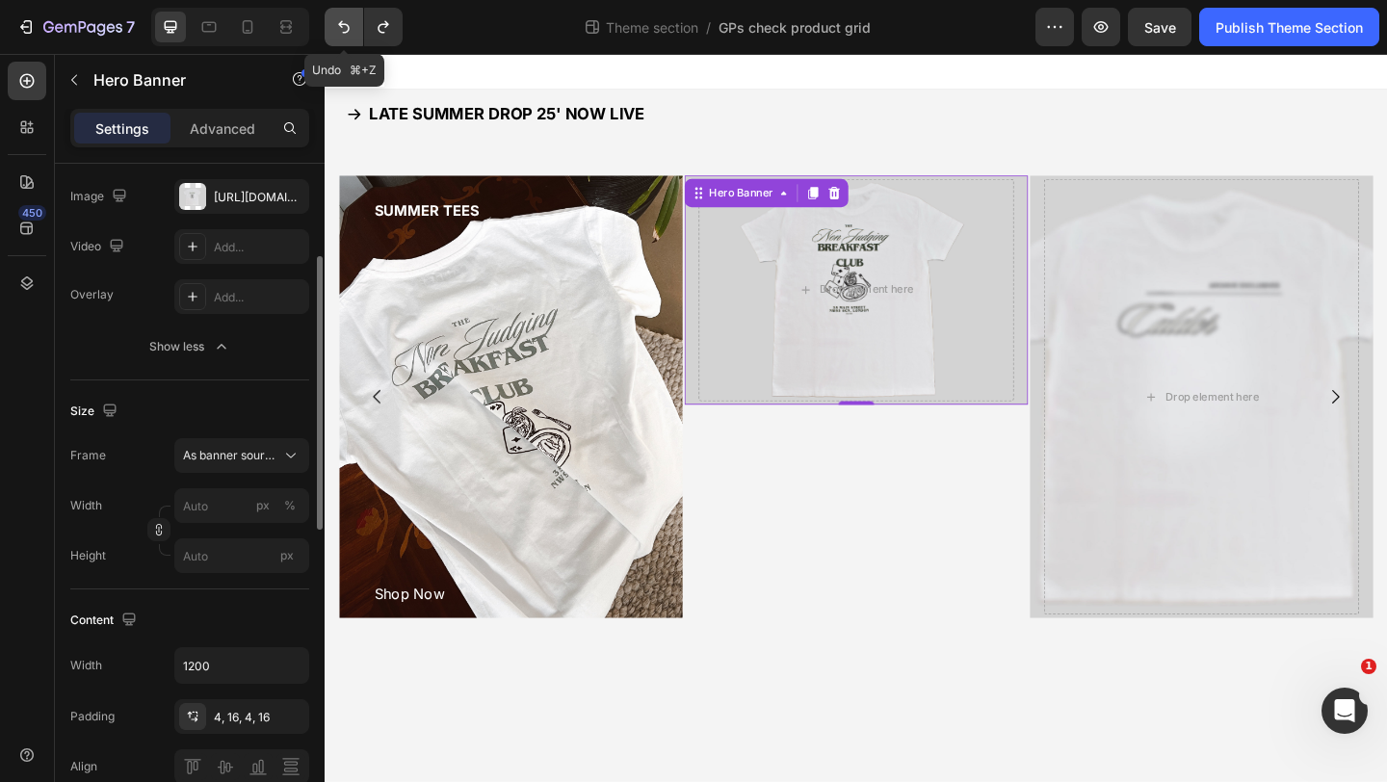
click at [345, 32] on icon "Undo/Redo" at bounding box center [344, 27] width 12 height 13
type input "100"
type input "500"
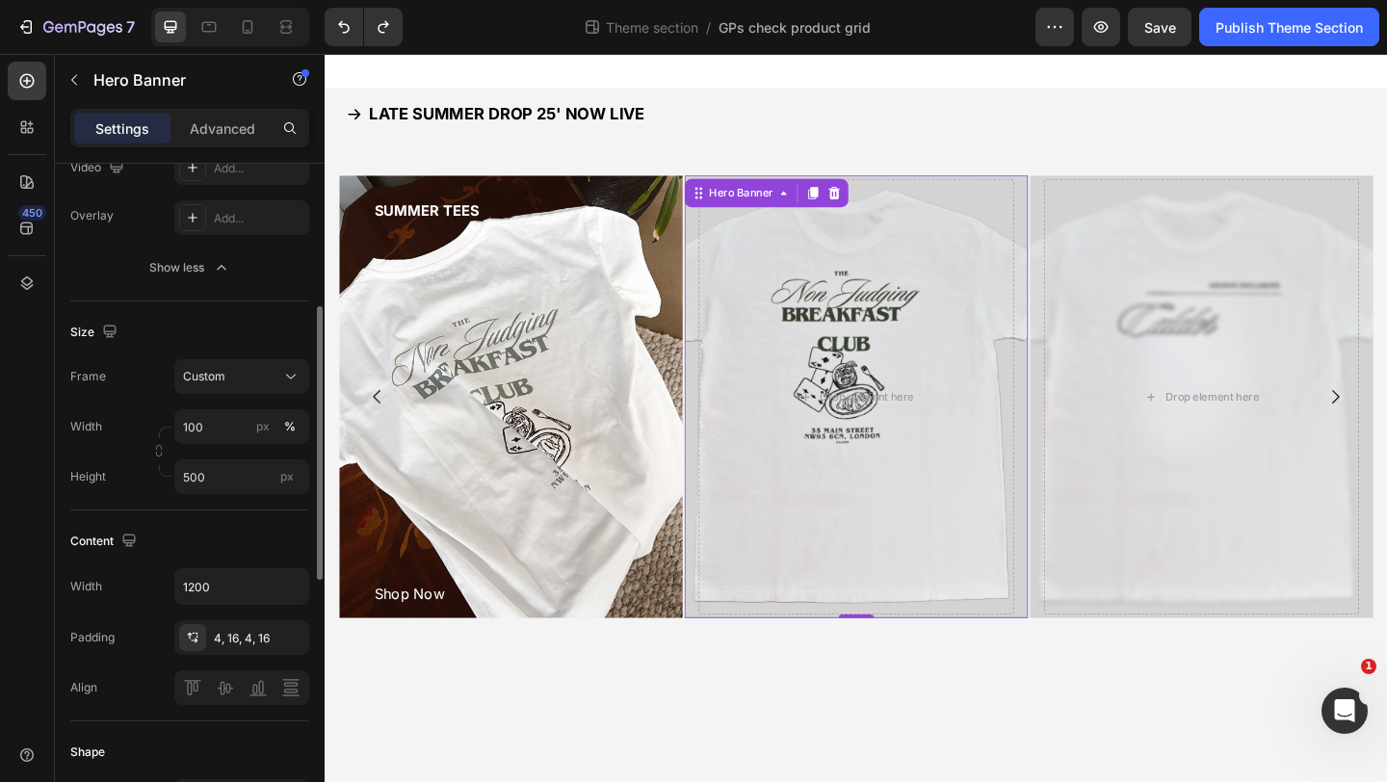
scroll to position [322, 0]
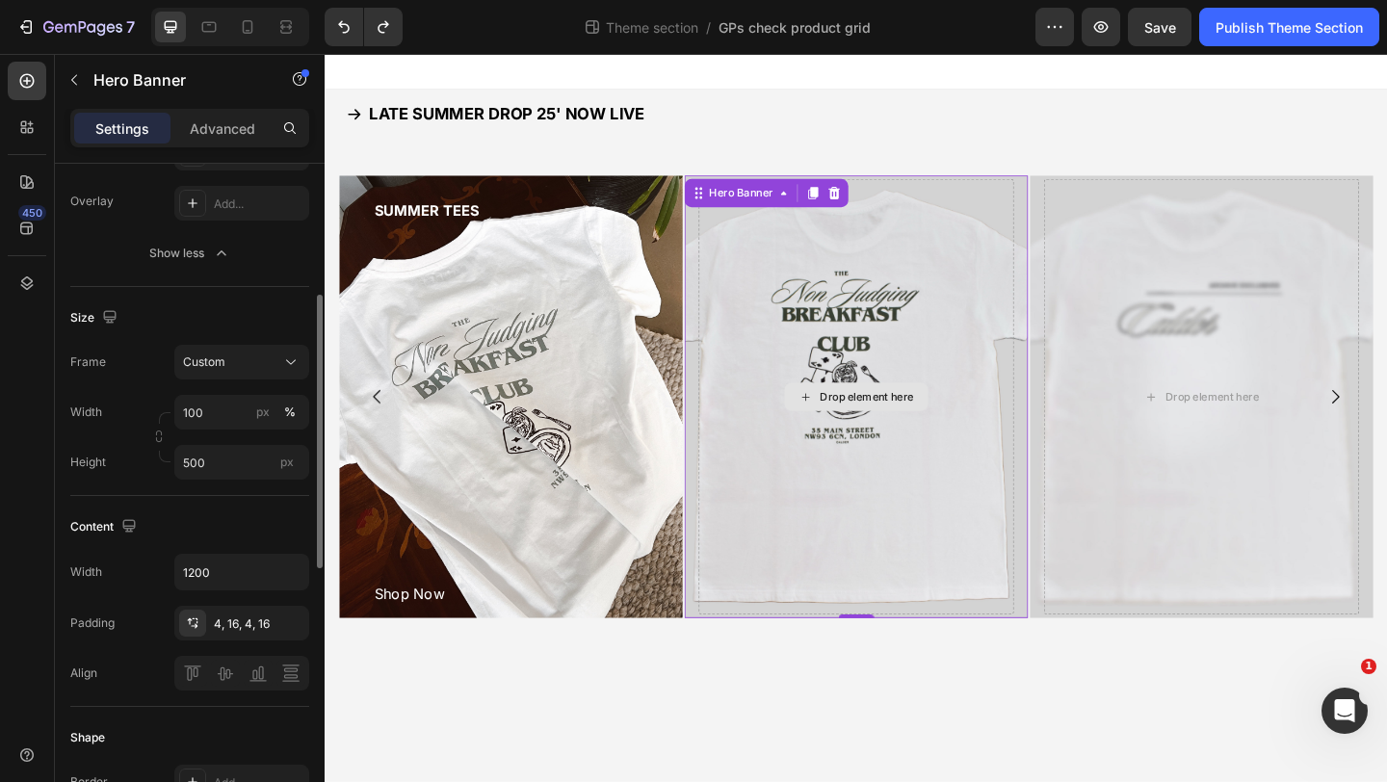
click at [821, 424] on div "Drop element here" at bounding box center [902, 427] width 343 height 474
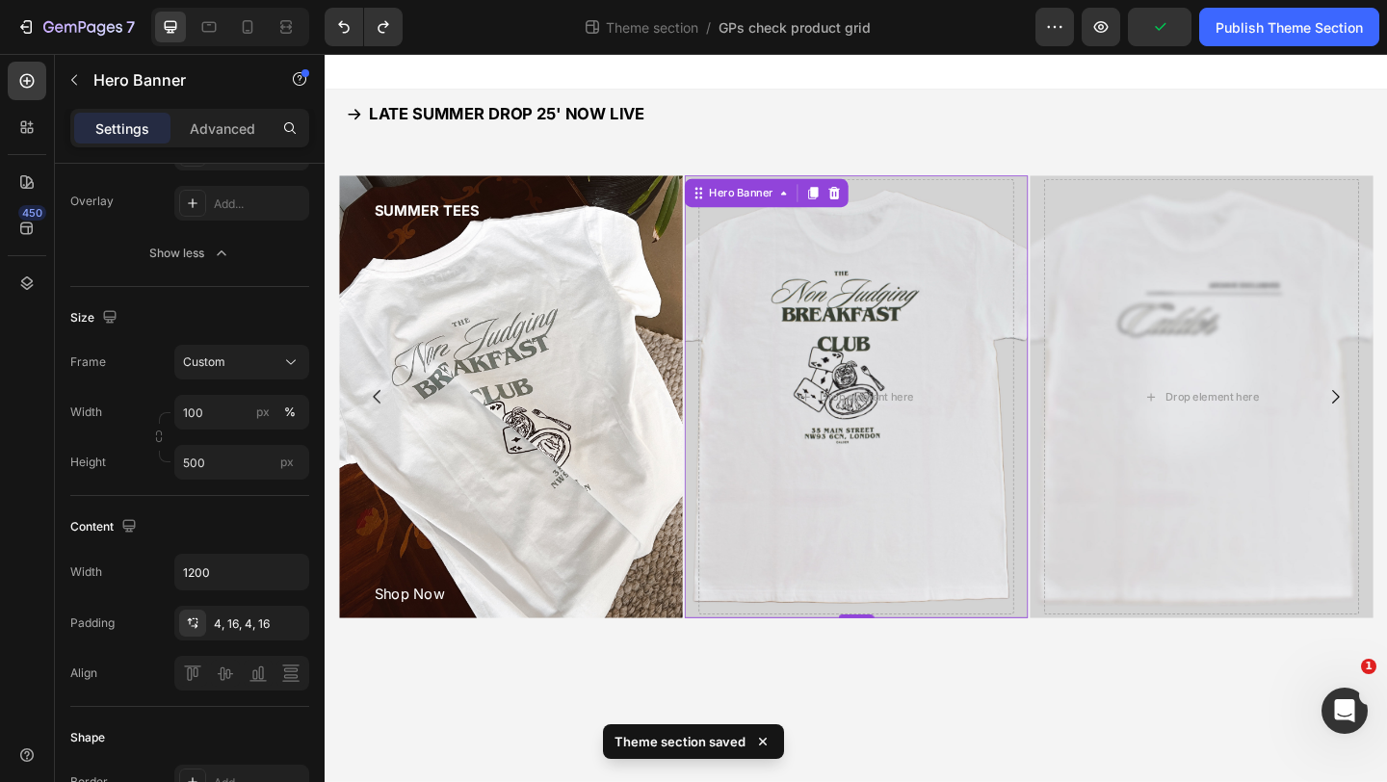
click at [718, 504] on div "Drop element here" at bounding box center [902, 426] width 374 height 481
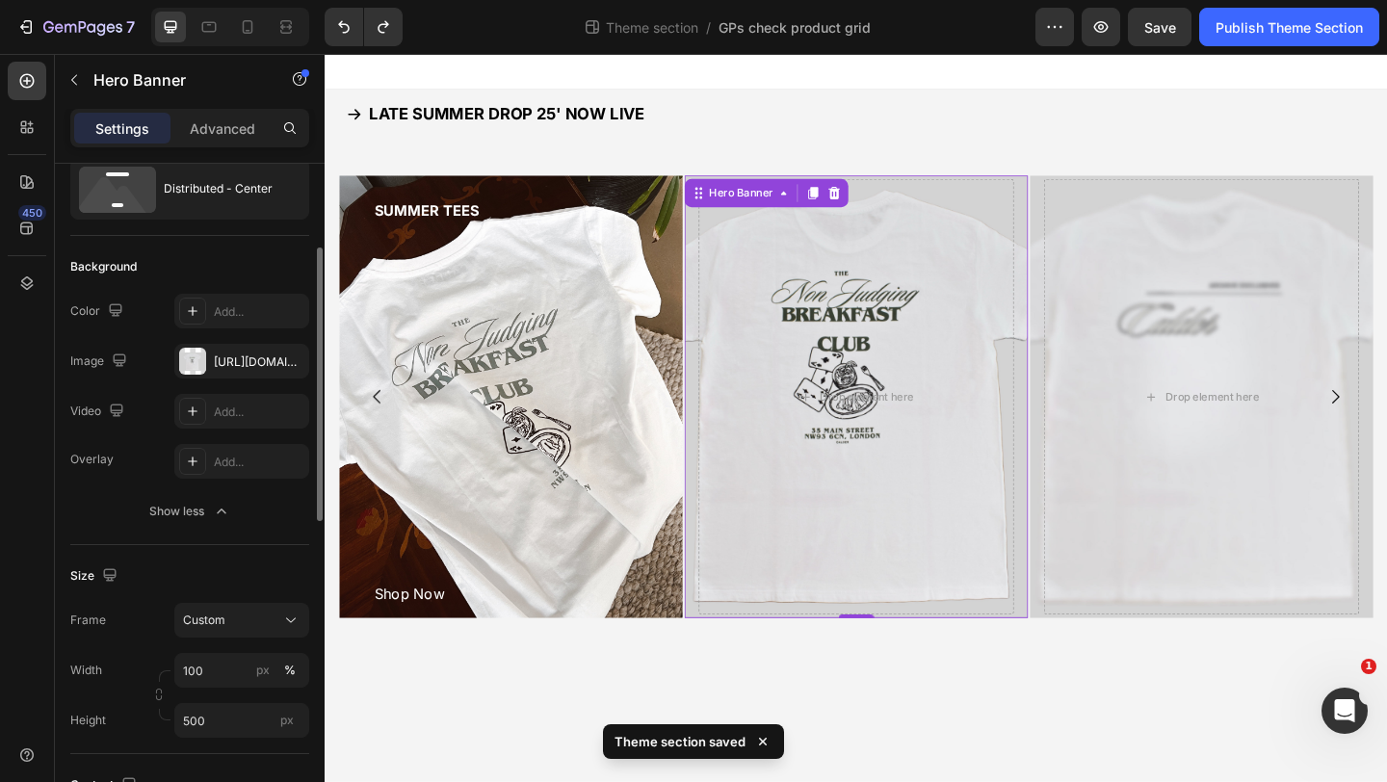
scroll to position [0, 0]
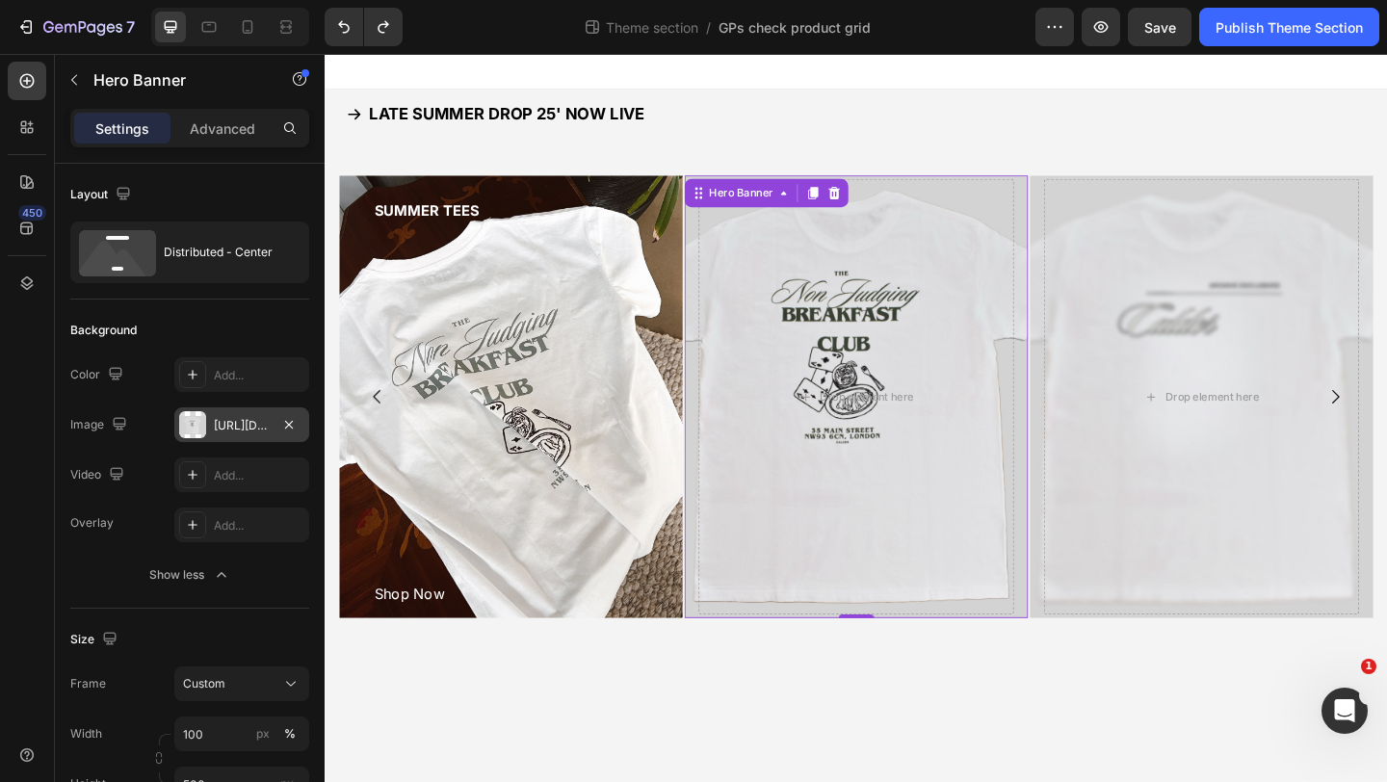
click at [233, 439] on div "[URL][DOMAIN_NAME]" at bounding box center [241, 424] width 135 height 35
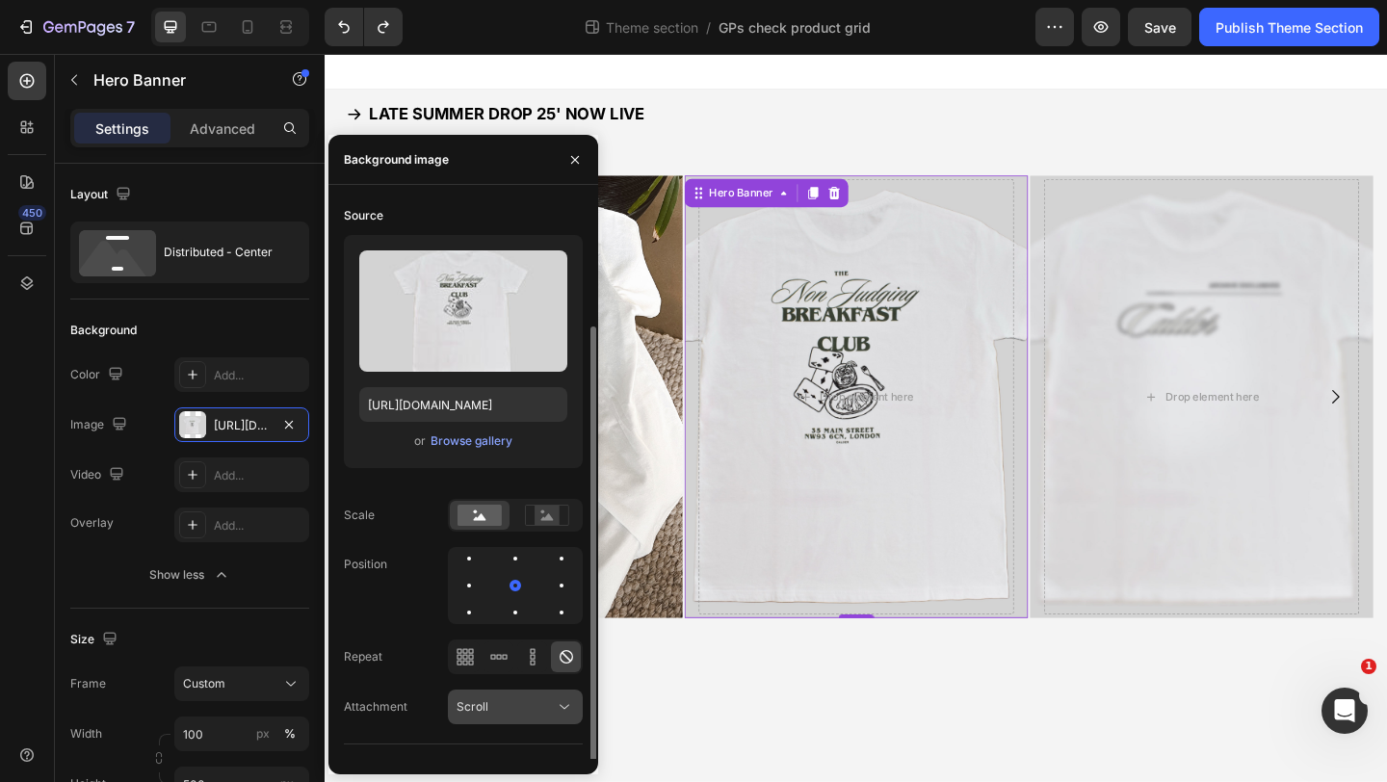
scroll to position [66, 0]
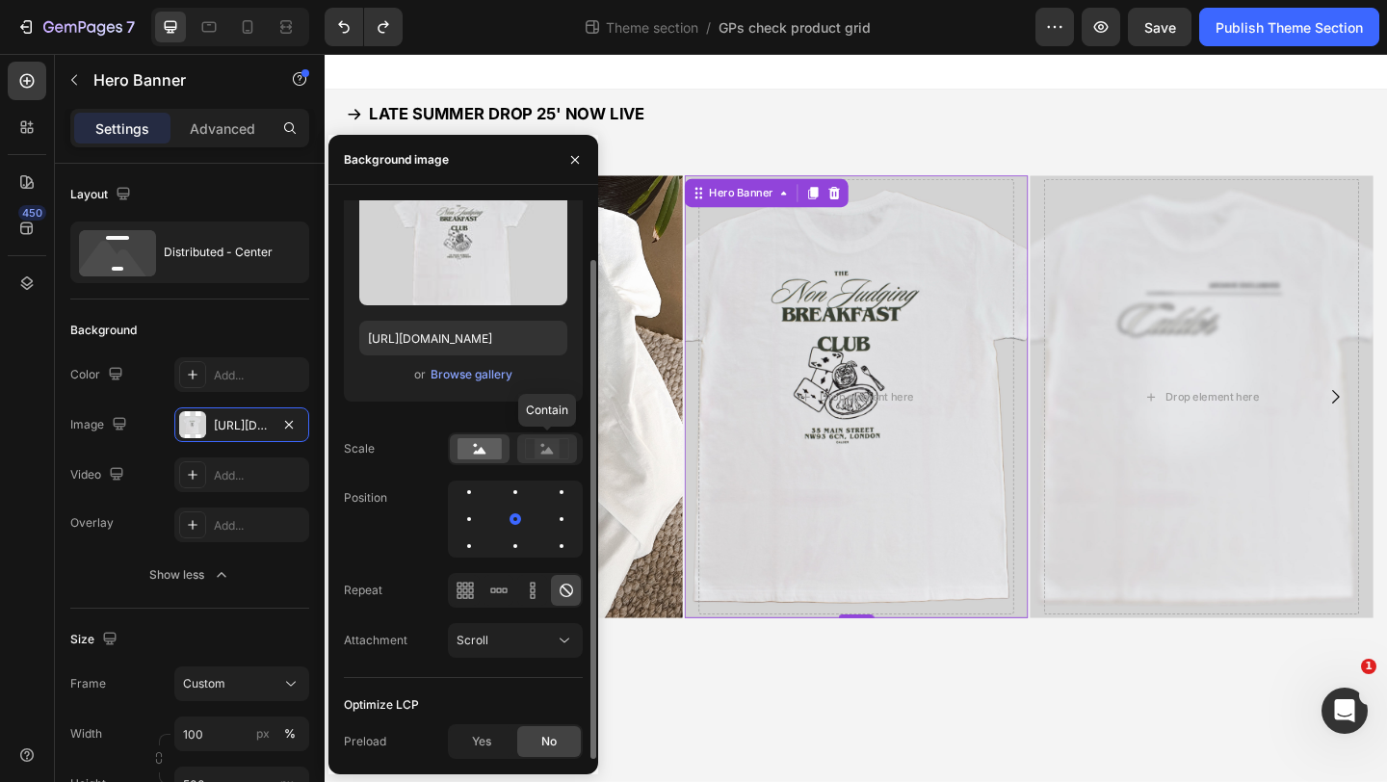
click at [553, 457] on rect at bounding box center [546, 448] width 25 height 19
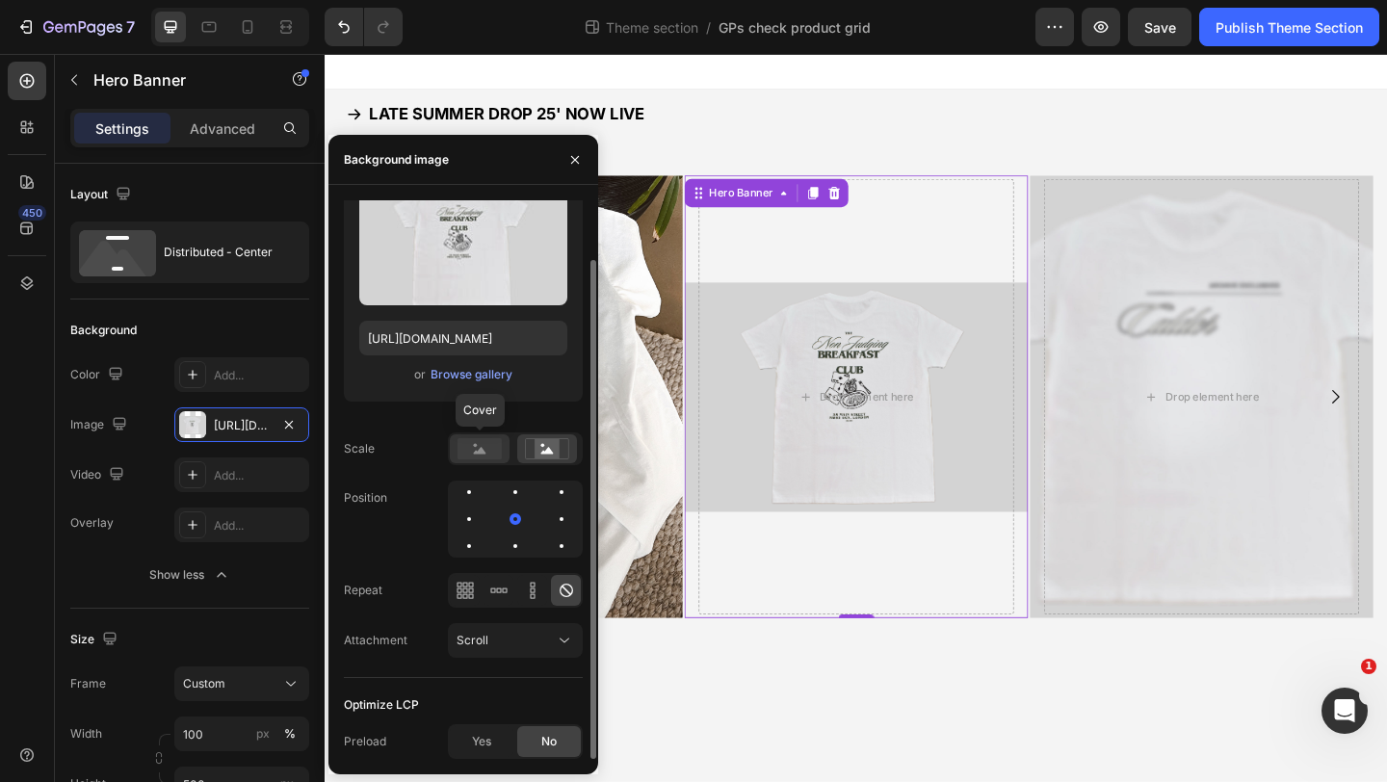
click at [483, 451] on icon at bounding box center [480, 450] width 13 height 7
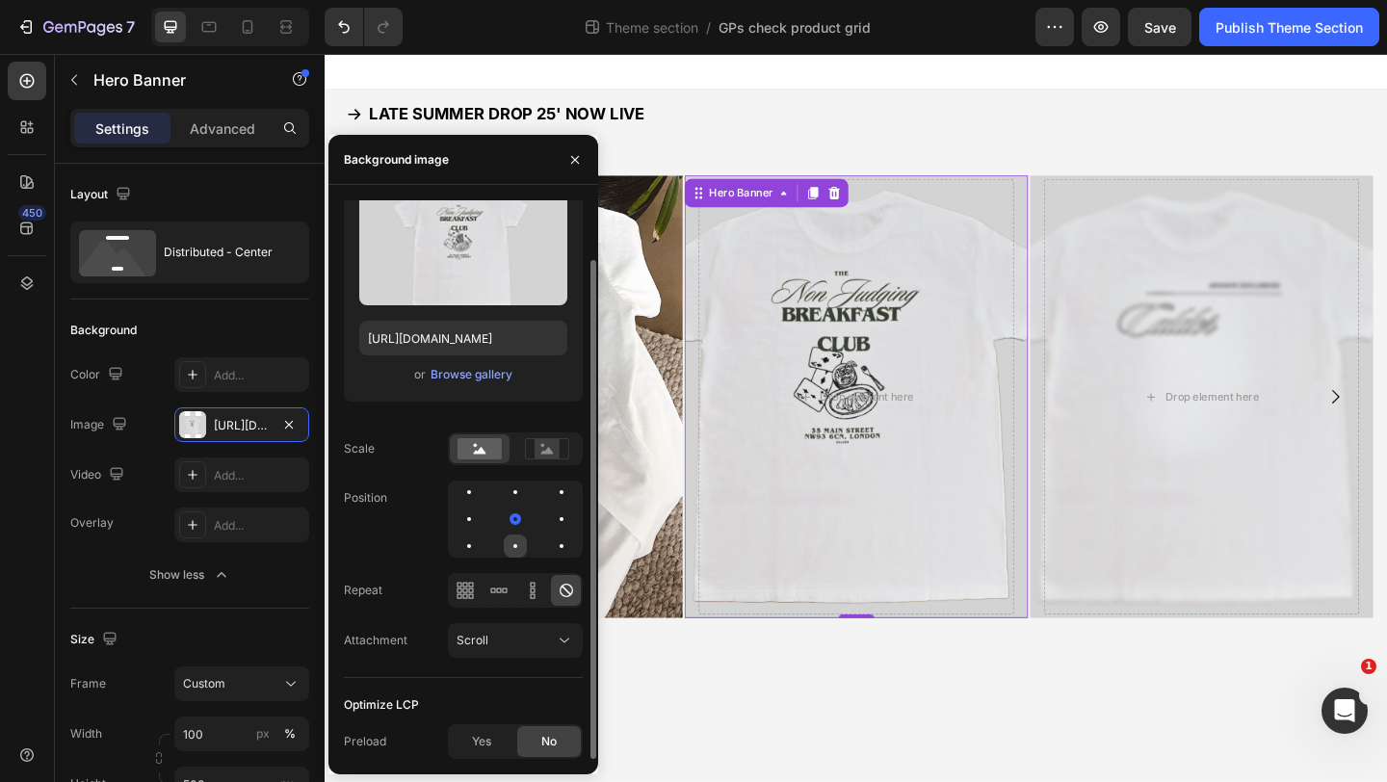
click at [509, 541] on div at bounding box center [515, 545] width 23 height 23
click at [509, 514] on div at bounding box center [515, 518] width 23 height 23
click at [465, 518] on div at bounding box center [468, 518] width 23 height 23
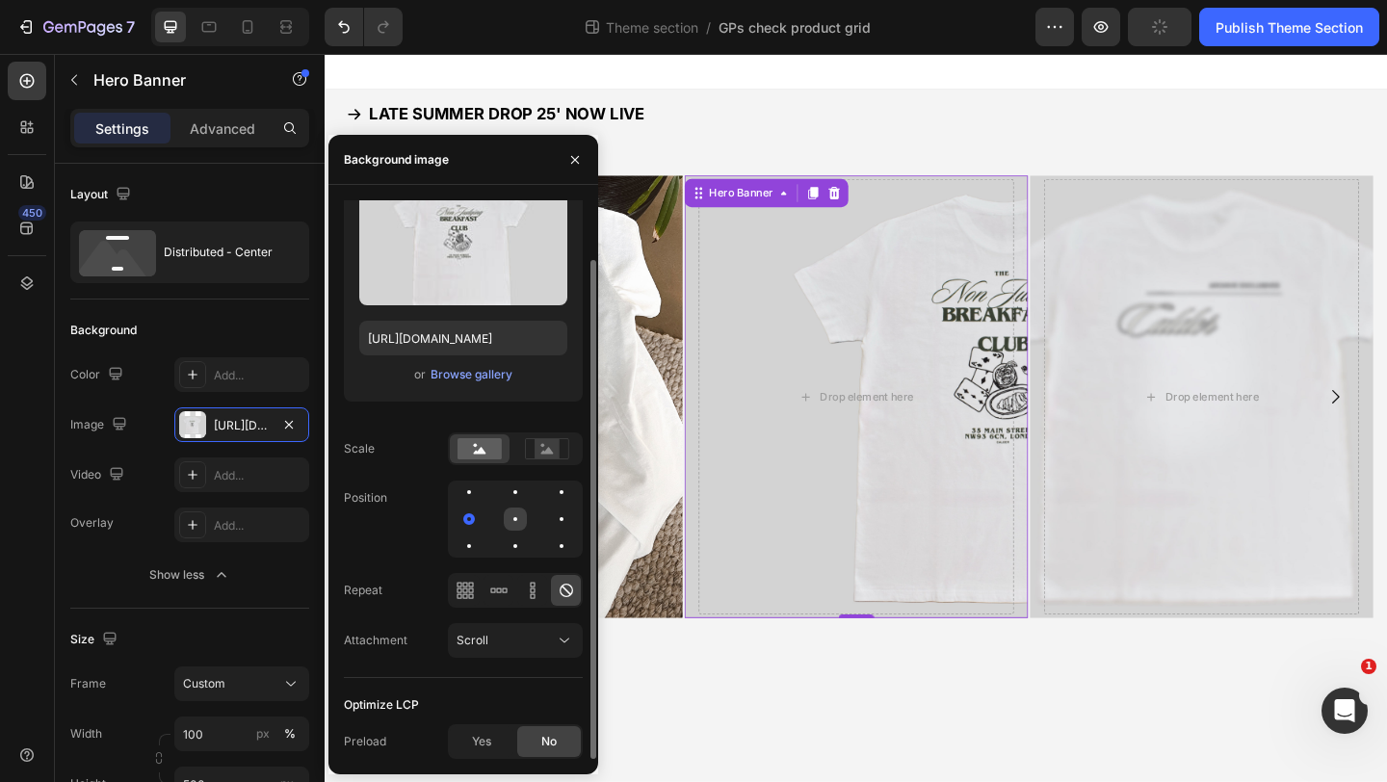
click at [504, 516] on div at bounding box center [515, 518] width 23 height 23
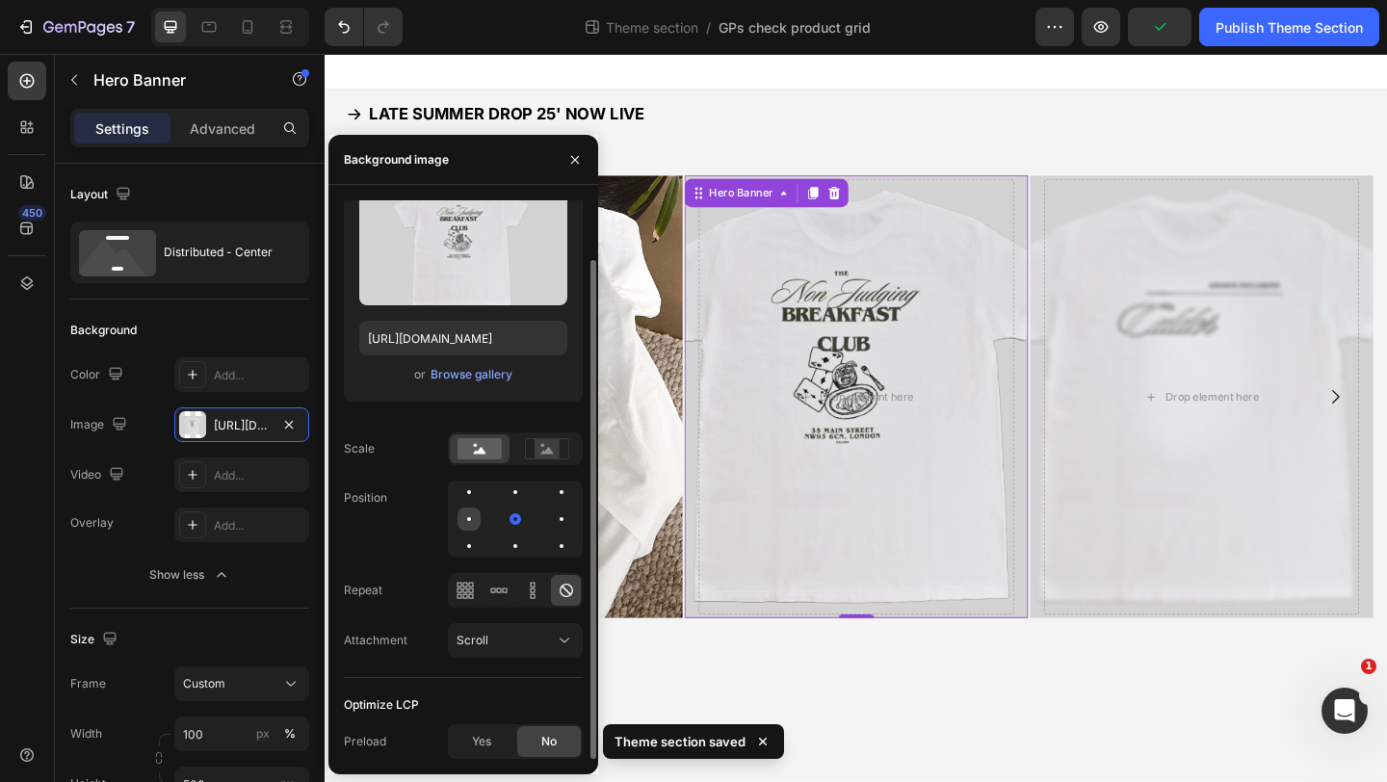
click at [460, 516] on div at bounding box center [468, 518] width 23 height 23
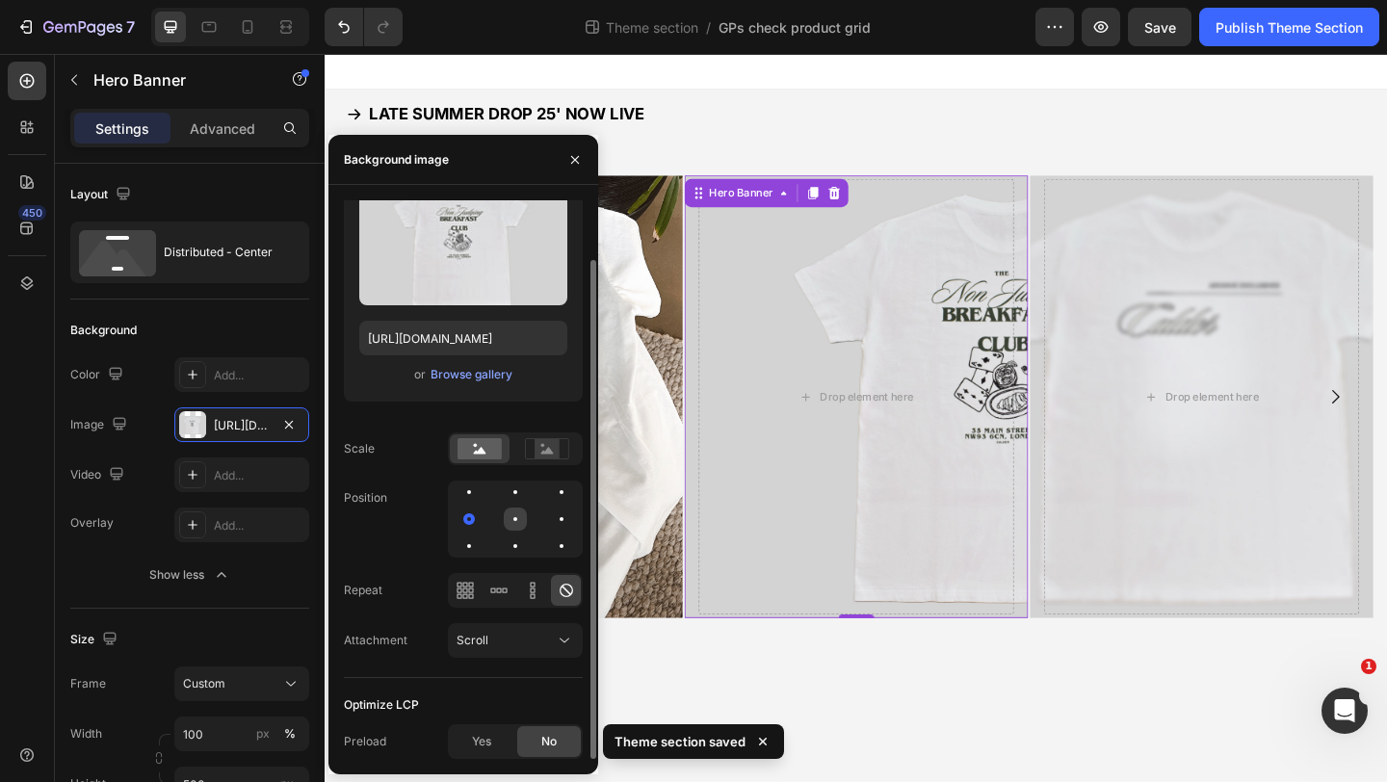
click at [512, 518] on div at bounding box center [515, 518] width 23 height 23
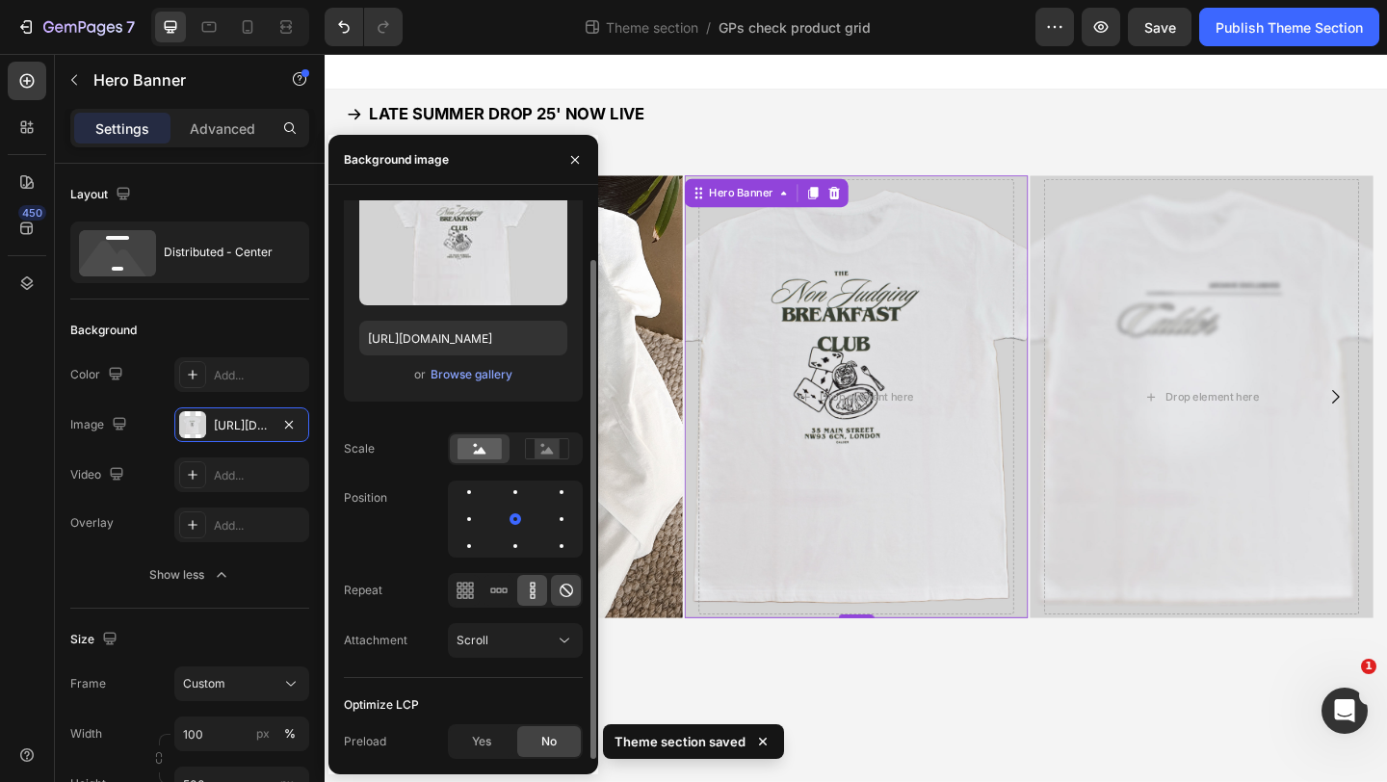
click at [534, 587] on icon at bounding box center [532, 590] width 19 height 19
click at [569, 593] on icon at bounding box center [565, 590] width 13 height 13
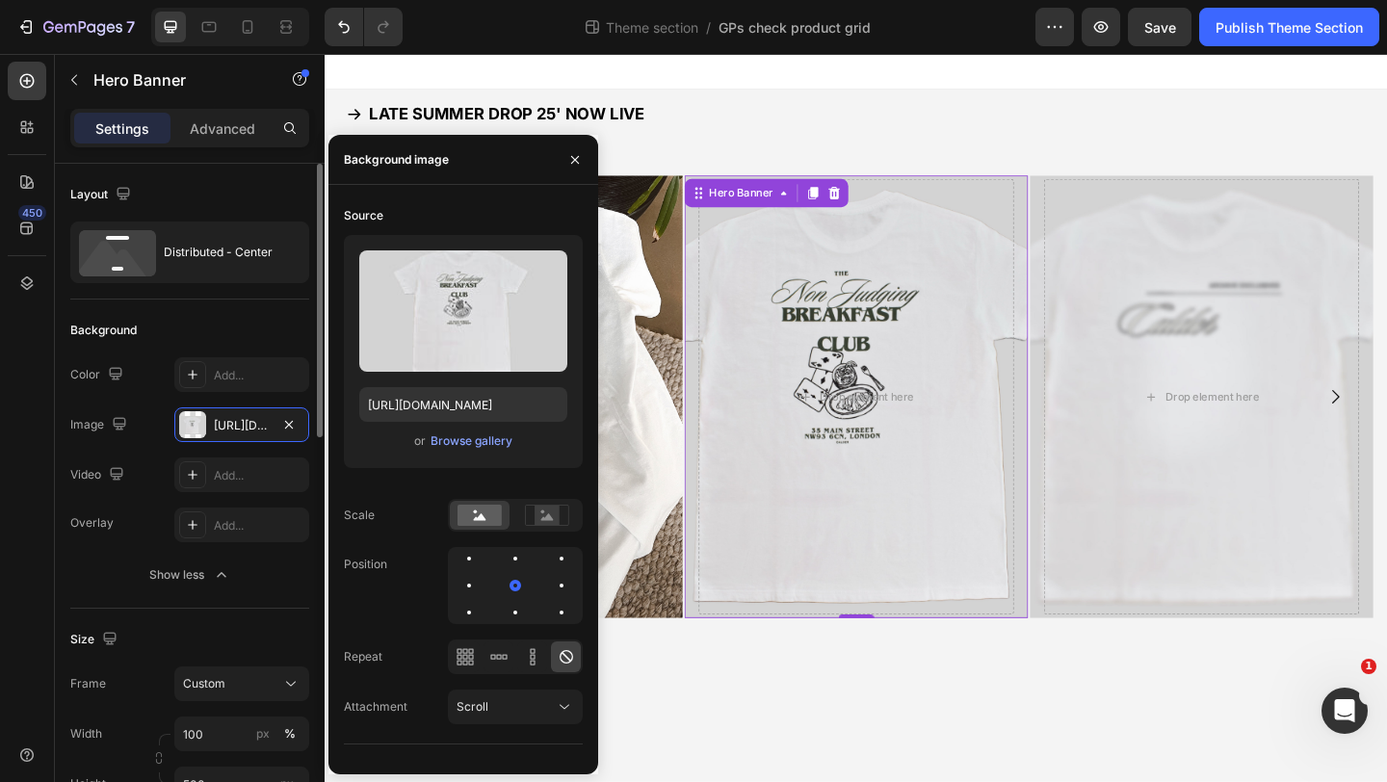
click at [206, 319] on div "Background" at bounding box center [189, 330] width 239 height 31
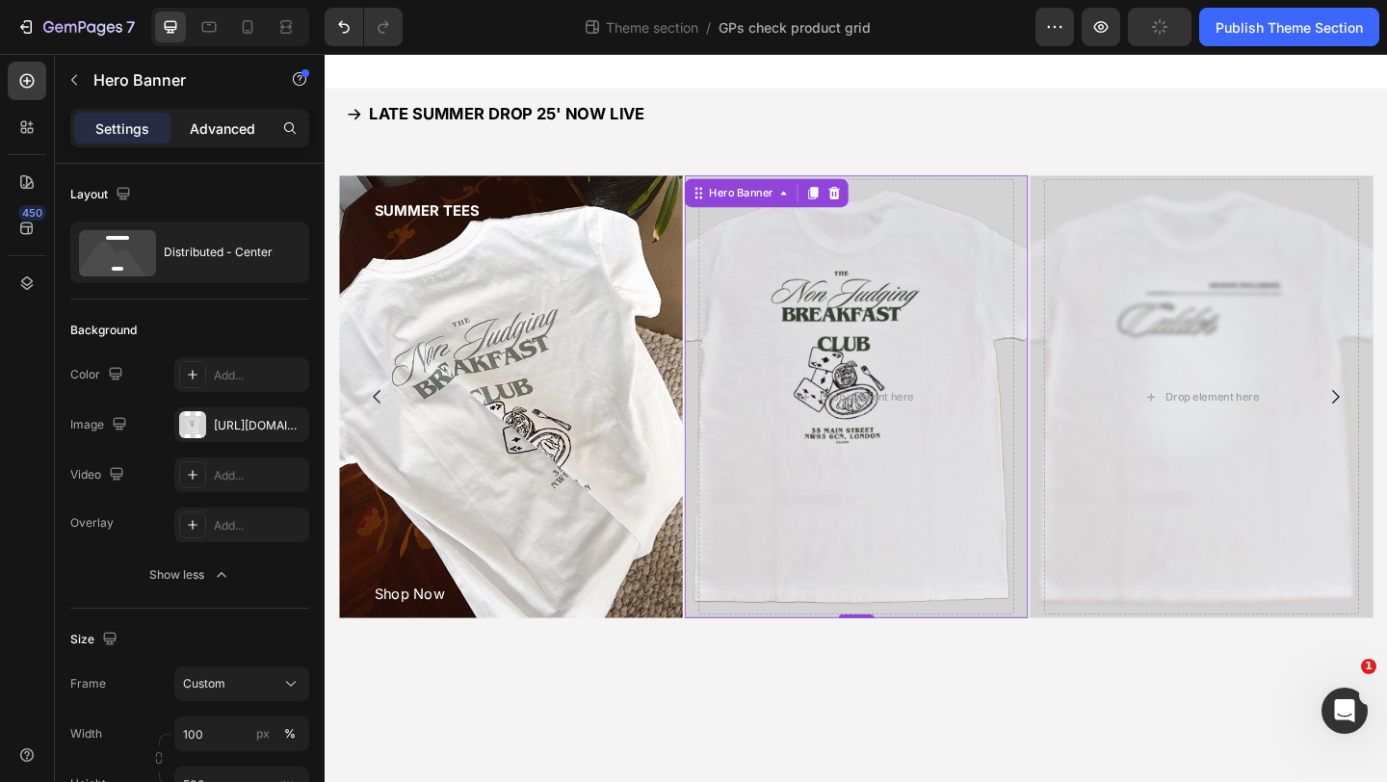
click at [215, 126] on p "Advanced" at bounding box center [222, 128] width 65 height 20
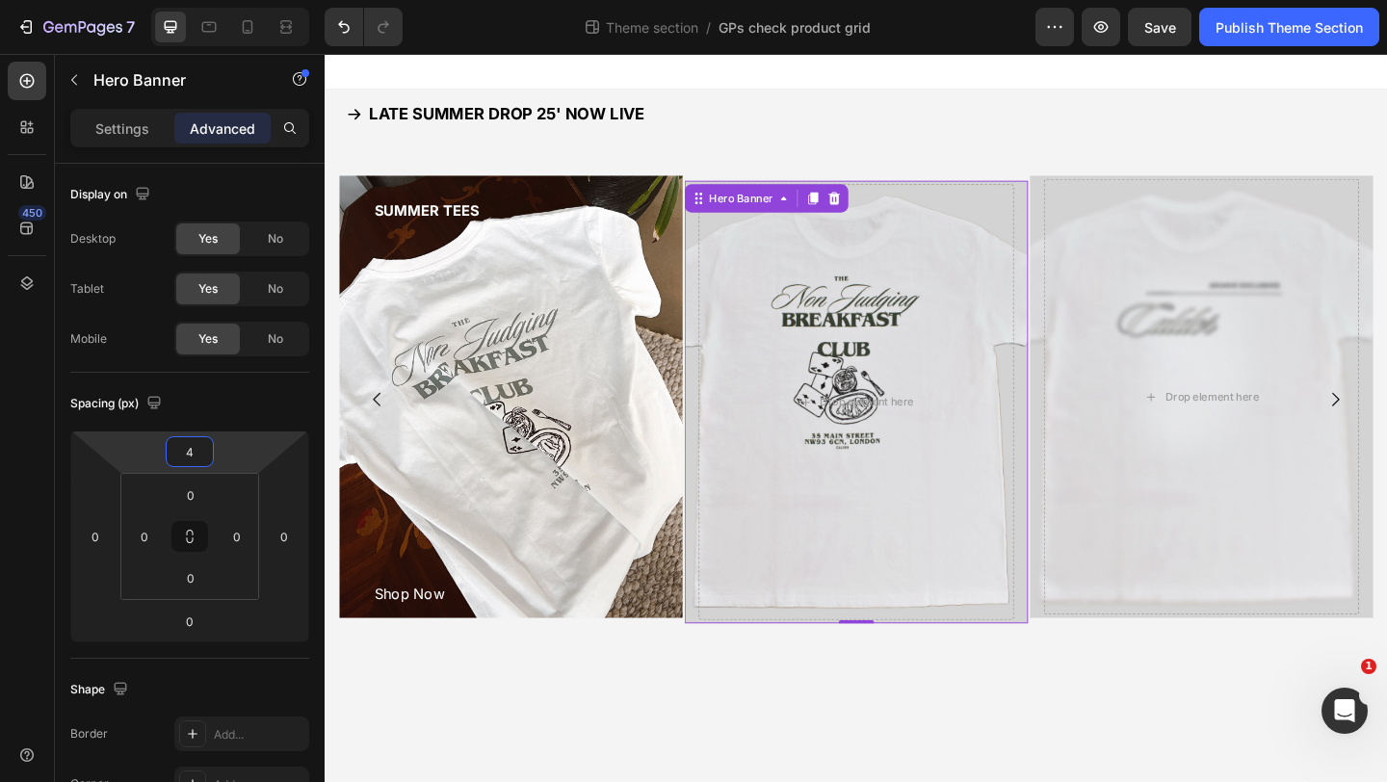
type input "2"
click at [221, 0] on html "7 Theme section / GPs check product grid Preview Save Publish Theme Section 450…" at bounding box center [693, 0] width 1387 height 0
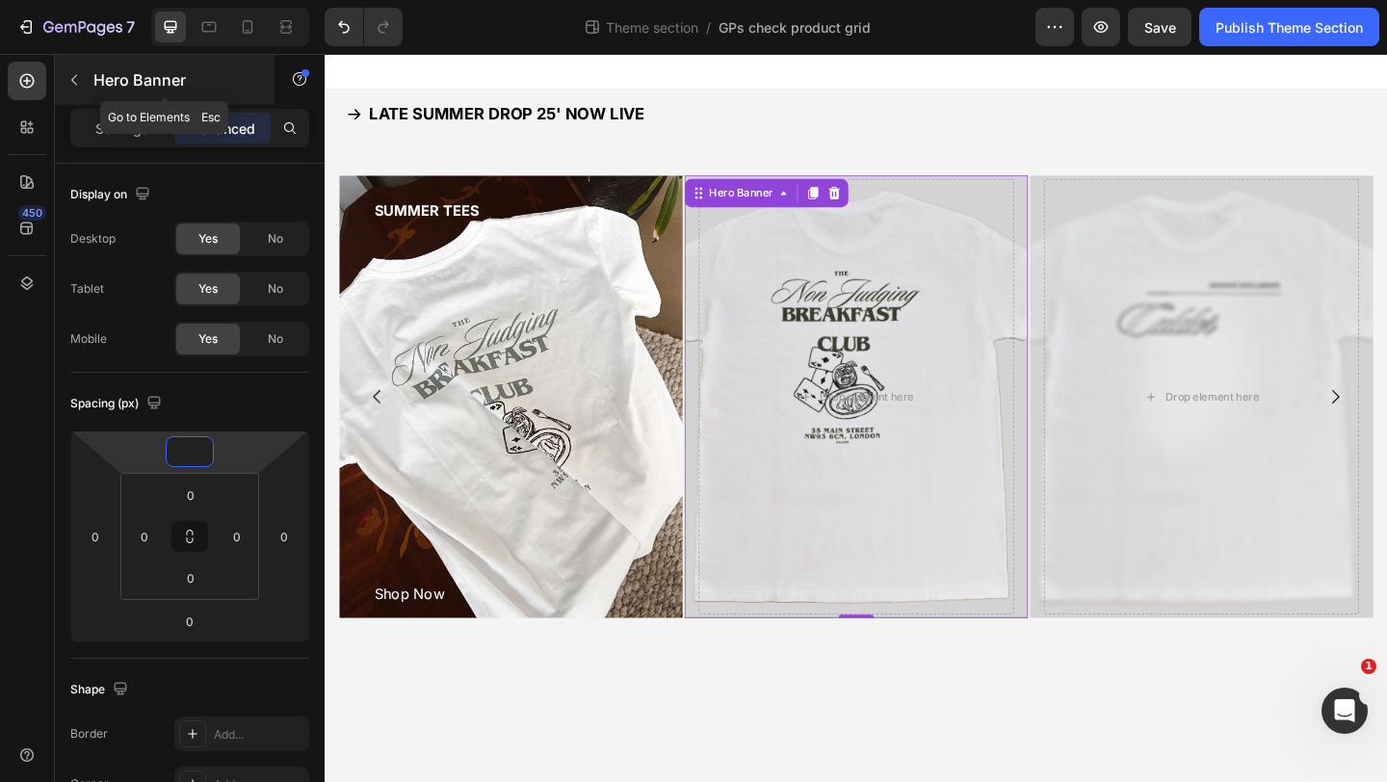
type input "0"
click at [68, 84] on icon "button" at bounding box center [73, 79] width 15 height 15
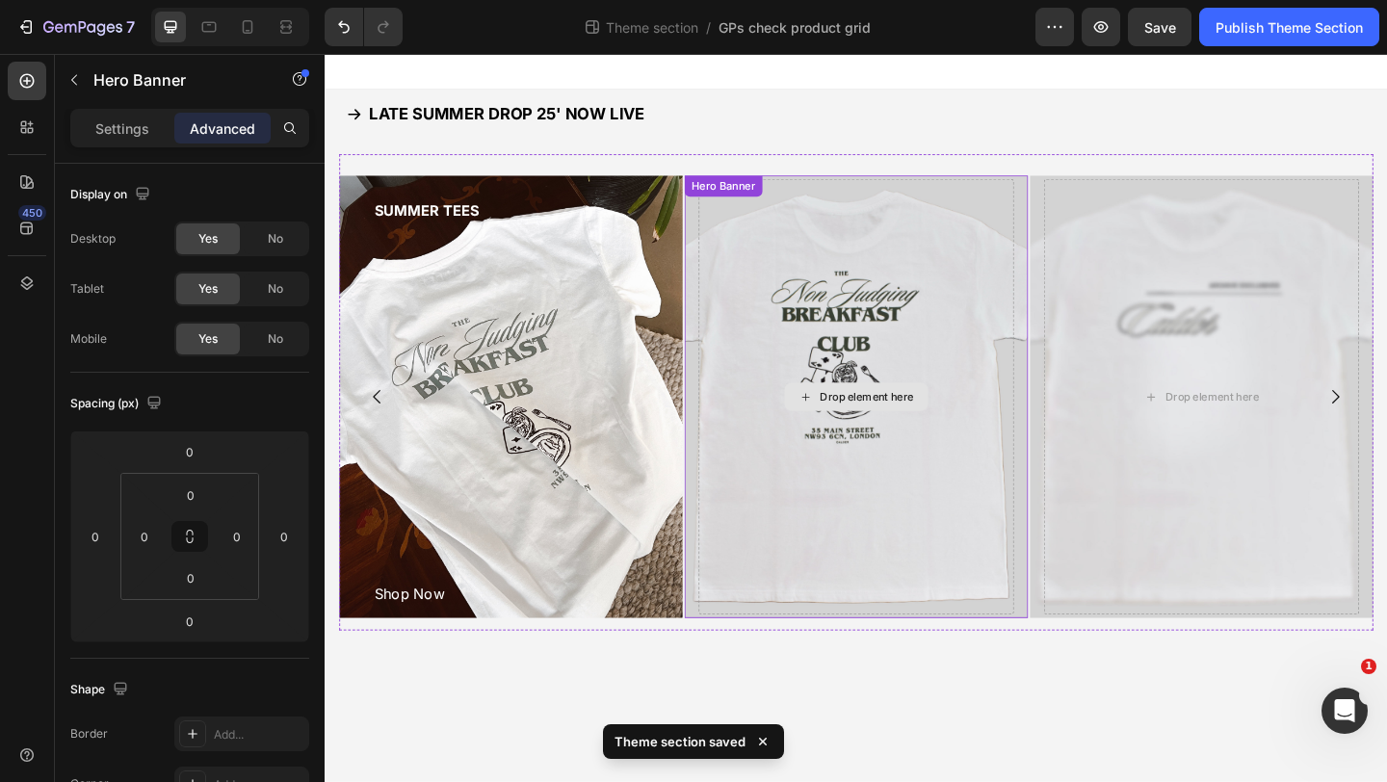
click at [773, 216] on div "Drop element here Hero Banner" at bounding box center [902, 426] width 374 height 481
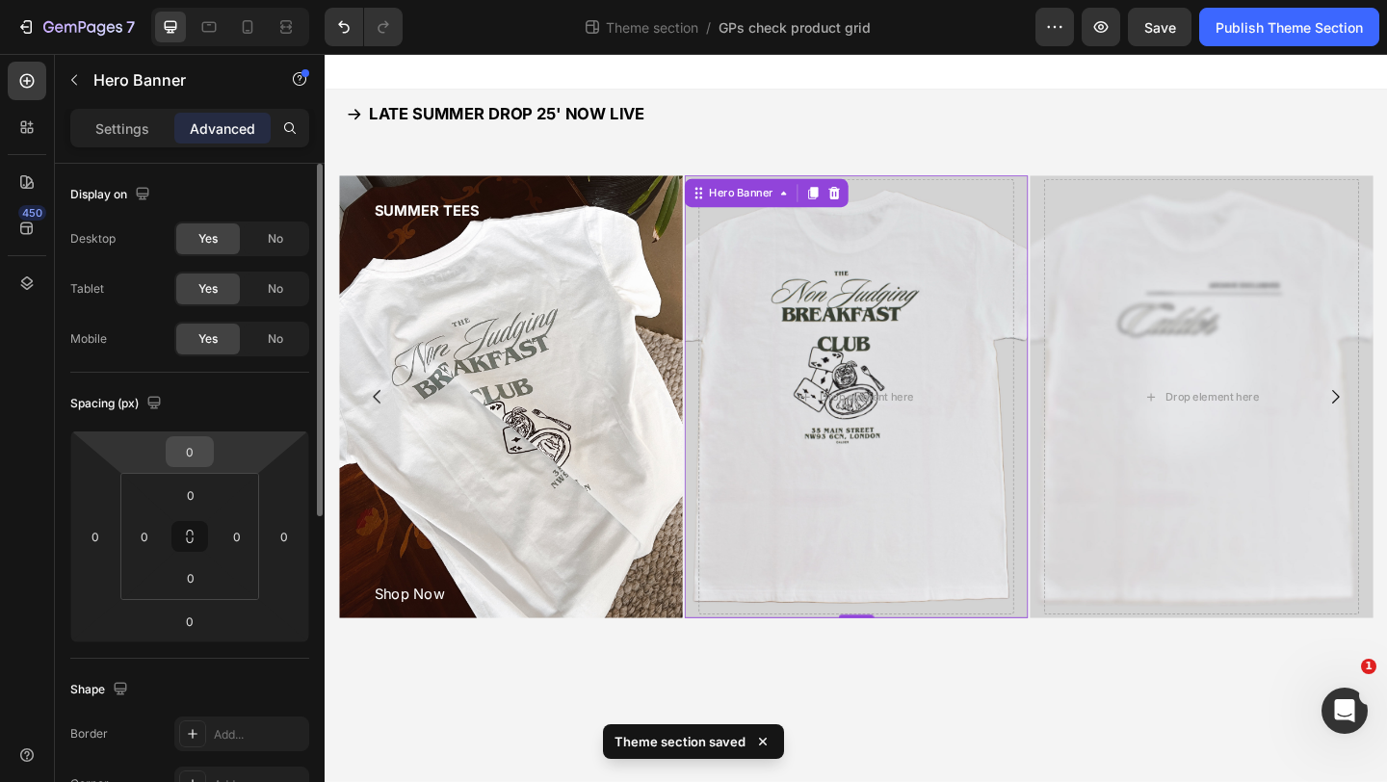
scroll to position [149, 0]
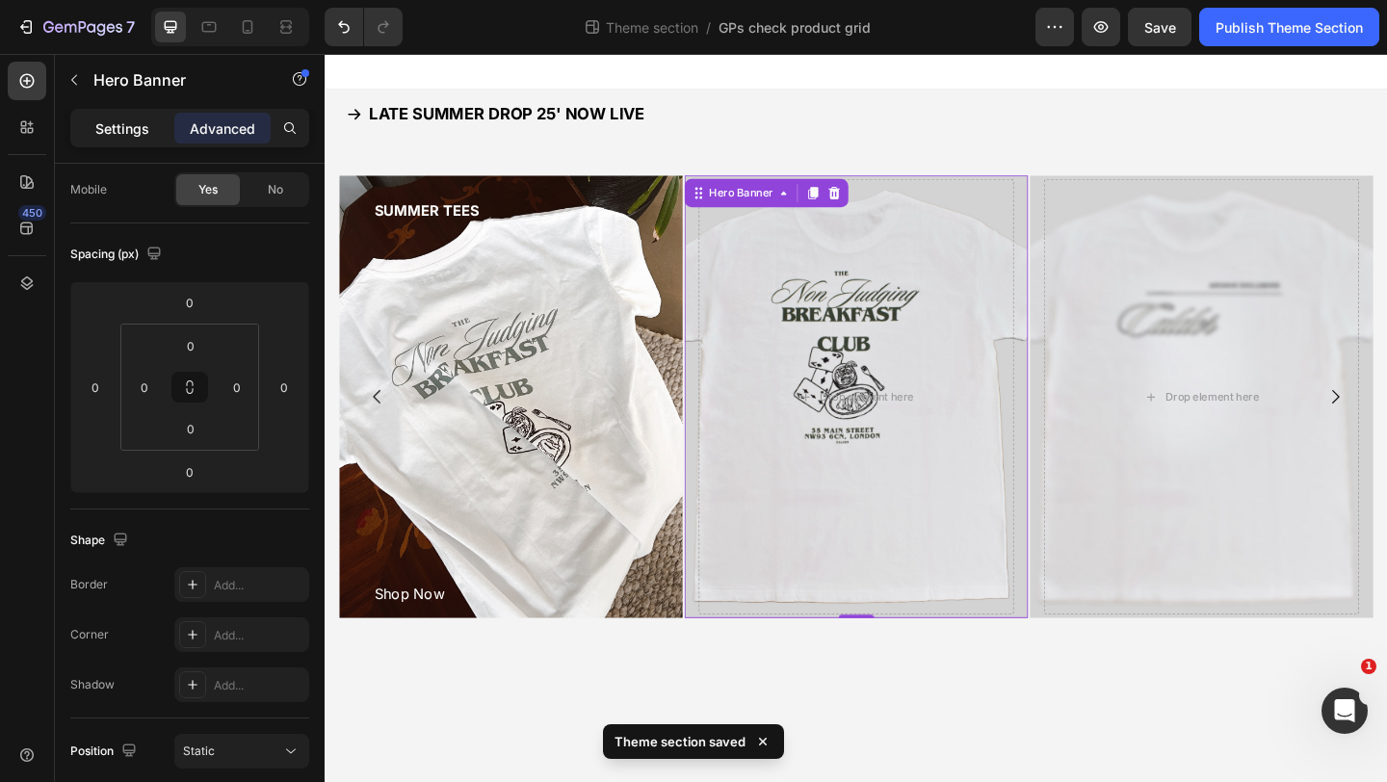
click at [119, 131] on p "Settings" at bounding box center [122, 128] width 54 height 20
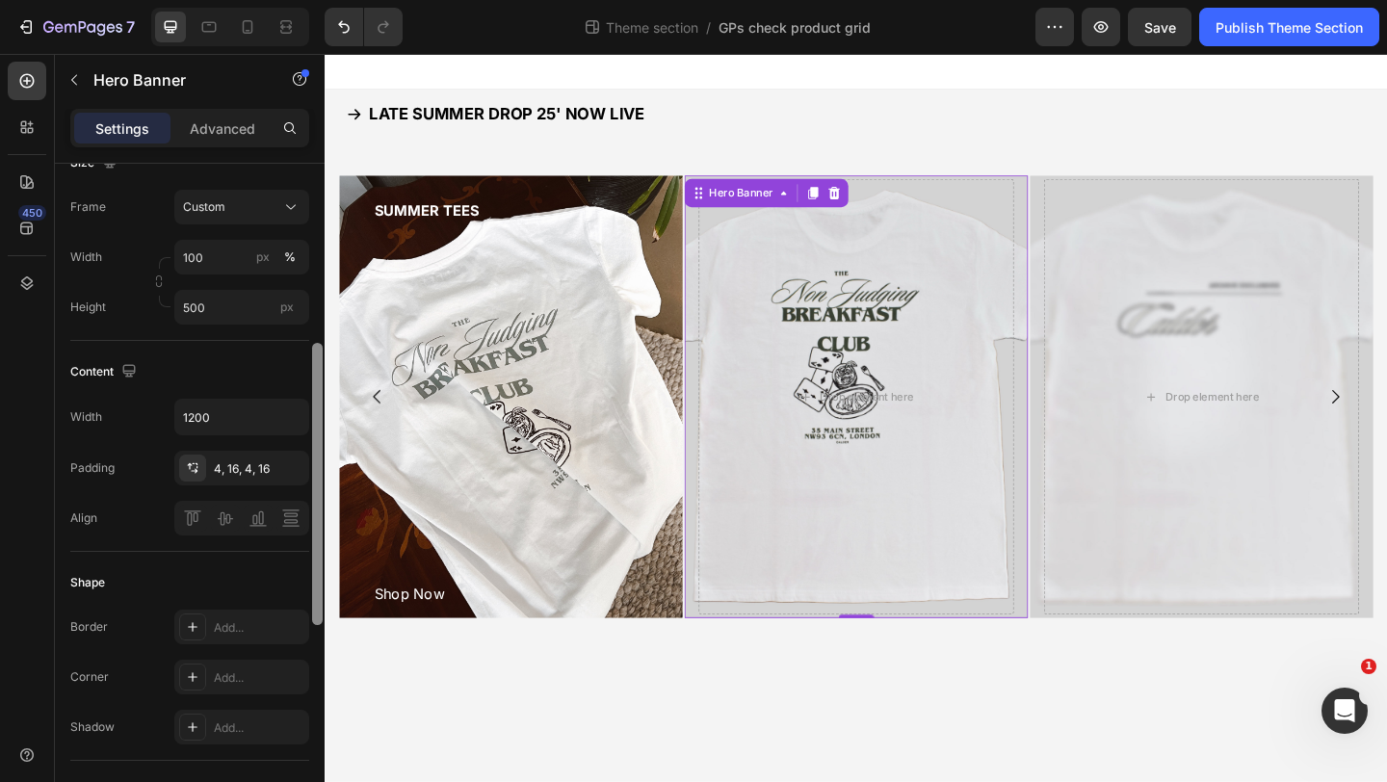
scroll to position [422, 0]
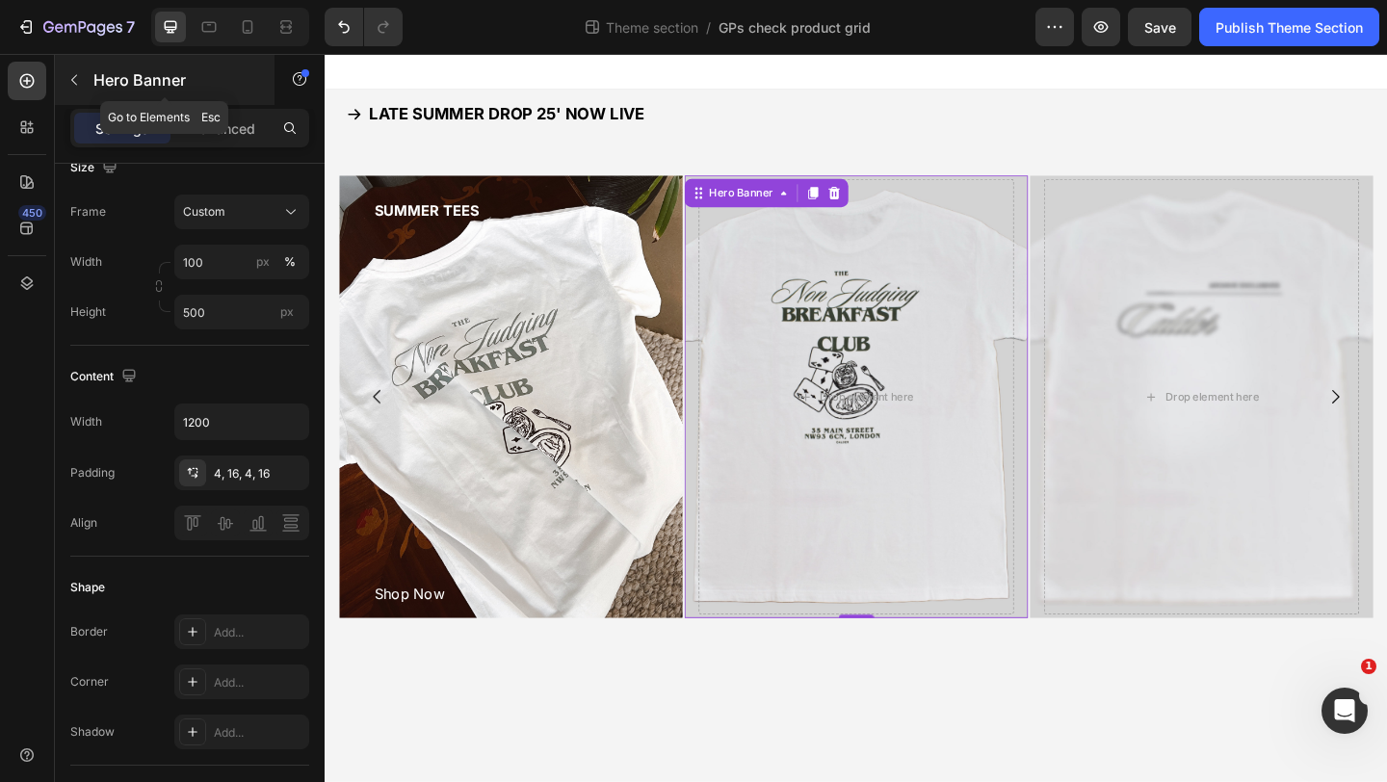
click at [77, 81] on icon "button" at bounding box center [73, 79] width 15 height 15
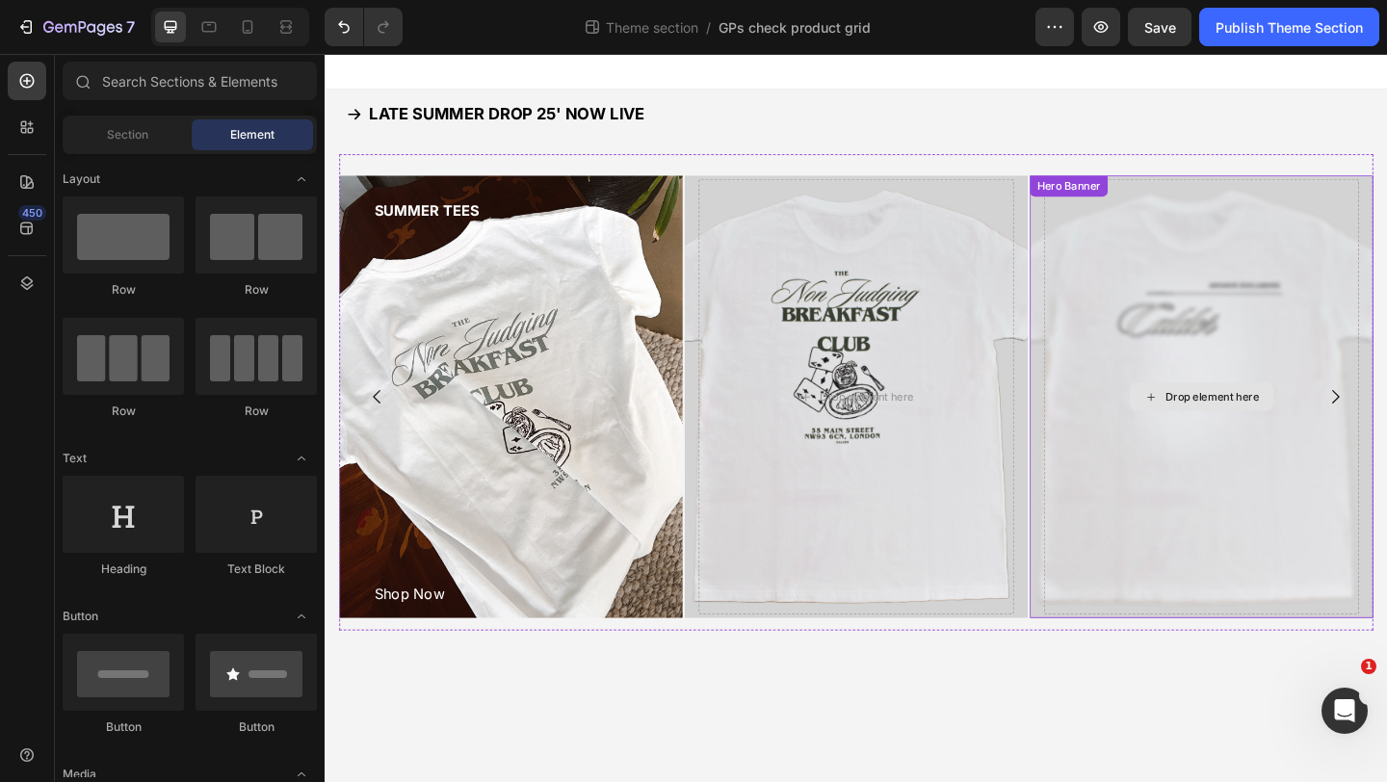
click at [1202, 435] on div "Drop element here" at bounding box center [1278, 426] width 156 height 31
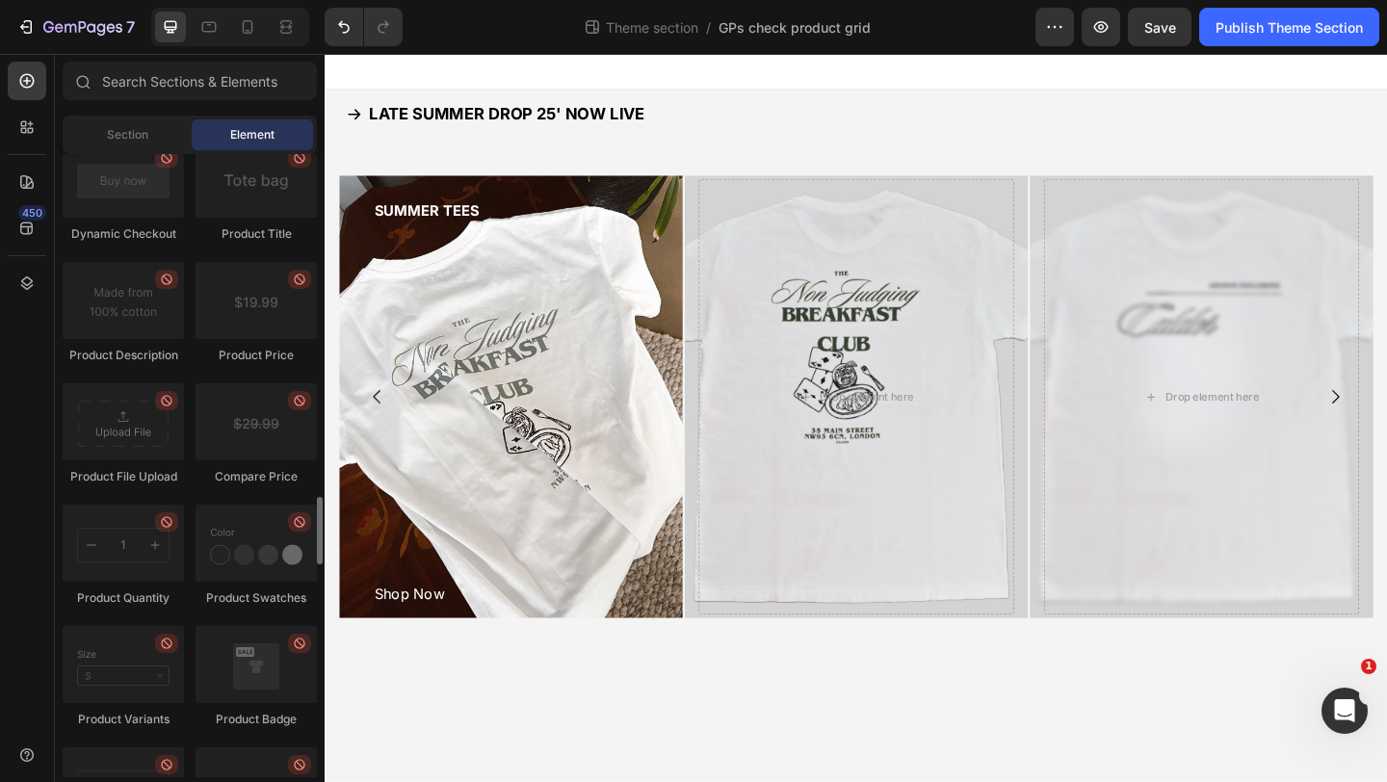
scroll to position [3009, 0]
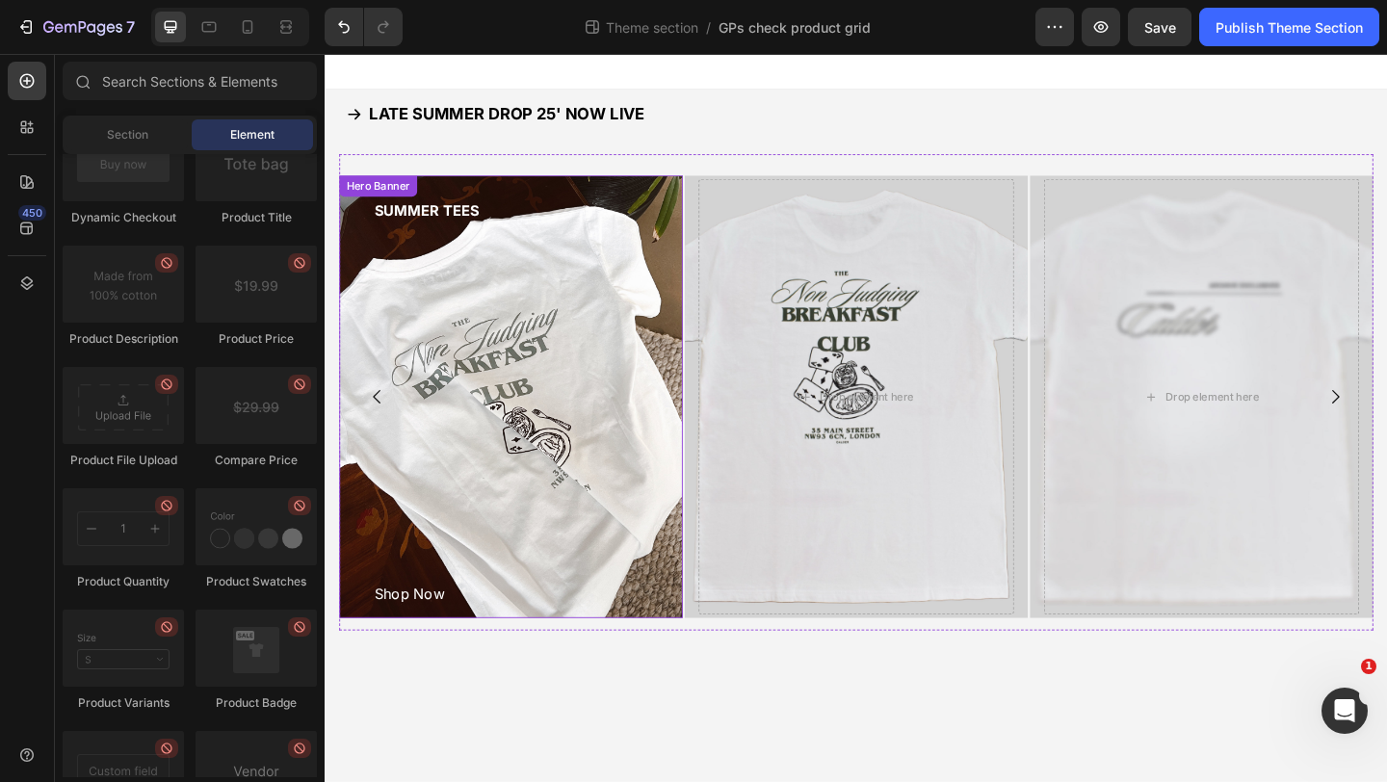
click at [479, 461] on div "SUMMER TEES Button Shop Now Button" at bounding box center [526, 427] width 343 height 474
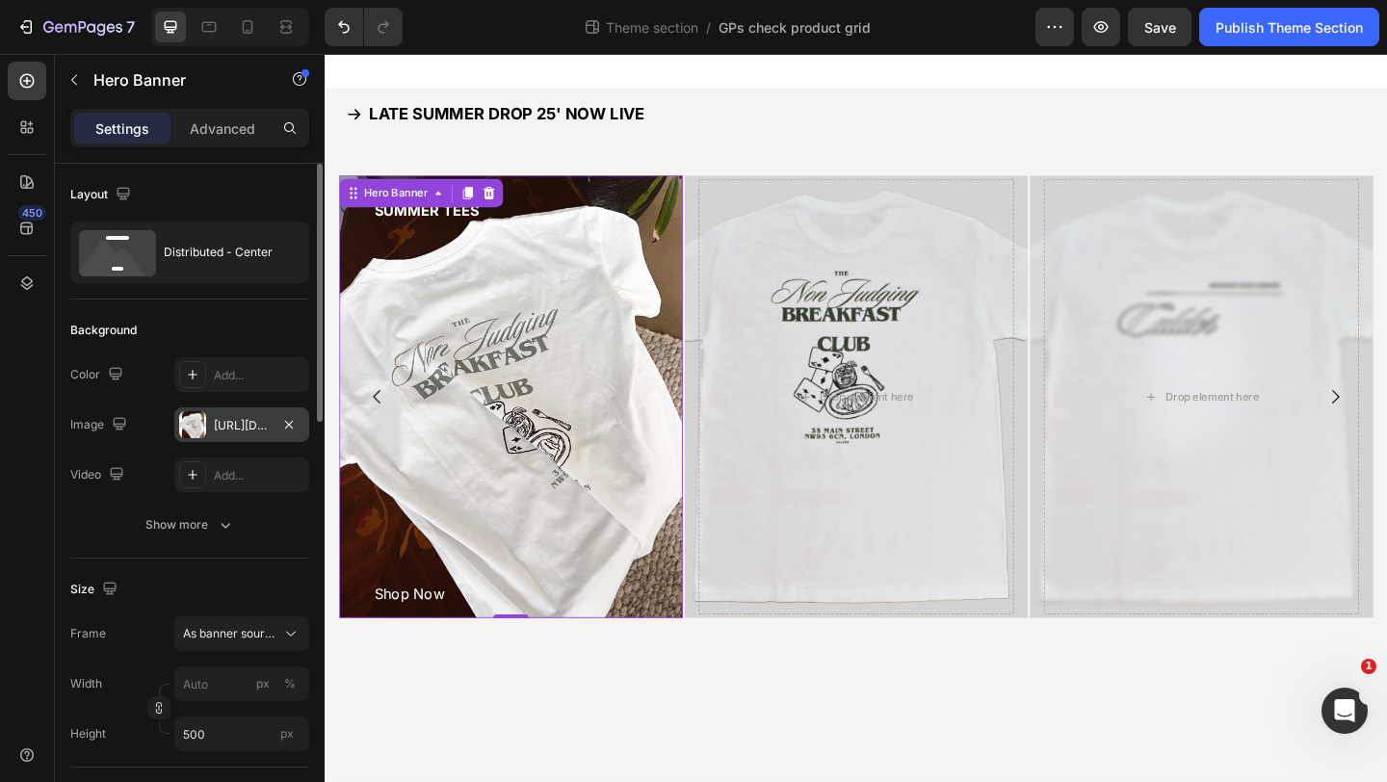
click at [225, 421] on div "[URL][DOMAIN_NAME]" at bounding box center [242, 425] width 56 height 17
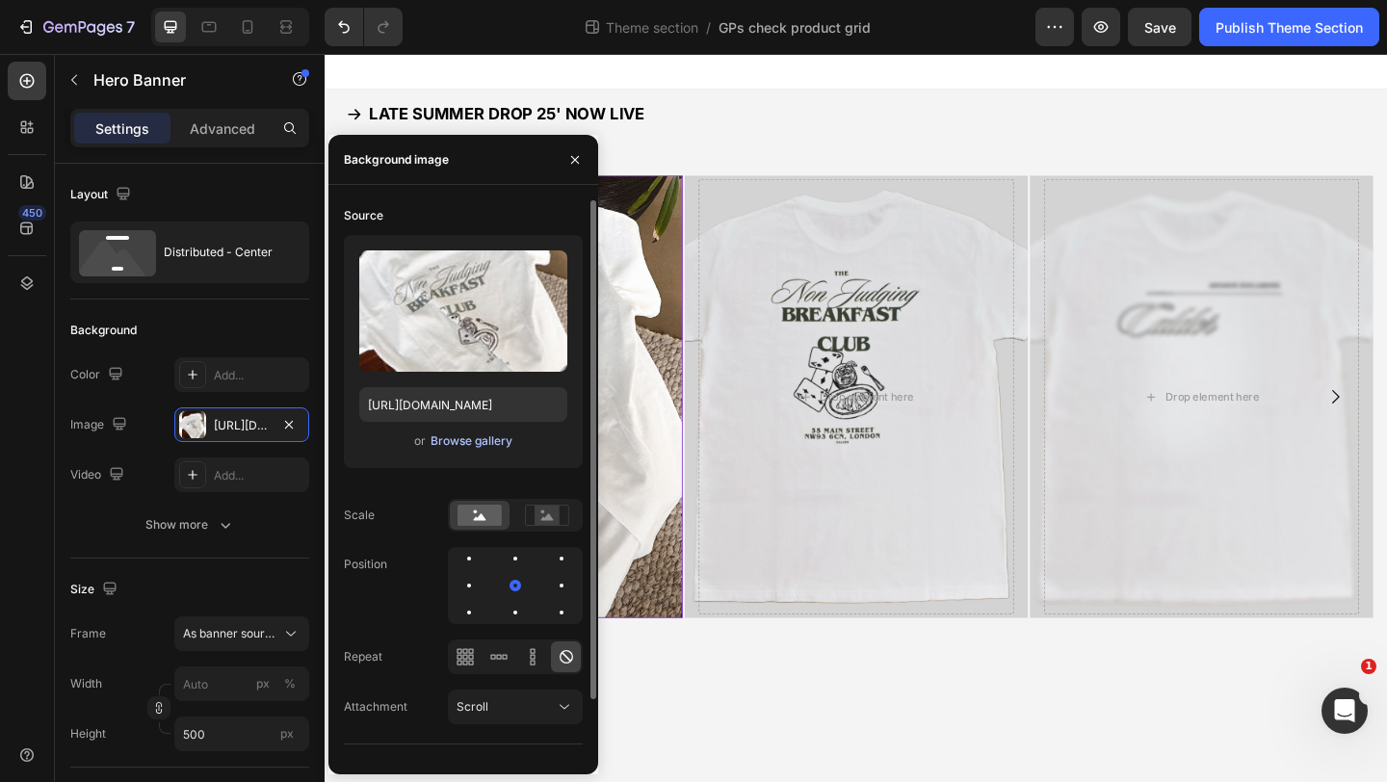
click at [468, 447] on div "Browse gallery" at bounding box center [471, 440] width 82 height 17
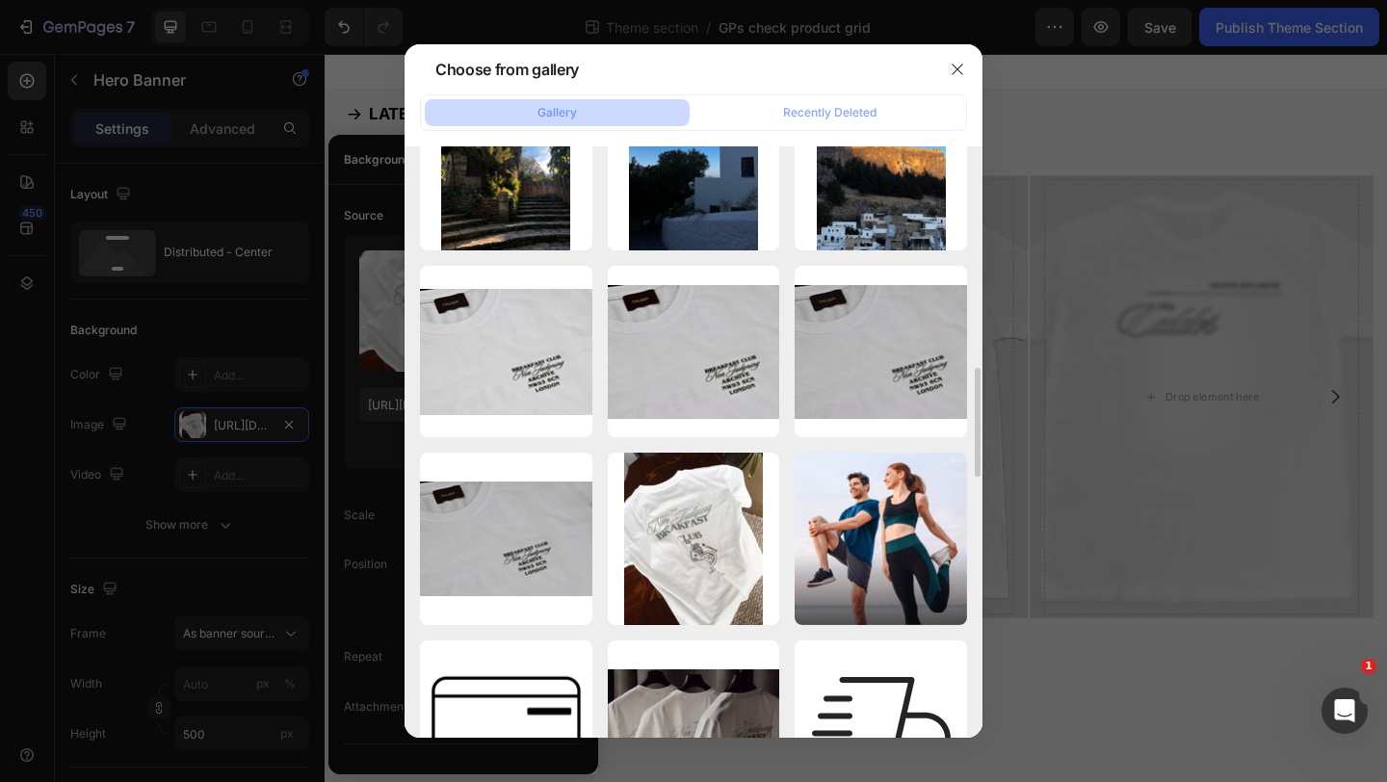
scroll to position [1208, 0]
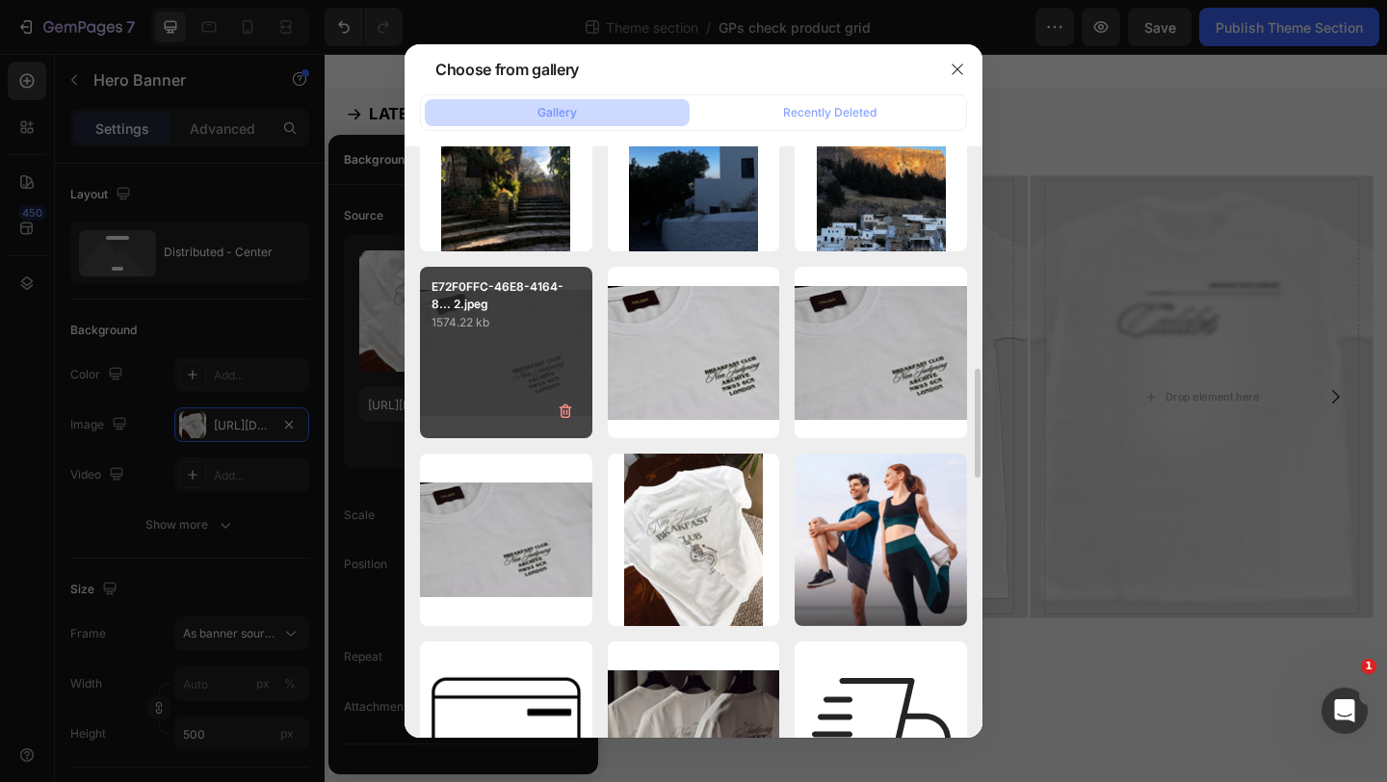
click at [511, 362] on div "E72F0FFC-46E8-4164-8... 2.jpeg 1574.22 kb" at bounding box center [506, 353] width 172 height 172
type input "[URL][DOMAIN_NAME]"
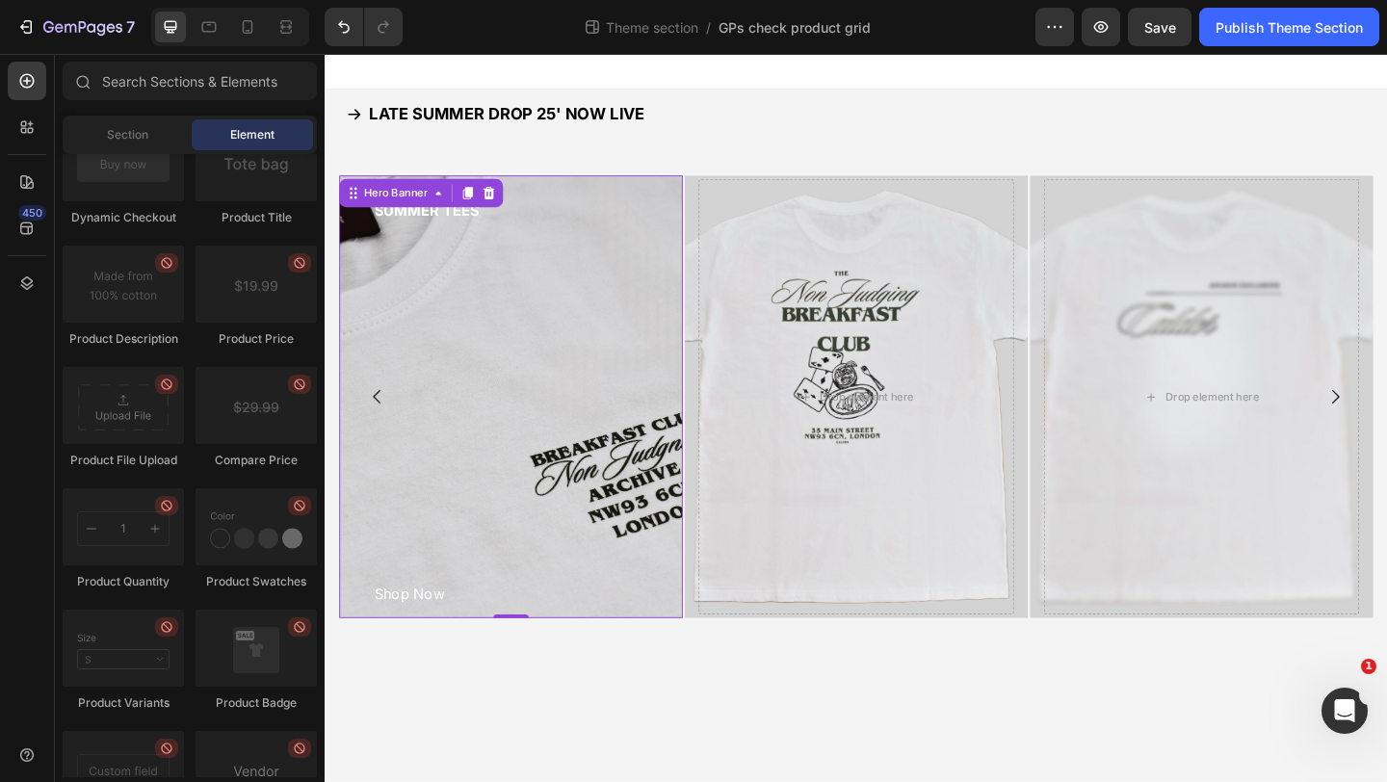
click at [984, 767] on body "LATE SUMMER DROP 25' NOW LIVE Button SUMMER TEES Button Shop Now Button Hero Ba…" at bounding box center [903, 450] width 1156 height 792
